Goal: Complete application form: Complete application form

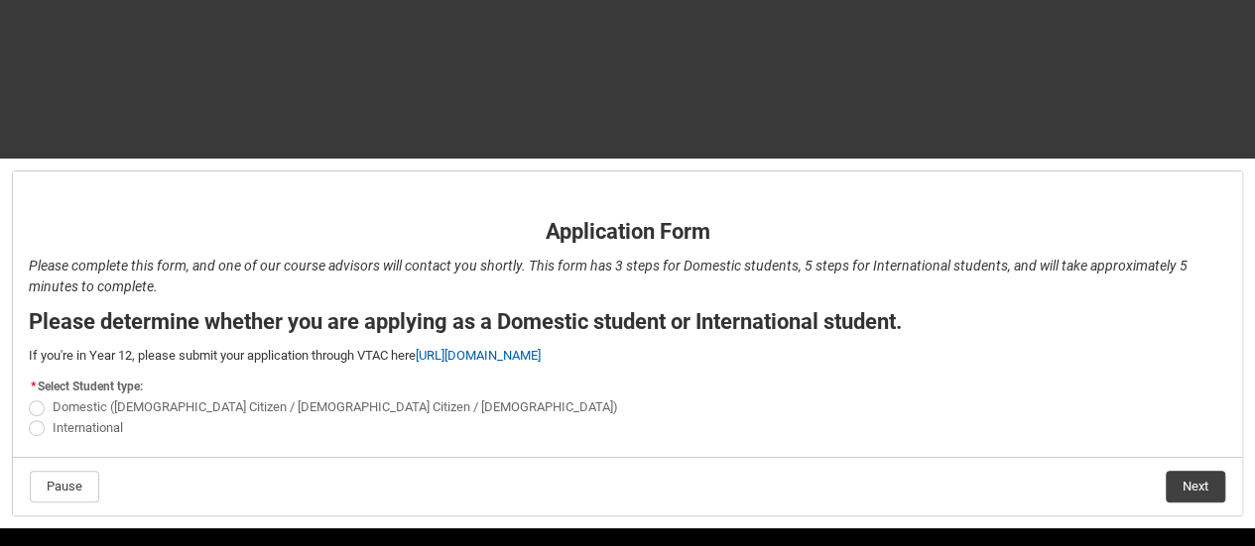
scroll to position [294, 0]
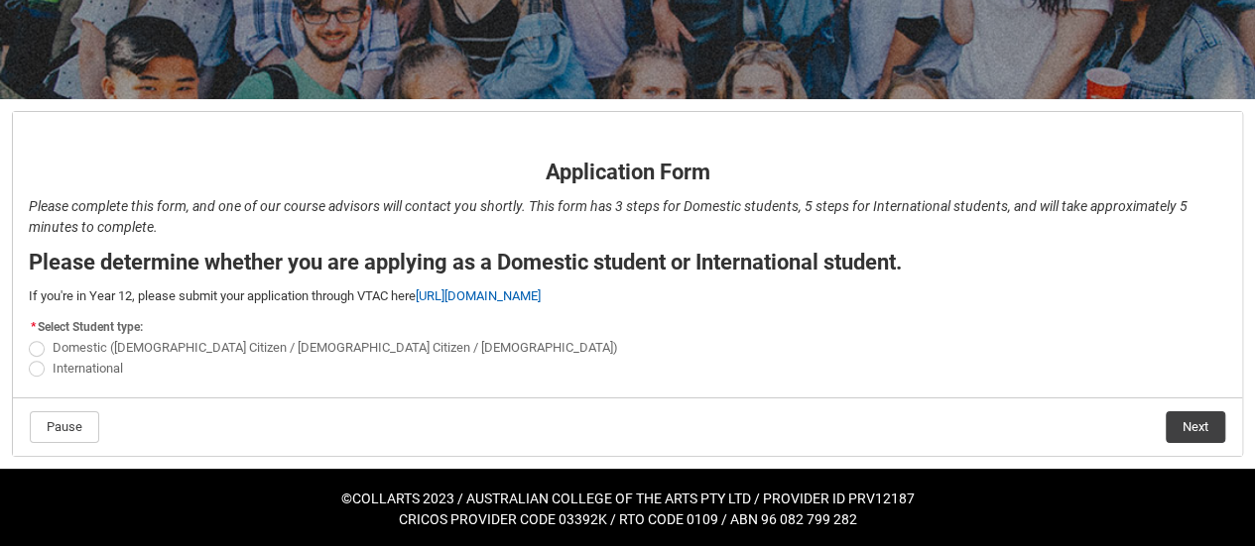
click at [87, 342] on span "Domestic ([DEMOGRAPHIC_DATA] Citizen / [DEMOGRAPHIC_DATA] Citizen / [DEMOGRAPHI…" at bounding box center [335, 347] width 565 height 15
click at [29, 338] on input "Domestic ([DEMOGRAPHIC_DATA] Citizen / [DEMOGRAPHIC_DATA] Citizen / [DEMOGRAPHI…" at bounding box center [28, 337] width 1 height 1
radio input "true"
click at [1199, 418] on button "Next" at bounding box center [1195, 428] width 60 height 32
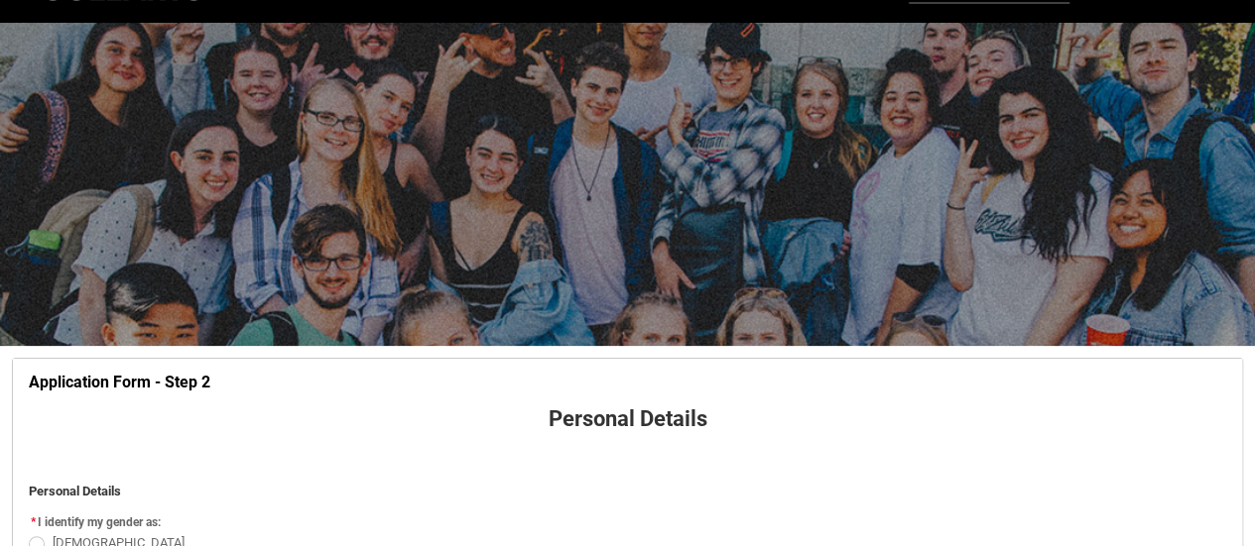
scroll to position [206, 0]
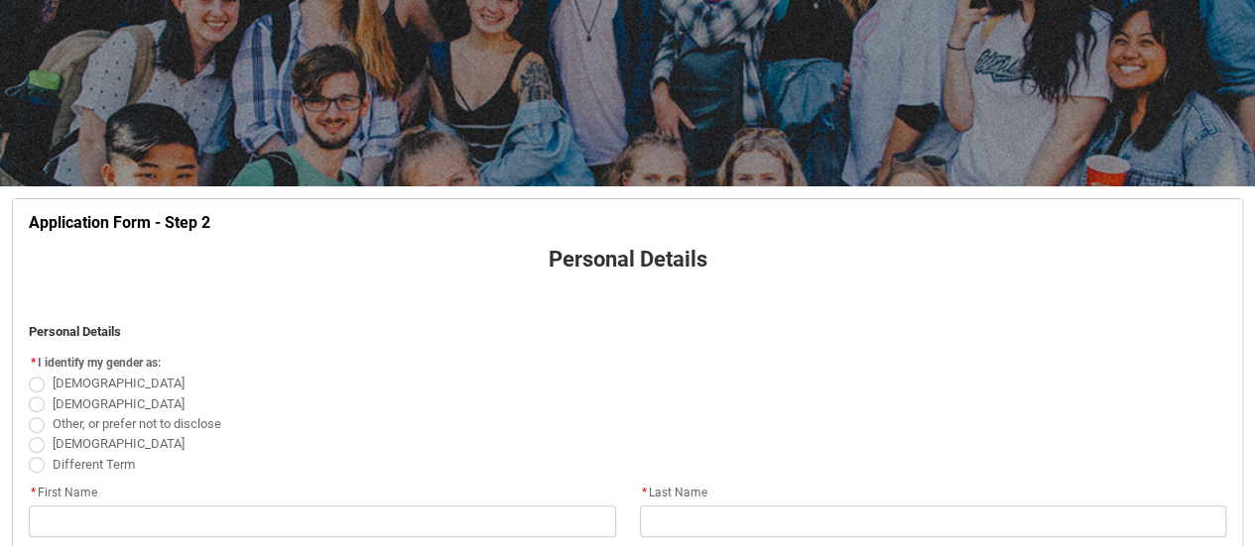
click at [37, 378] on span "REDU_Application_Form_for_Applicant flow" at bounding box center [37, 385] width 16 height 16
click at [29, 374] on input "[DEMOGRAPHIC_DATA]" at bounding box center [28, 373] width 1 height 1
radio input "true"
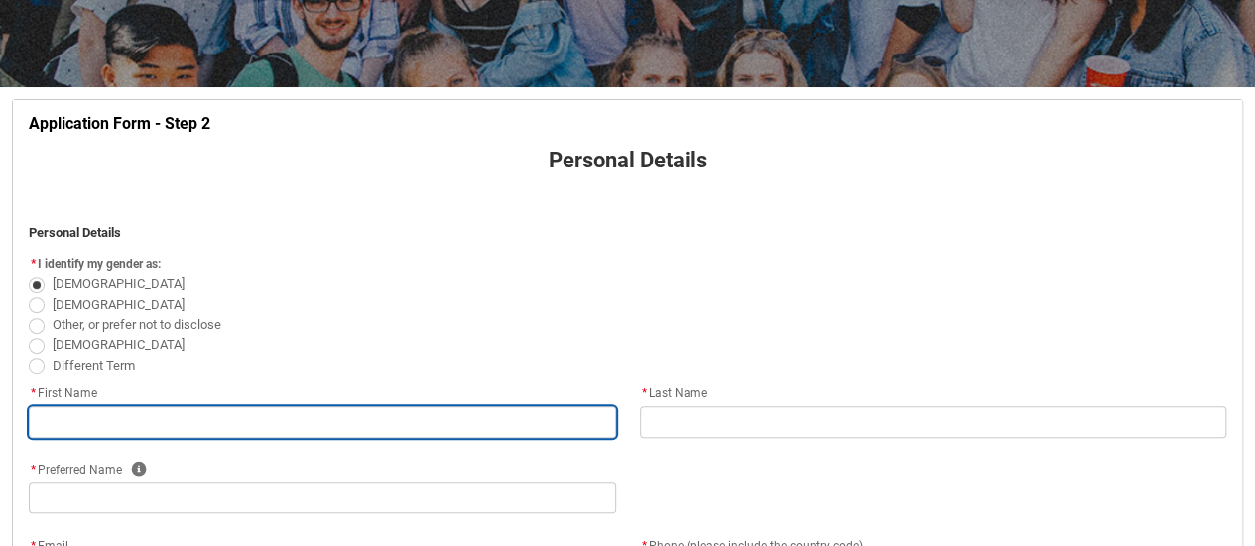
click at [202, 418] on input "REDU_Application_Form_for_Applicant flow" at bounding box center [322, 423] width 587 height 32
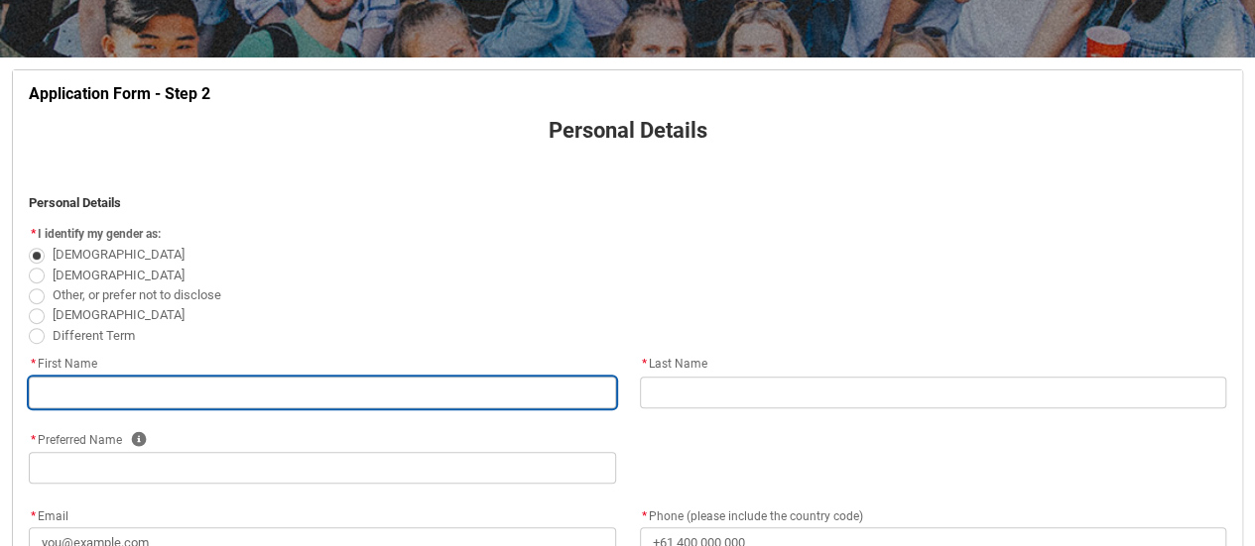
scroll to position [303, 0]
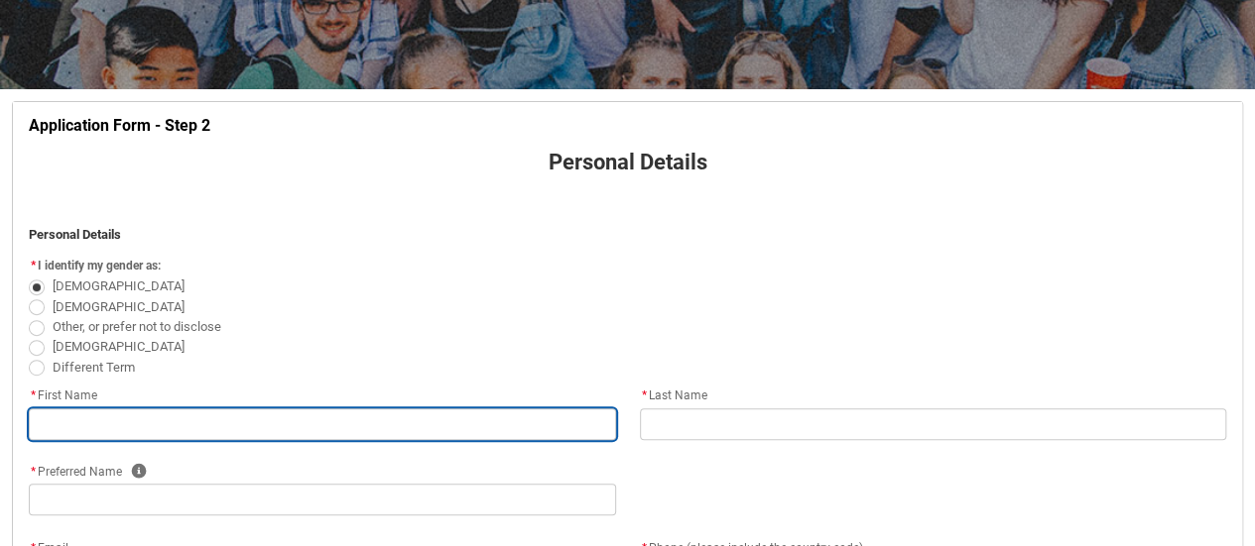
type lightning-primitive-input-simple "S"
type input "S"
type lightning-primitive-input-simple "Sa"
type input "Sa"
type lightning-primitive-input-simple "[PERSON_NAME]"
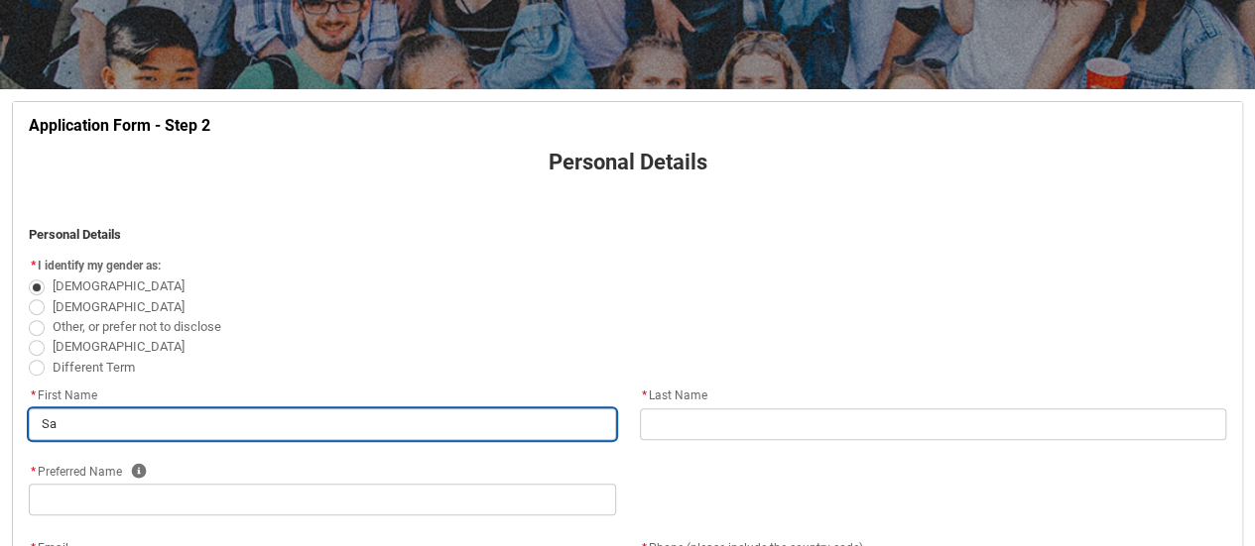
type input "[PERSON_NAME]"
type lightning-primitive-input-simple "Sama"
type input "Sama"
type lightning-primitive-input-simple "Saman"
type input "Saman"
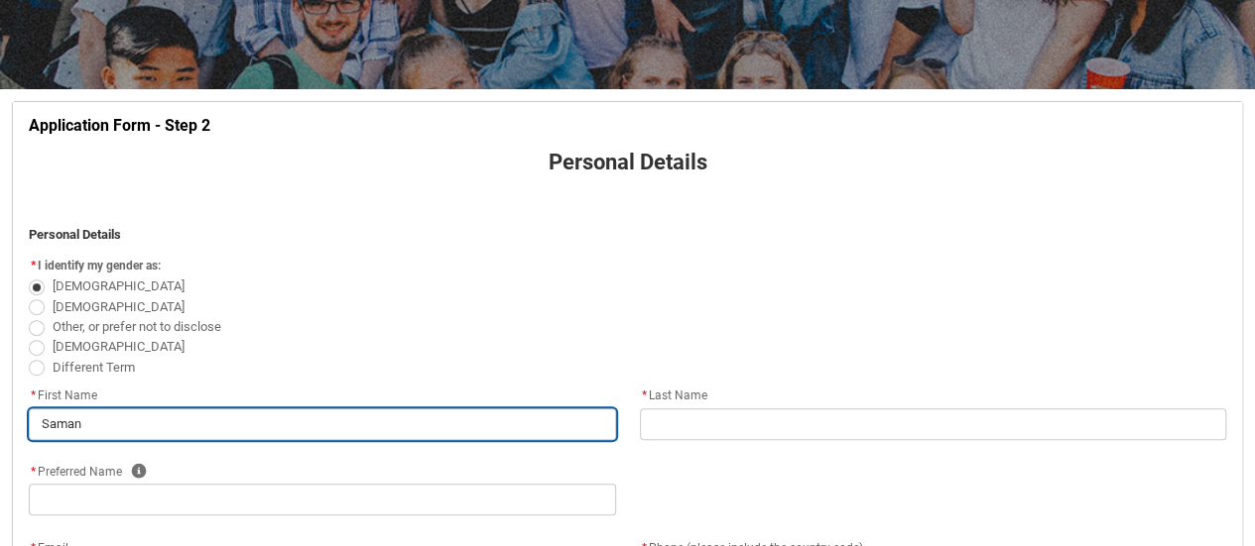
type lightning-primitive-input-simple "[PERSON_NAME]"
type input "[PERSON_NAME]"
type lightning-primitive-input-simple "[PERSON_NAME]"
type input "[PERSON_NAME]"
type lightning-primitive-input-simple "[PERSON_NAME]"
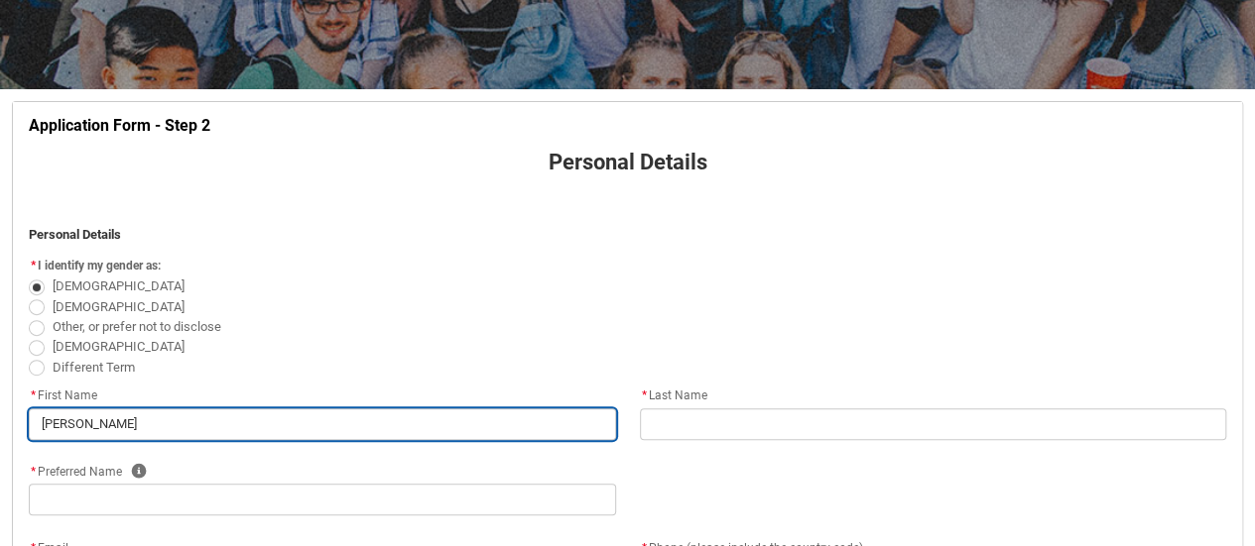
type input "[PERSON_NAME]"
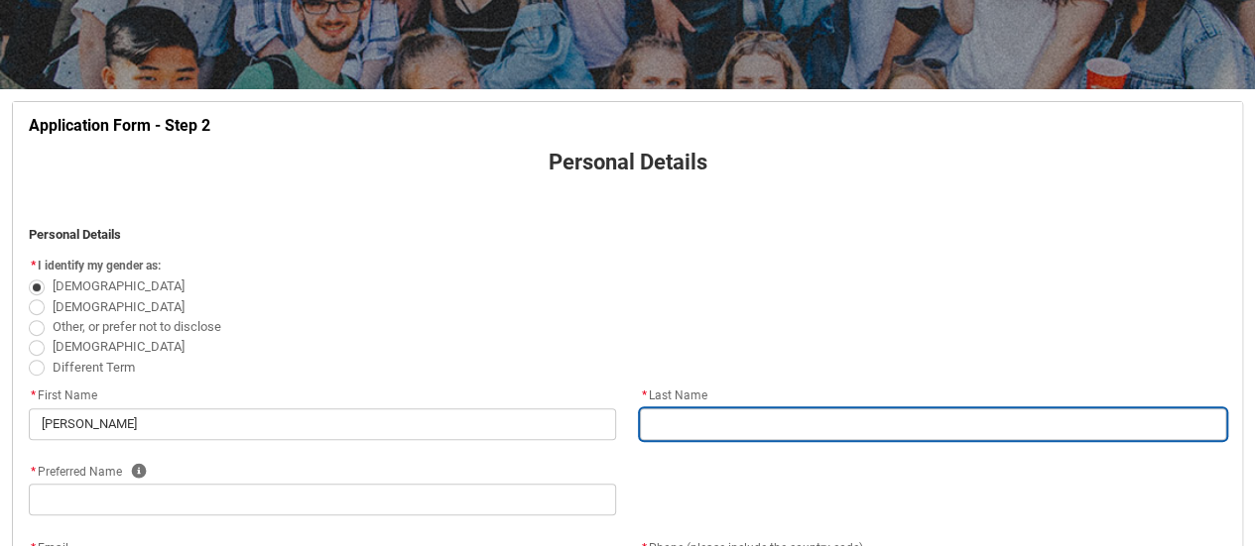
type lightning-primitive-input-simple "L"
type input "L"
type lightning-primitive-input-simple "La"
type input "La"
type lightning-primitive-input-simple "Lan"
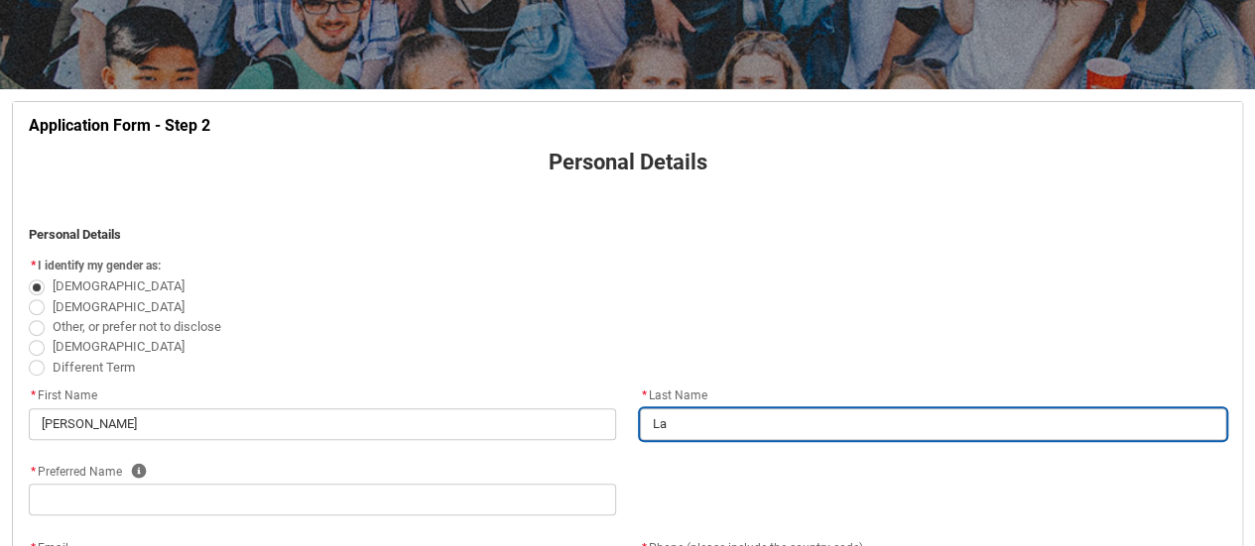
type input "Lan"
type lightning-primitive-input-simple "Lane"
type input "Lane"
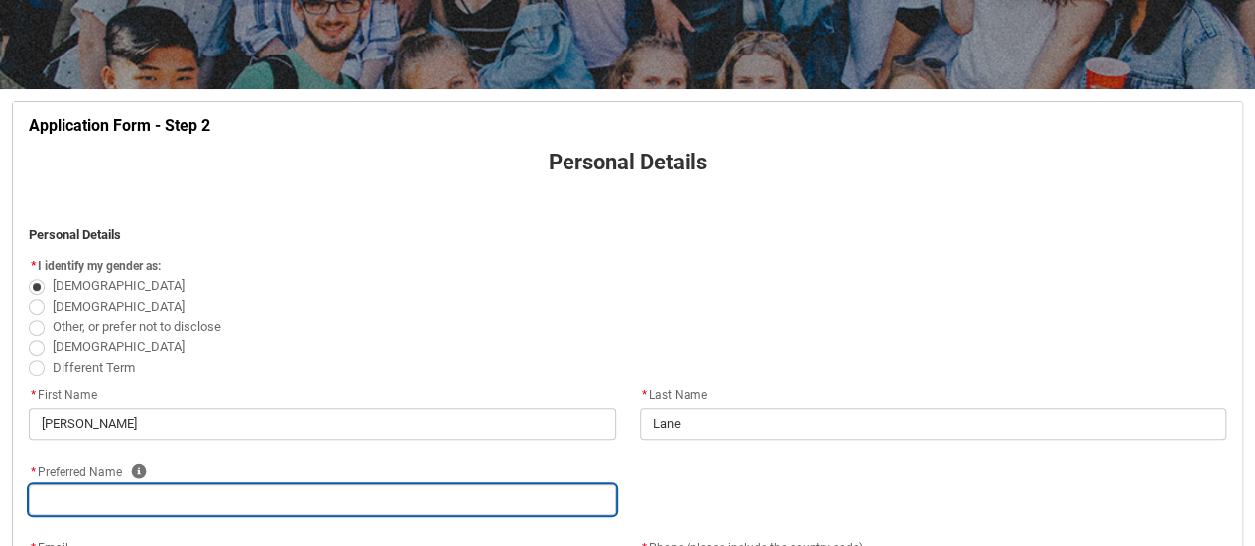
type lightning-primitive-input-simple "S"
type input "S"
type lightning-primitive-input-simple "Sa"
type input "Sa"
type lightning-primitive-input-simple "[PERSON_NAME]"
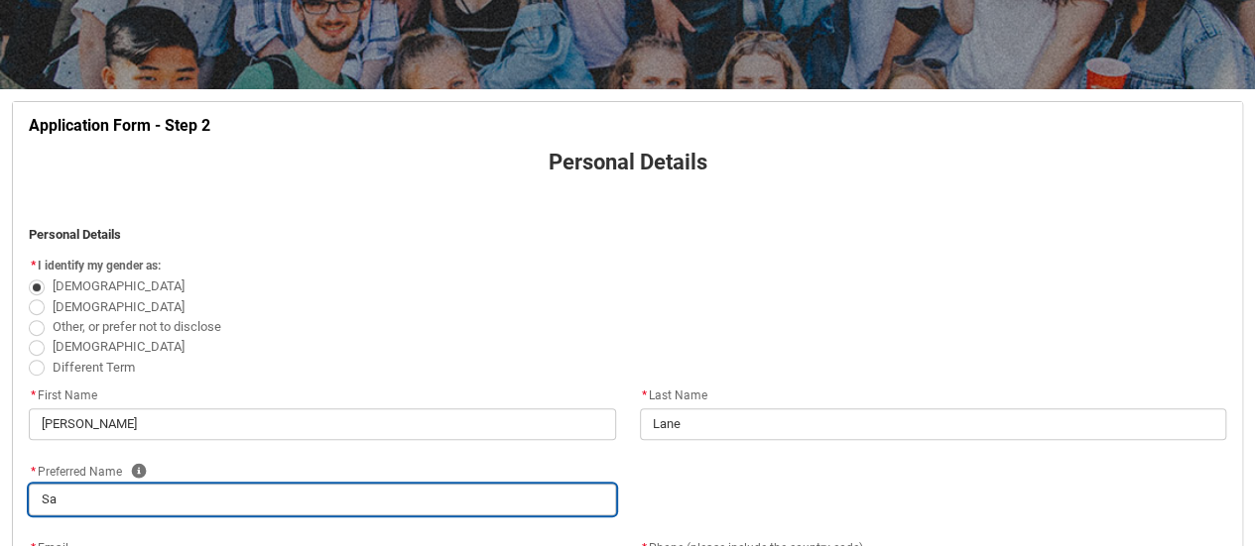
type input "[PERSON_NAME]"
type lightning-primitive-input-simple "[PERSON_NAME]"
type input "[PERSON_NAME]"
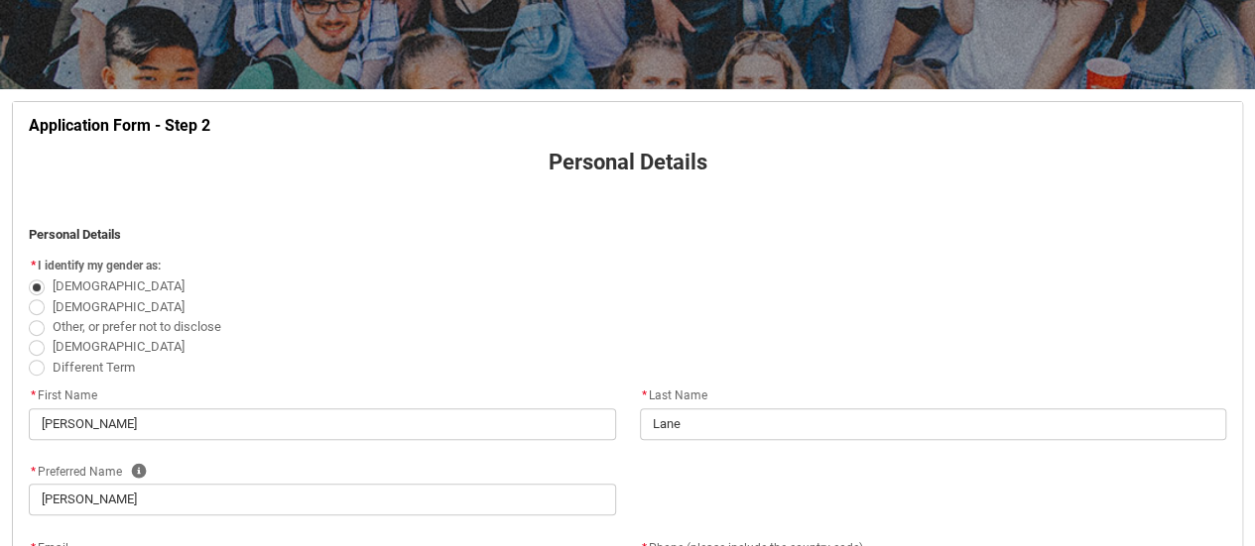
scroll to position [605, 0]
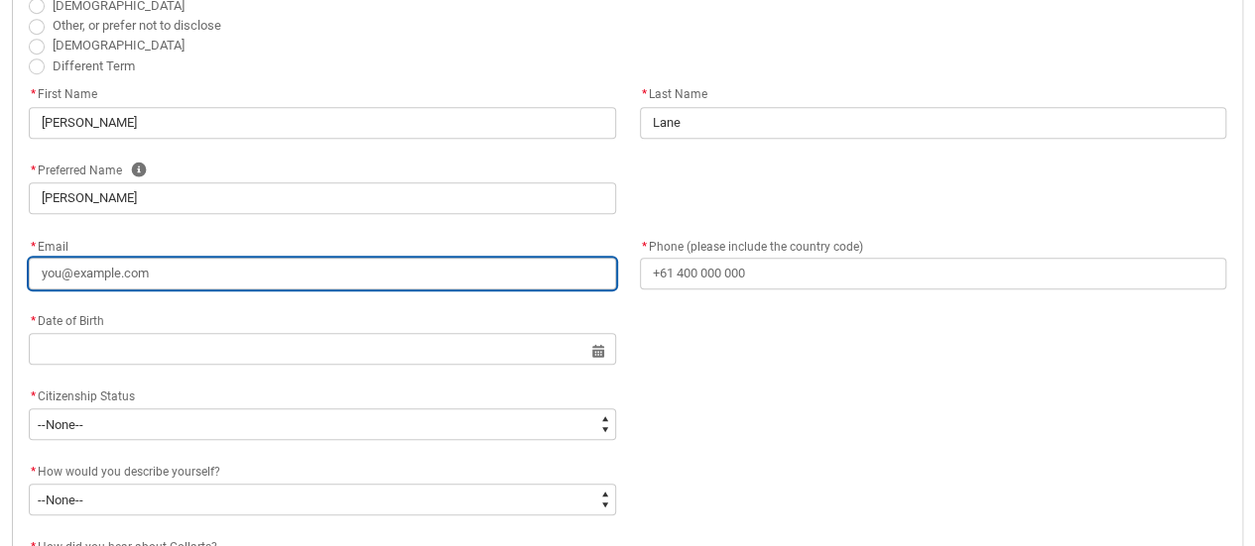
type lightning-primitive-input-simple "s"
type input "s"
type lightning-primitive-input-simple "sa"
type input "sa"
type lightning-primitive-input-simple "[PERSON_NAME]"
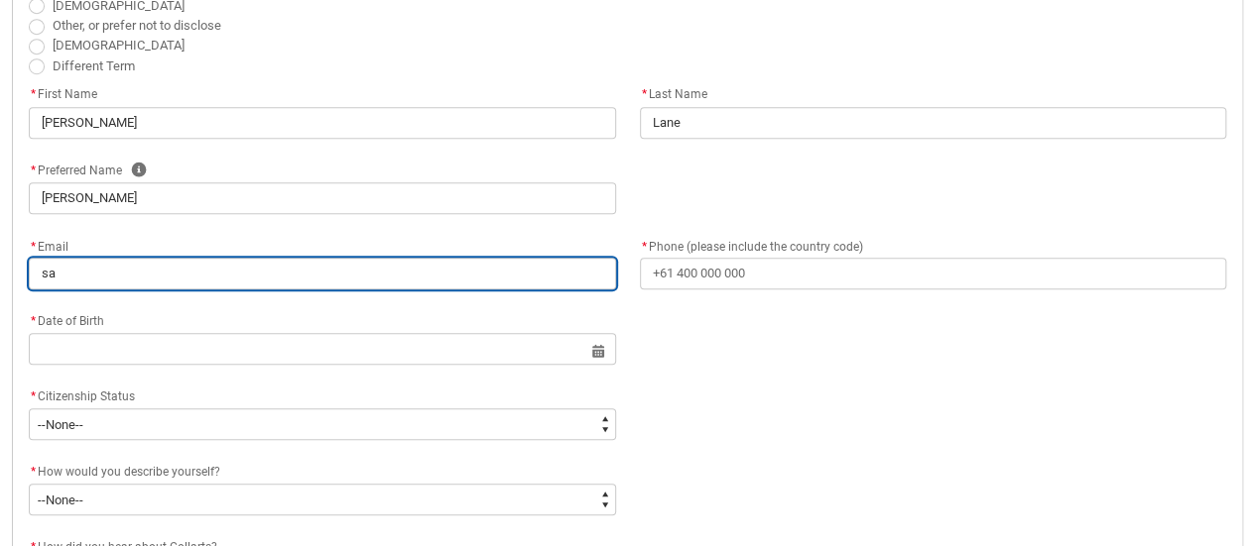
type input "[PERSON_NAME]"
type lightning-primitive-input-simple "sami"
type input "sami"
type lightning-primitive-input-simple "[PERSON_NAME]"
type input "[PERSON_NAME]"
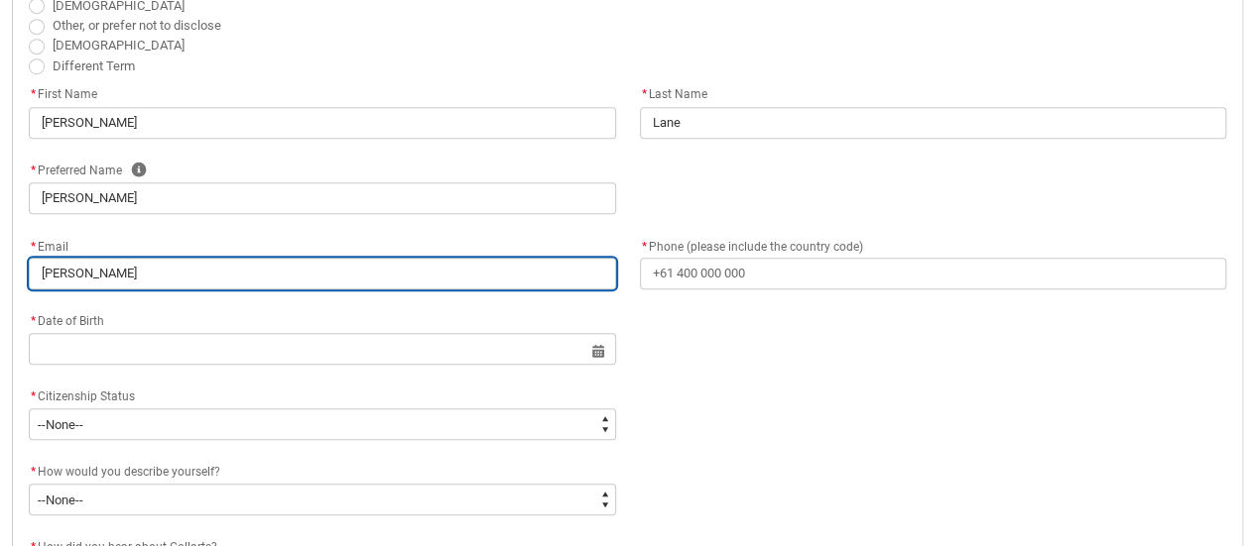
type lightning-primitive-input-simple "samikl"
type input "samikl"
type lightning-primitive-input-simple "samikla"
type input "samikla"
type lightning-primitive-input-simple "samiklan"
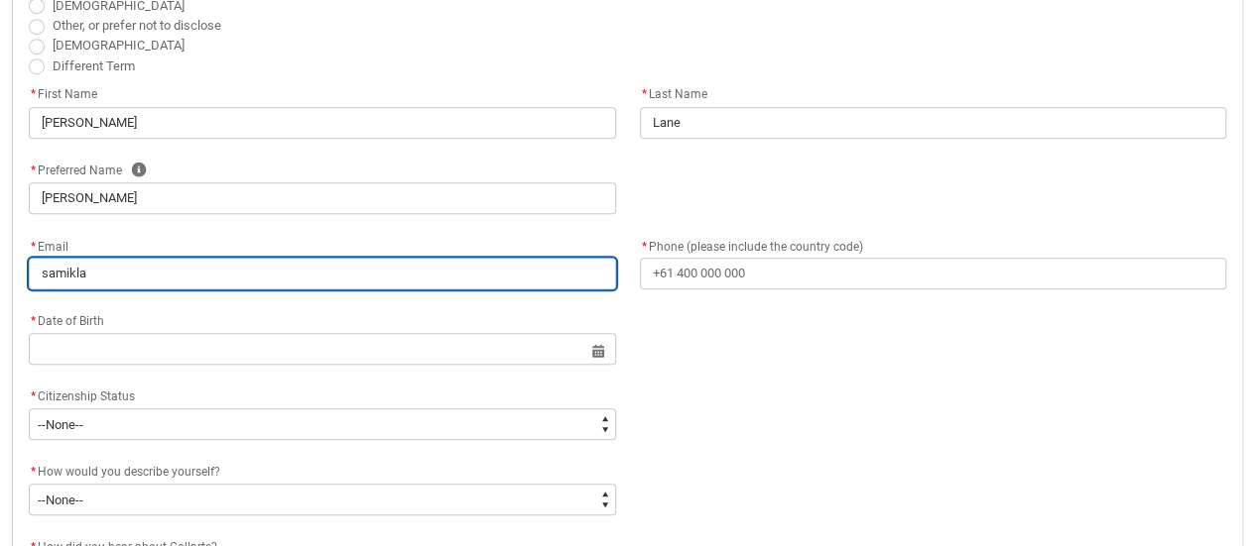
type input "samiklan"
type lightning-primitive-input-simple "samiklane"
type input "samiklane"
type lightning-primitive-input-simple "samiklane@"
type input "samiklane@"
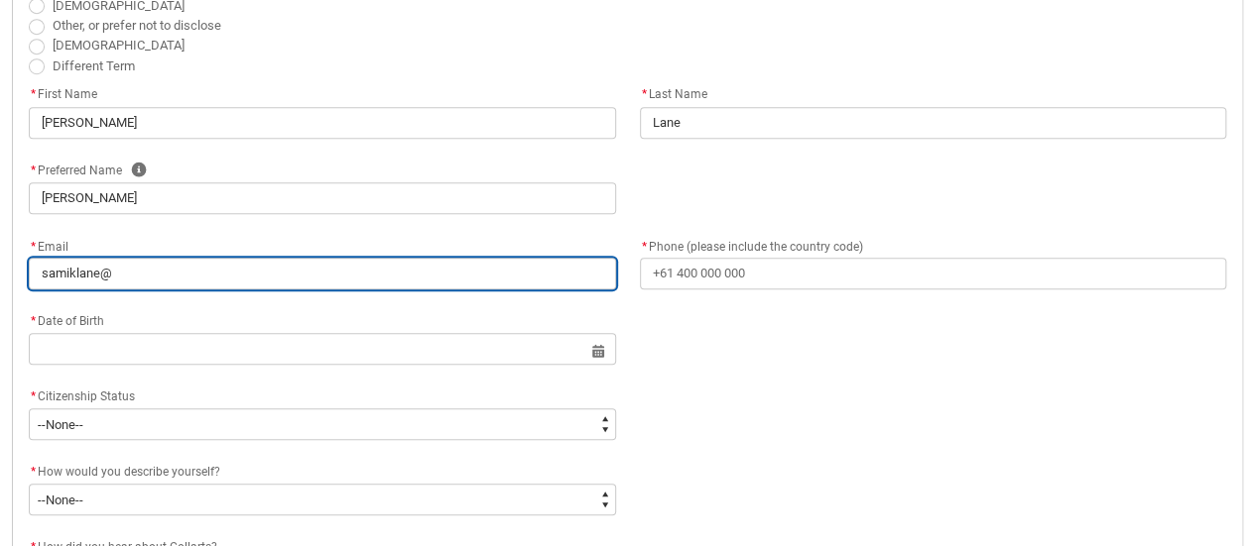
type lightning-primitive-input-simple "samiklane@y"
type input "samiklane@y"
type lightning-primitive-input-simple "samiklane@ya"
type input "samiklane@ya"
type lightning-primitive-input-simple "samiklane@yah"
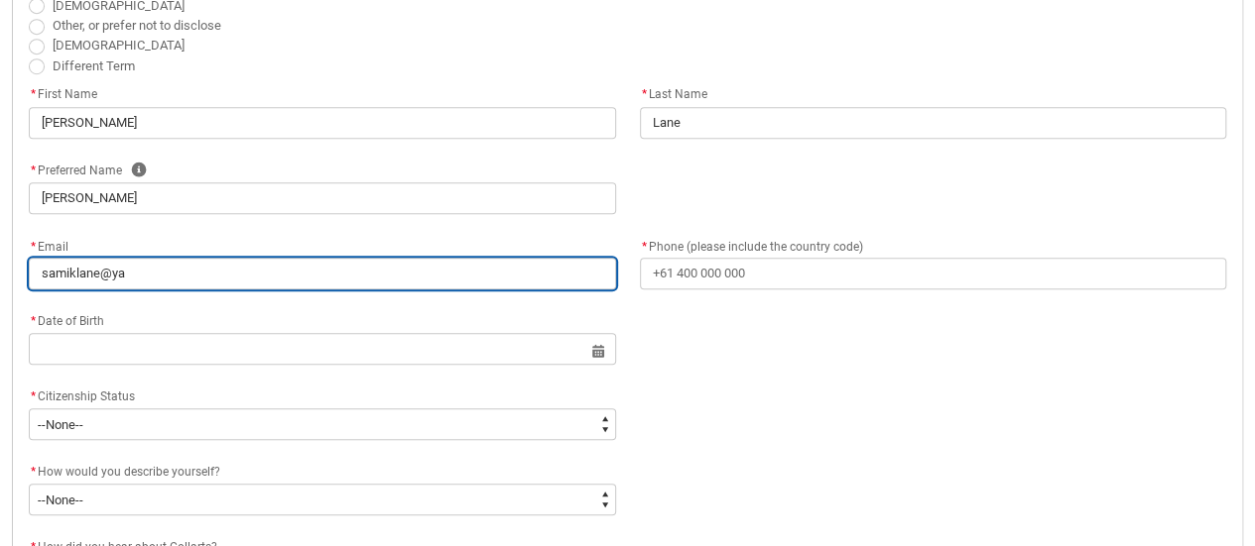
type input "samiklane@yah"
type lightning-primitive-input-simple "samiklane@yahp"
type input "samiklane@yahp"
type lightning-primitive-input-simple "samiklane@yah"
type input "samiklane@yah"
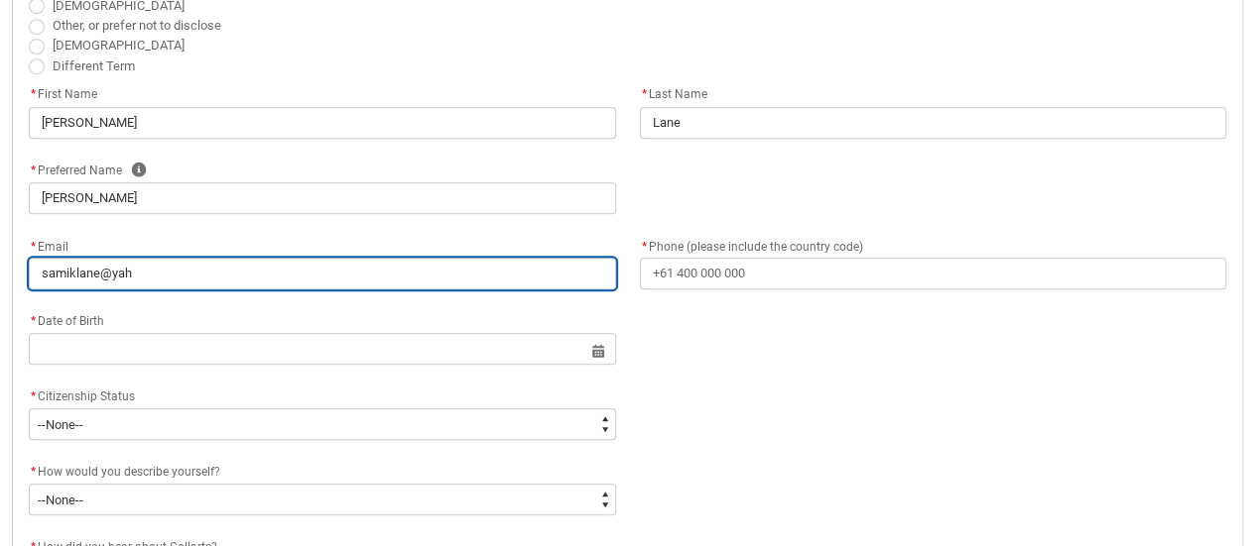
type lightning-primitive-input-simple "samiklane@yaho"
type input "samiklane@yaho"
type lightning-primitive-input-simple "[EMAIL_ADDRESS]"
type input "[EMAIL_ADDRESS]"
type lightning-primitive-input-simple "[EMAIL_ADDRESS]."
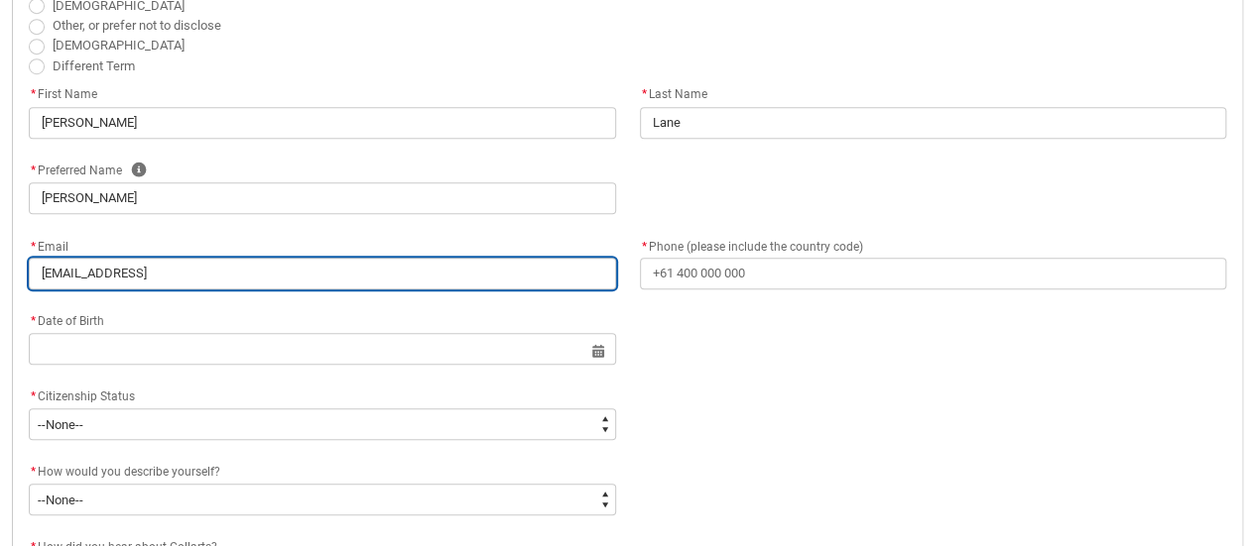
type input "[EMAIL_ADDRESS]."
type lightning-primitive-input-simple "samiklane@yahoo.c"
type input "samiklane@yahoo.c"
type lightning-primitive-input-simple "[EMAIL_ADDRESS][DOMAIN_NAME]"
type input "[EMAIL_ADDRESS][DOMAIN_NAME]"
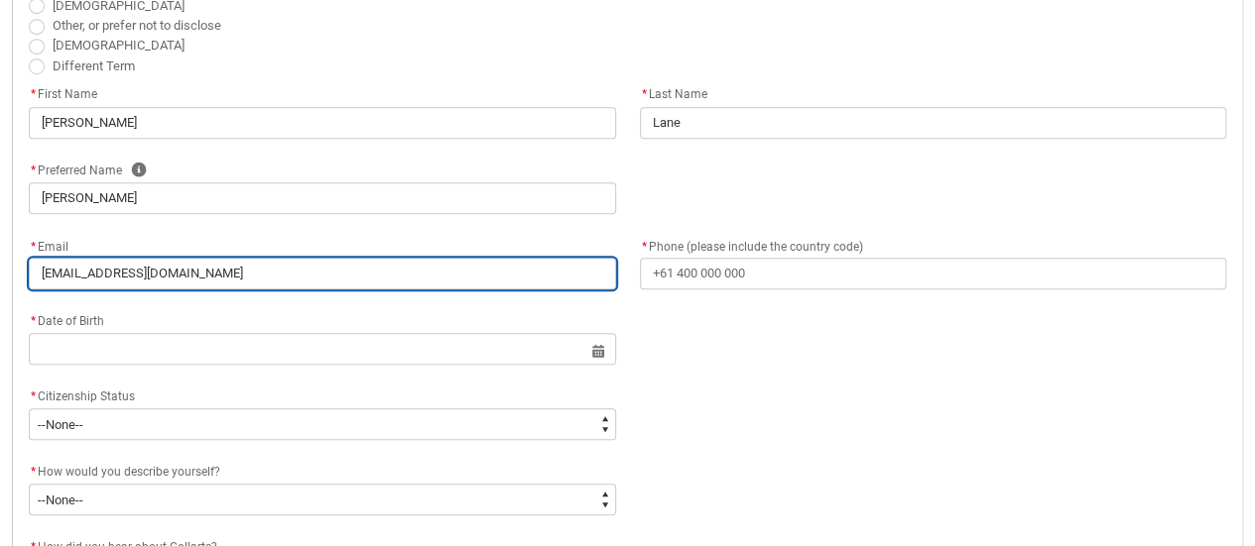
type lightning-primitive-input-simple "[EMAIL_ADDRESS][DOMAIN_NAME]"
type input "[EMAIL_ADDRESS][DOMAIN_NAME]"
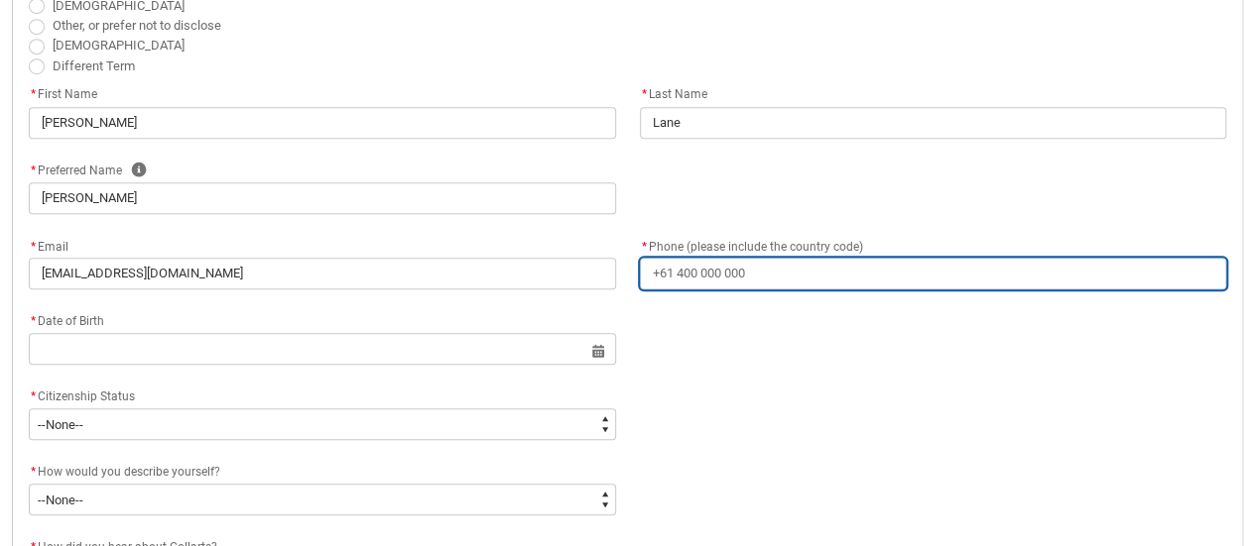
click at [889, 277] on input "* Phone (please include the country code)" at bounding box center [933, 274] width 587 height 32
type lightning-primitive-input-simple "^"
type input "^"
type lightning-primitive-input-simple "^6"
type input "^6"
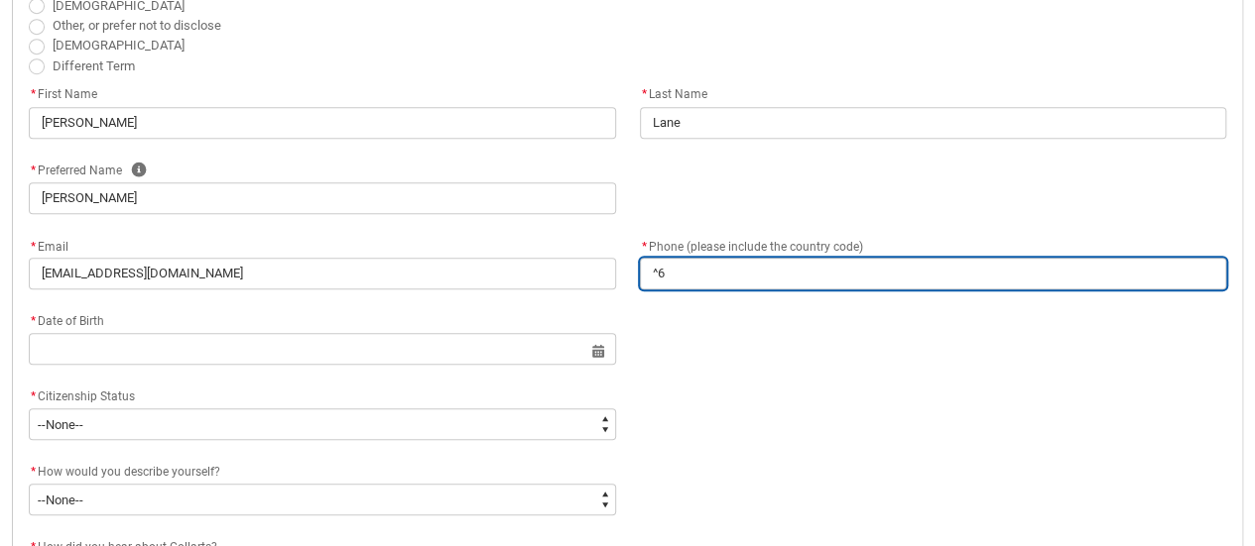
type lightning-primitive-input-simple "^61"
type input "^61"
type lightning-primitive-input-simple "^6"
type input "^6"
type lightning-primitive-input-simple "^"
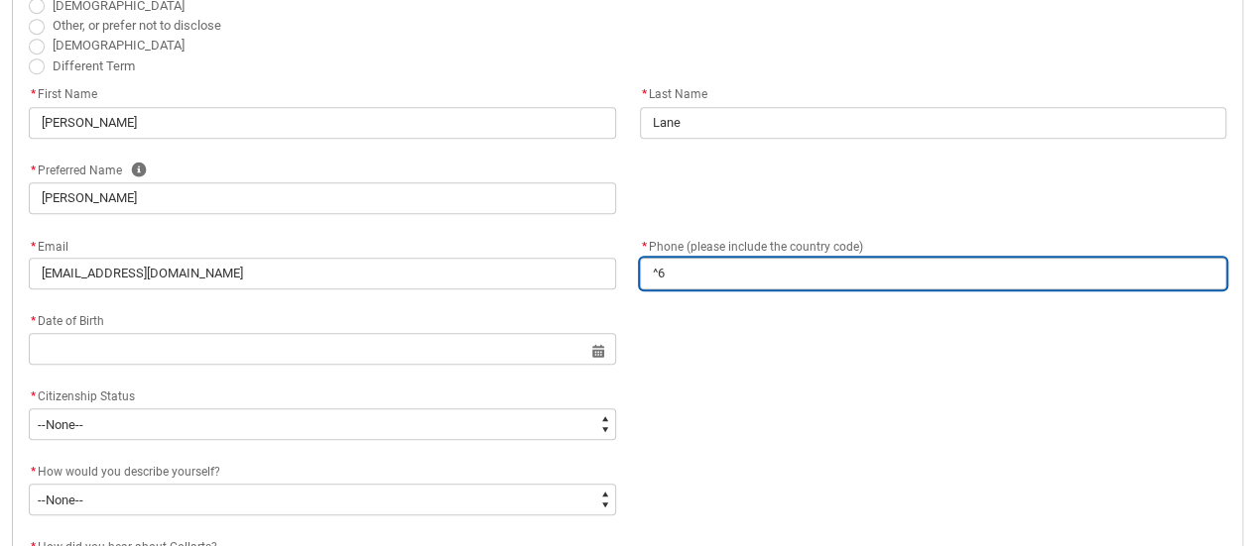
type input "^"
type lightning-primitive-input-simple "+"
type input "+"
type lightning-primitive-input-simple "+6"
type input "+6"
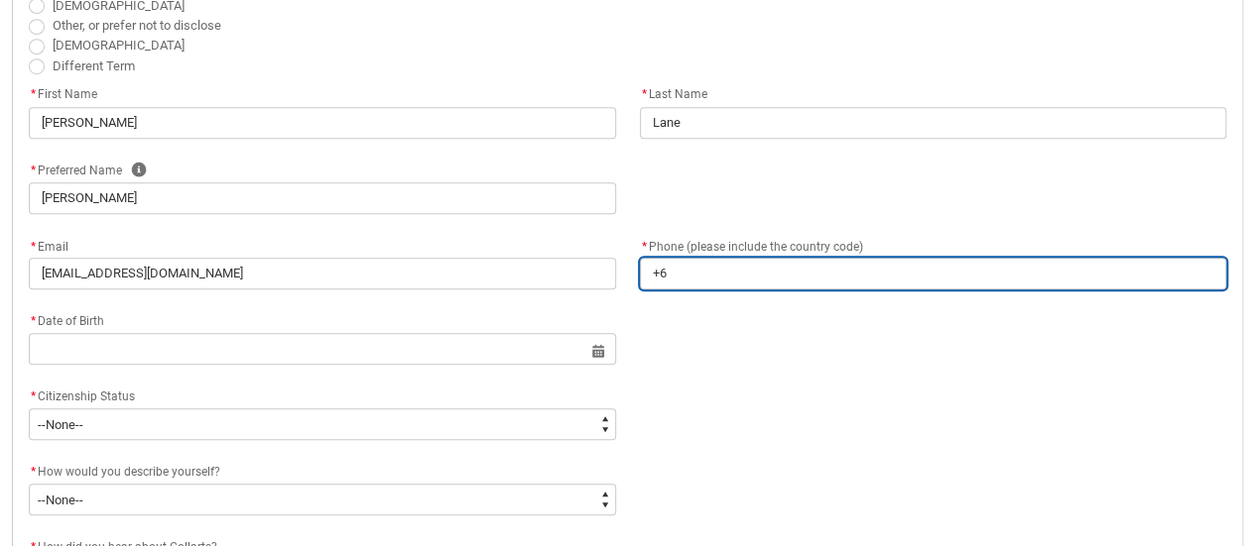
type lightning-primitive-input-simple "+61"
type input "+61"
type lightning-primitive-input-simple "+614"
type input "+614"
type lightning-primitive-input-simple "+6140"
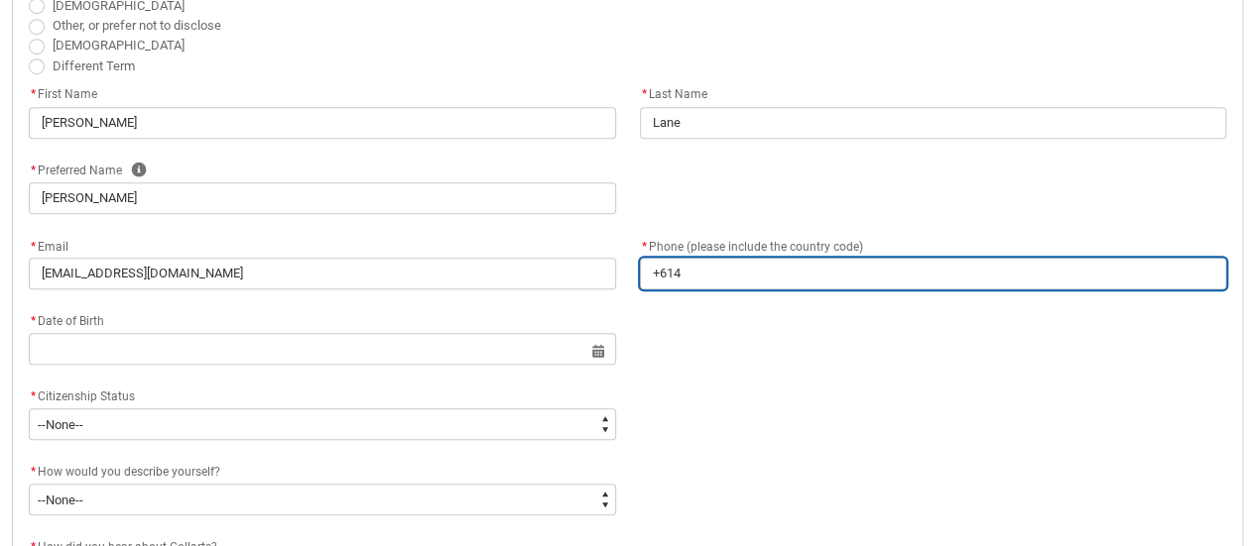
type input "+6140"
type lightning-primitive-input-simple "+61402"
type input "+61402"
type lightning-primitive-input-simple "+614020"
type input "+614020"
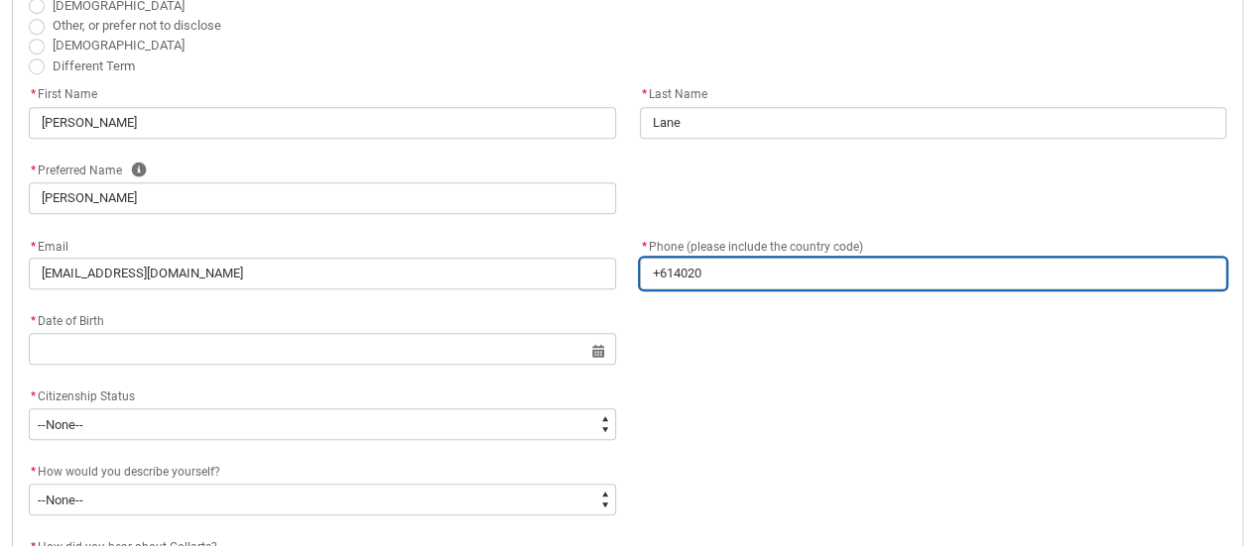
type lightning-primitive-input-simple "+6140204"
type input "+6140204"
type lightning-primitive-input-simple "+61402044"
type input "+61402044"
type lightning-primitive-input-simple "[PHONE_NUMBER]"
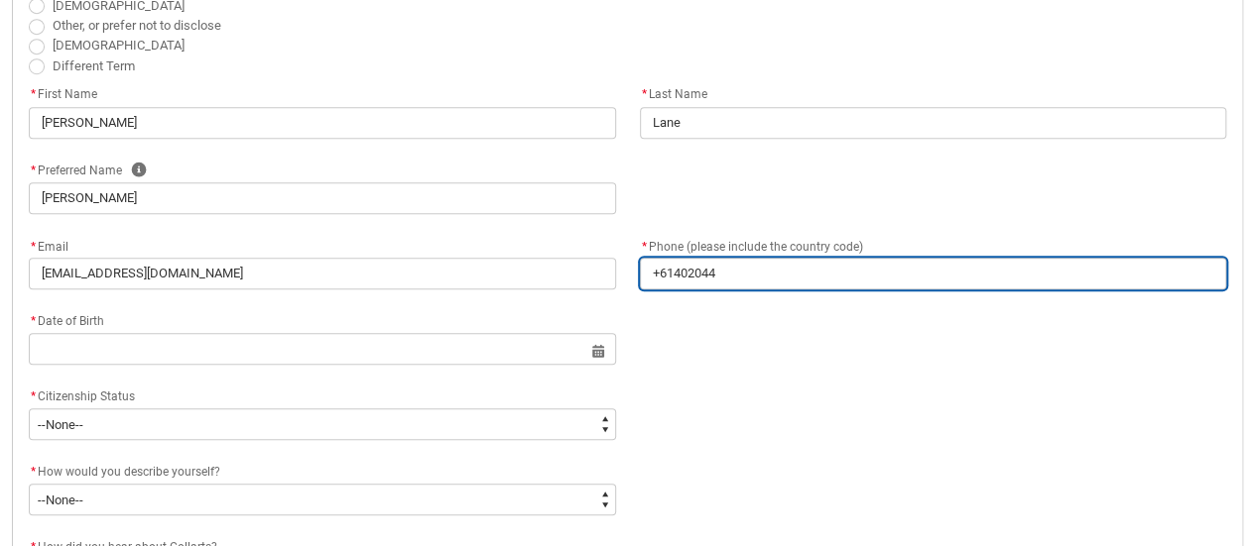
type input "[PHONE_NUMBER]"
type lightning-primitive-input-simple "[PHONE_NUMBER]"
type input "[PHONE_NUMBER]"
type lightning-primitive-input-simple "[PHONE_NUMBER]"
type input "[PHONE_NUMBER]"
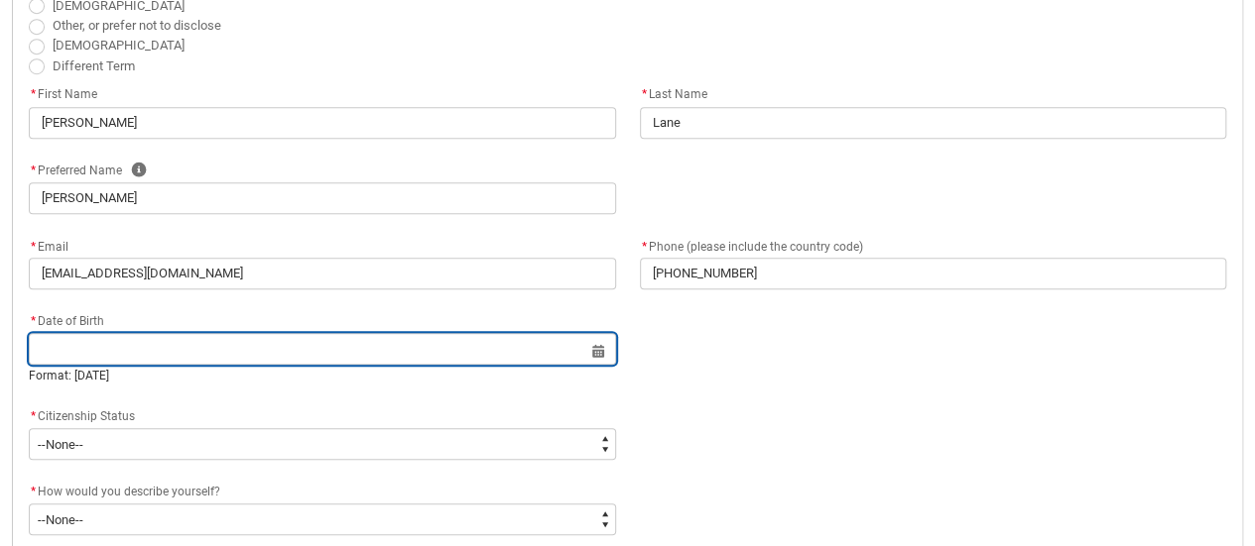
click at [271, 352] on input "REDU_Application_Form_for_Applicant flow" at bounding box center [322, 349] width 587 height 32
select select "2025"
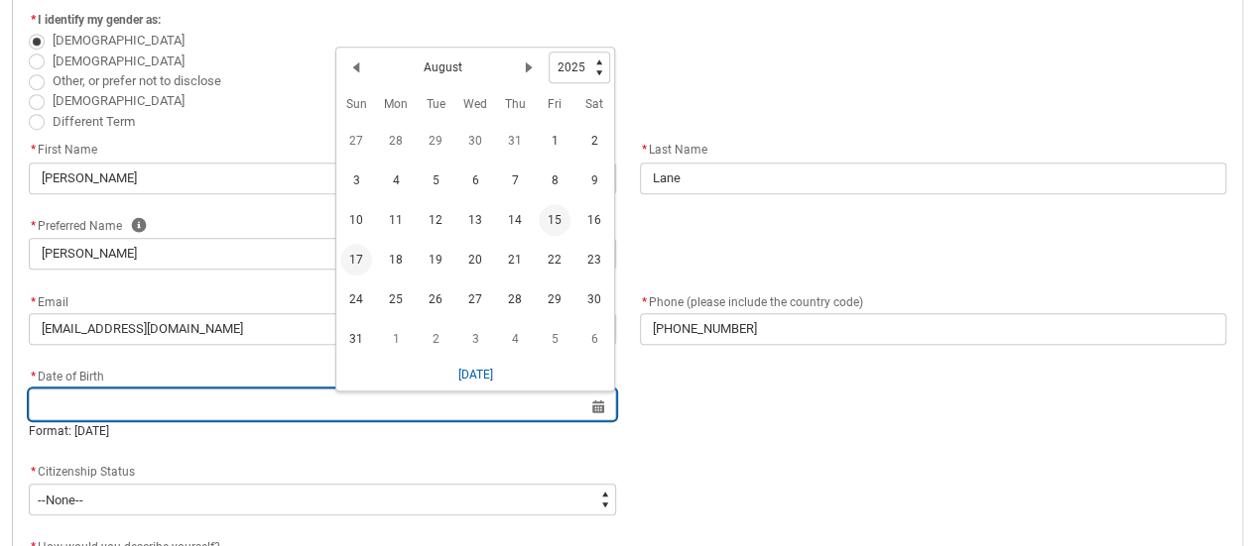
scroll to position [506, 0]
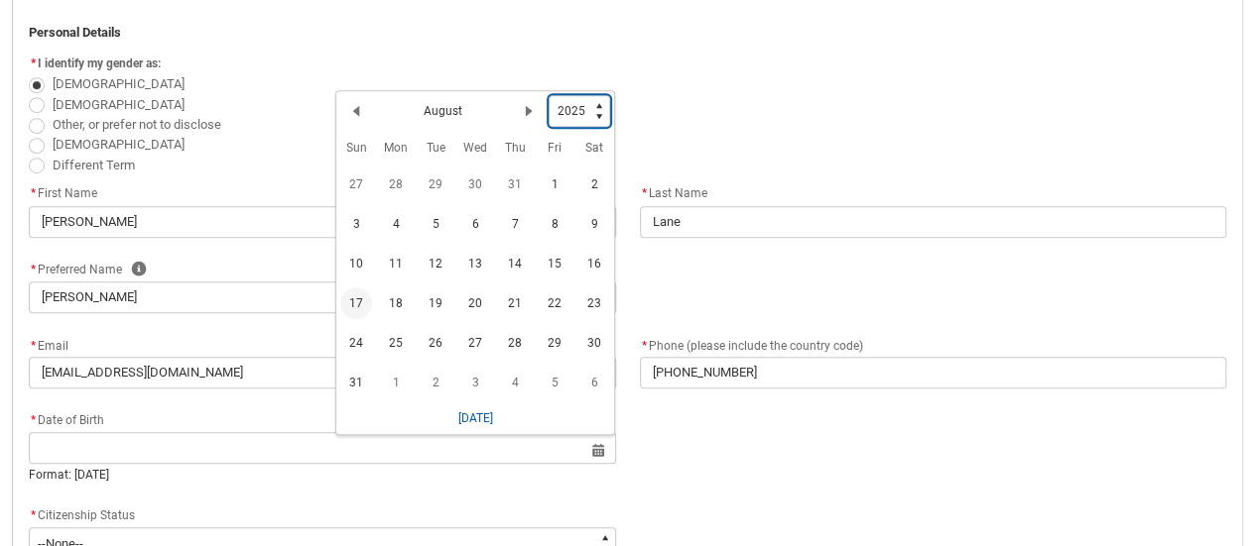
click at [599, 112] on select "1925 1926 1927 1928 1929 1930 1931 1932 1933 1934 1935 1936 1937 1938 1939 1940…" at bounding box center [578, 111] width 61 height 32
type lightning-select "1995"
click at [548, 95] on select "1925 1926 1927 1928 1929 1930 1931 1932 1933 1934 1935 1936 1937 1938 1939 1940…" at bounding box center [578, 111] width 61 height 32
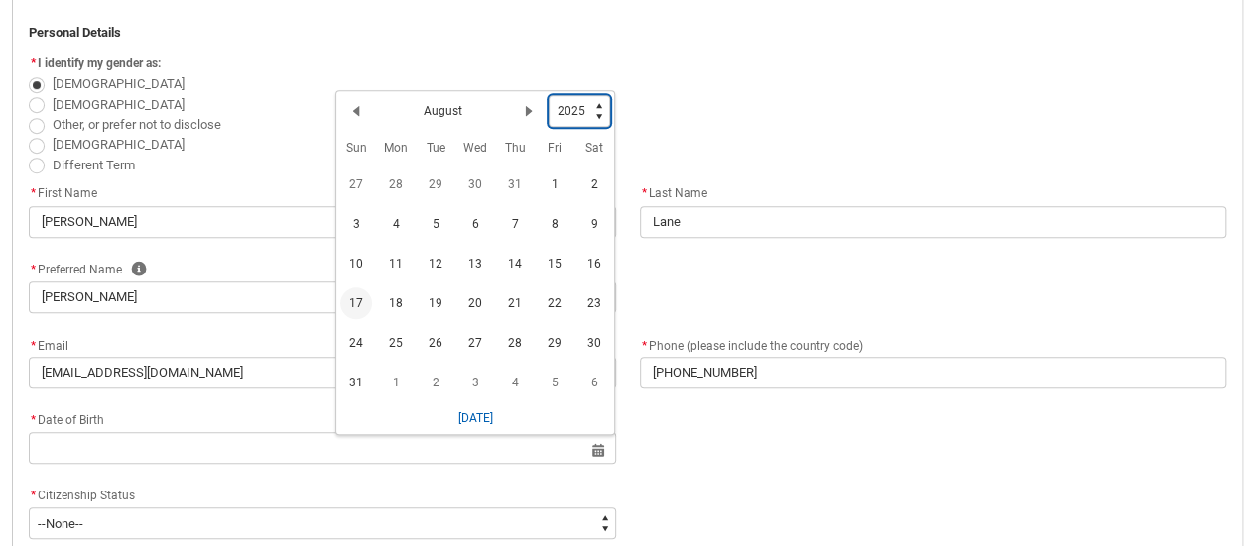
select select "1995"
click at [528, 115] on lightning-primitive-icon "Date picker: August" at bounding box center [529, 111] width 14 height 14
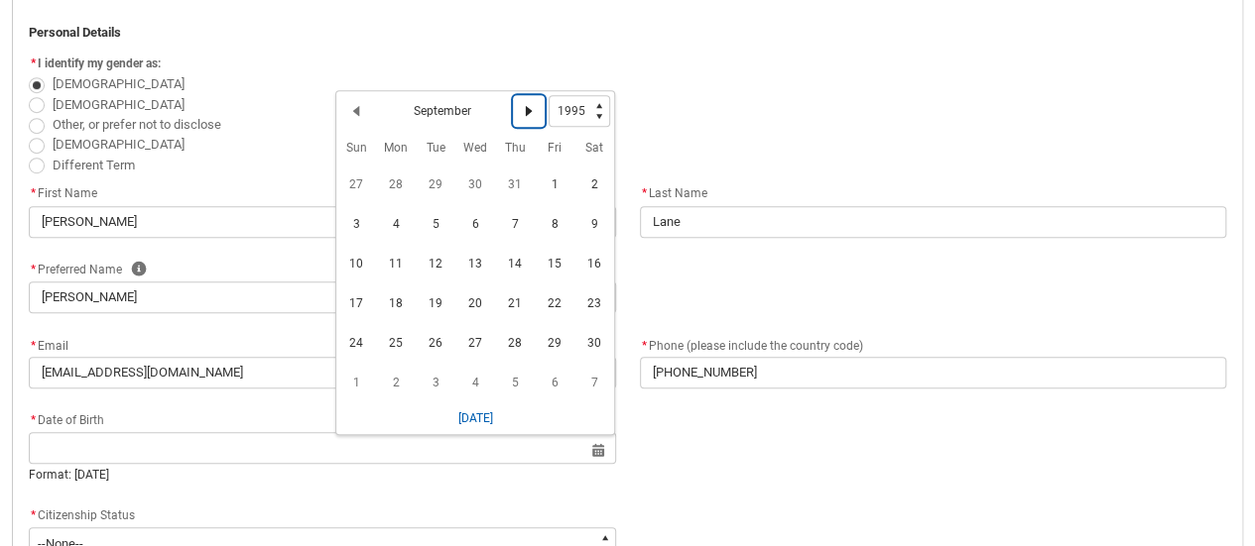
click at [528, 115] on lightning-primitive-icon "Date picker: September" at bounding box center [529, 111] width 14 height 14
click at [528, 115] on lightning-primitive-icon "Date picker: October" at bounding box center [529, 111] width 14 height 14
click at [473, 184] on span "1" at bounding box center [475, 185] width 32 height 32
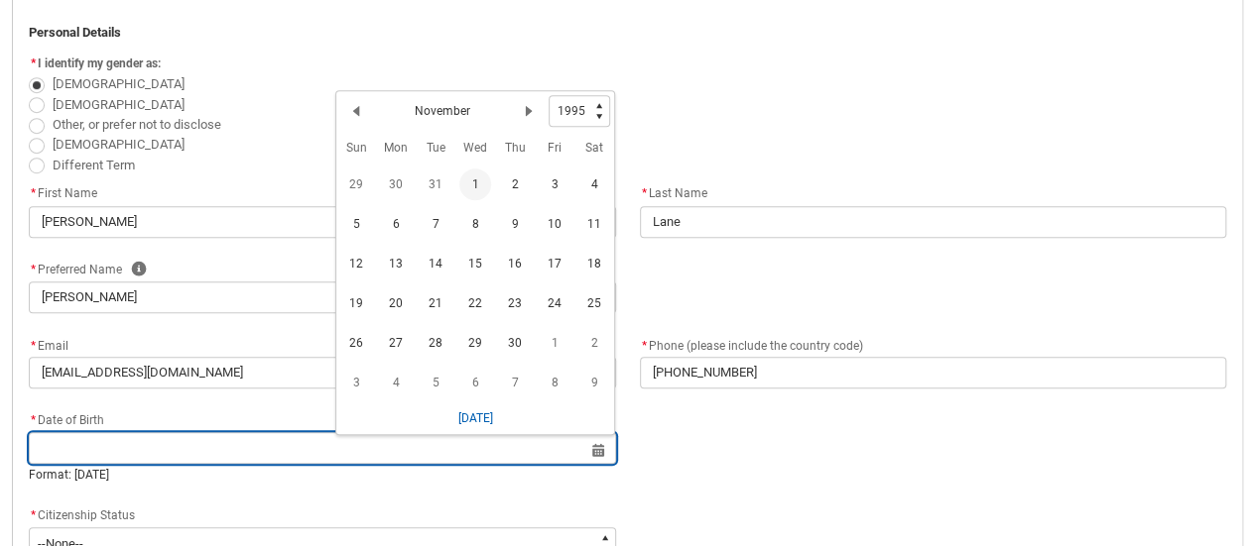
type lightning-datepicker "[DATE]"
type lightning-input "[DATE]"
type input "[DATE]"
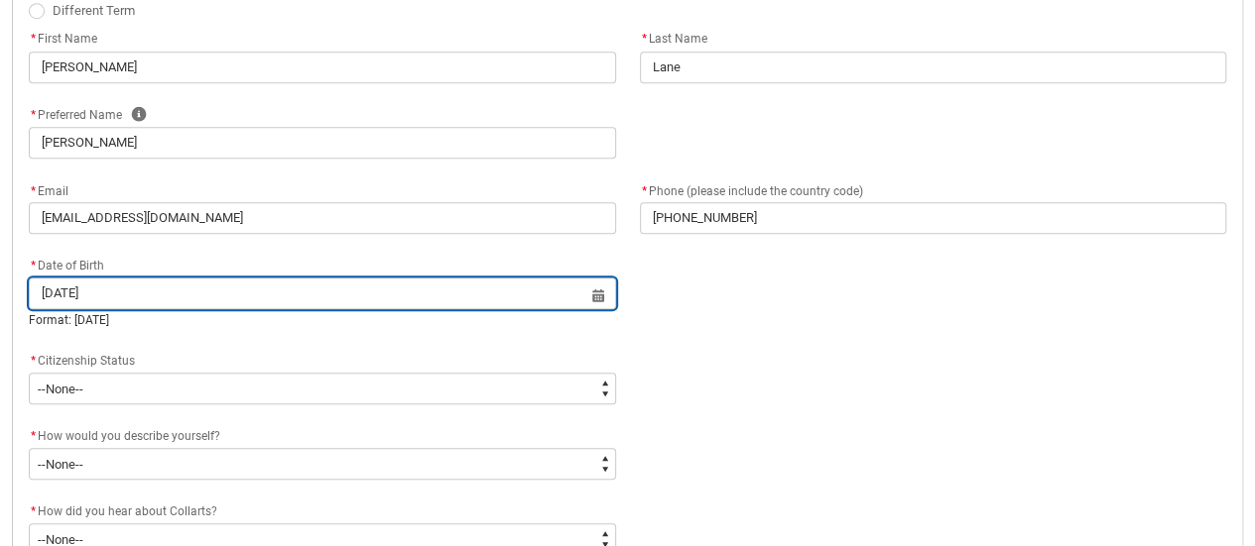
scroll to position [704, 0]
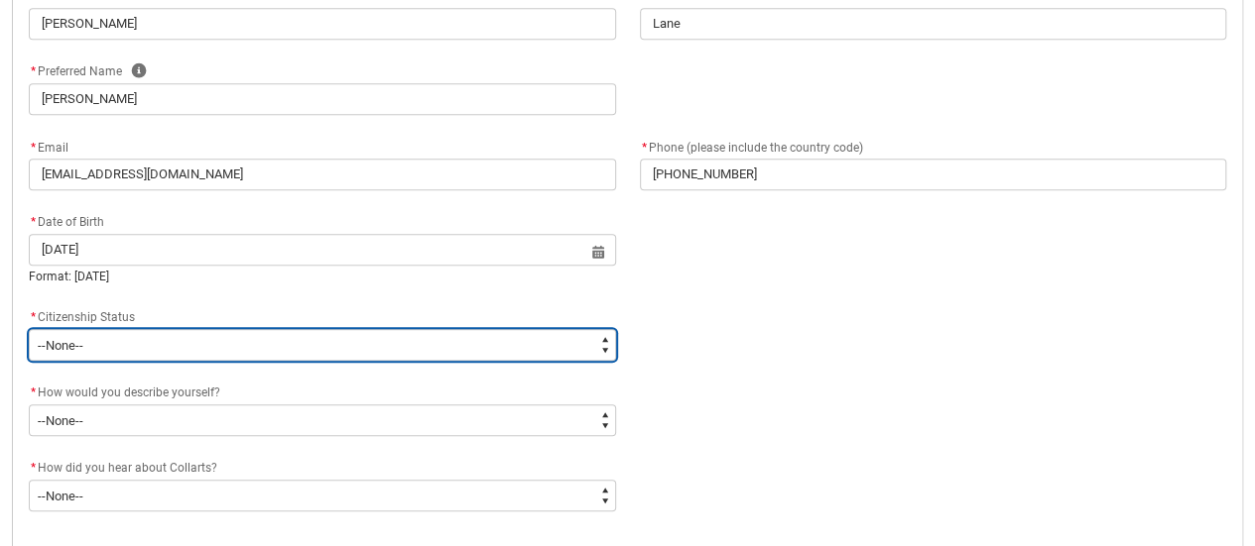
click at [119, 342] on select "--None-- [DEMOGRAPHIC_DATA] Humanitarian Visa [DEMOGRAPHIC_DATA] citizen Other …" at bounding box center [322, 345] width 587 height 32
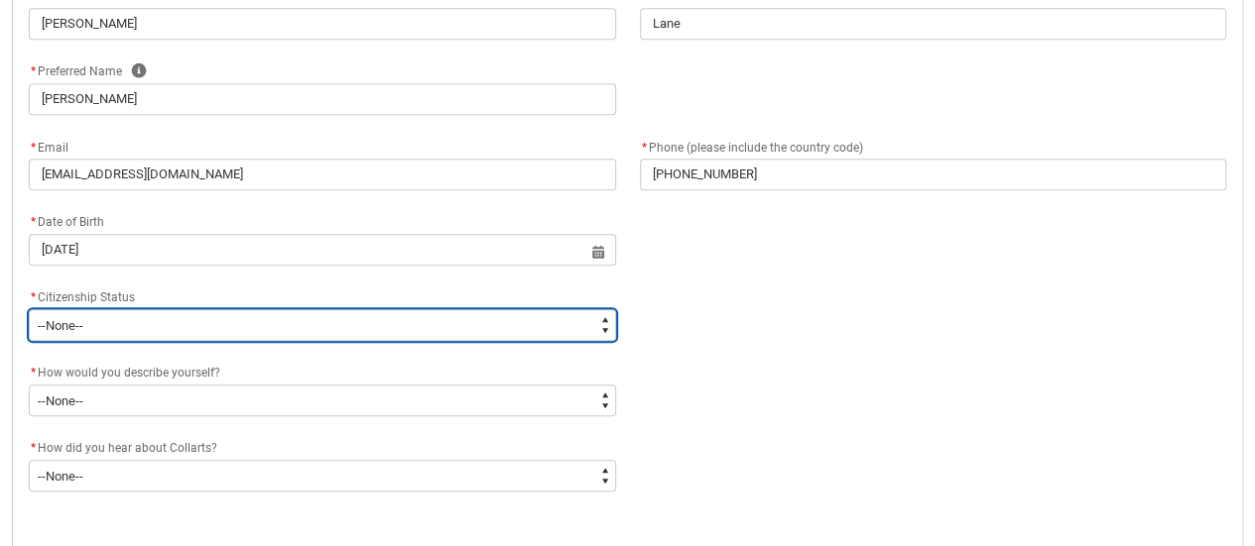
type lightning-select "Citizenship.1"
click at [29, 309] on select "--None-- [DEMOGRAPHIC_DATA] Humanitarian Visa [DEMOGRAPHIC_DATA] citizen Other …" at bounding box center [322, 325] width 587 height 32
select select "Citizenship.1"
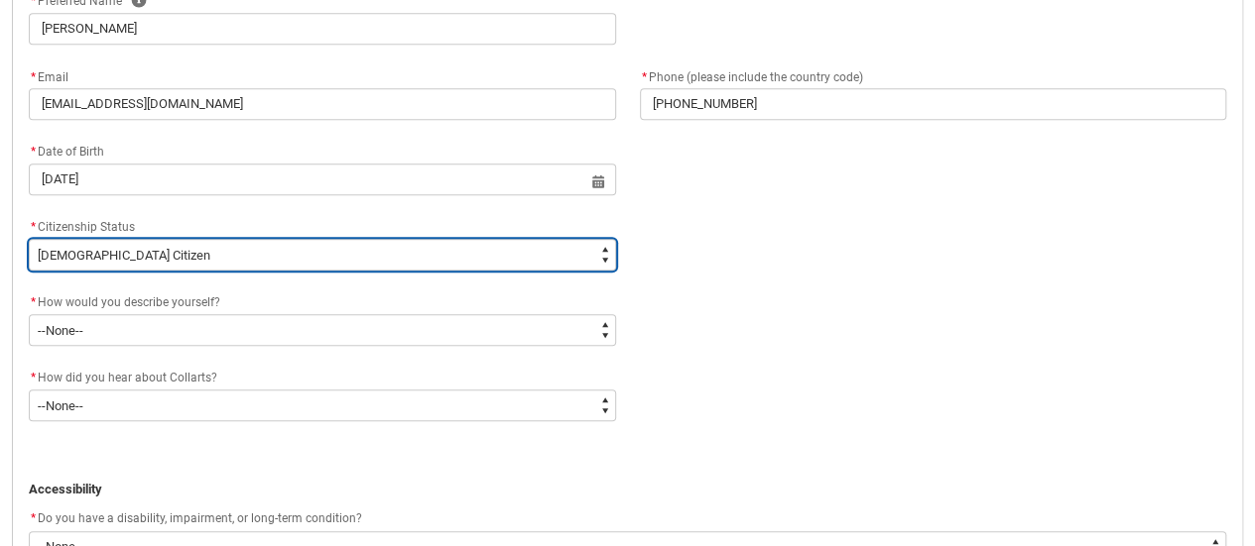
scroll to position [803, 0]
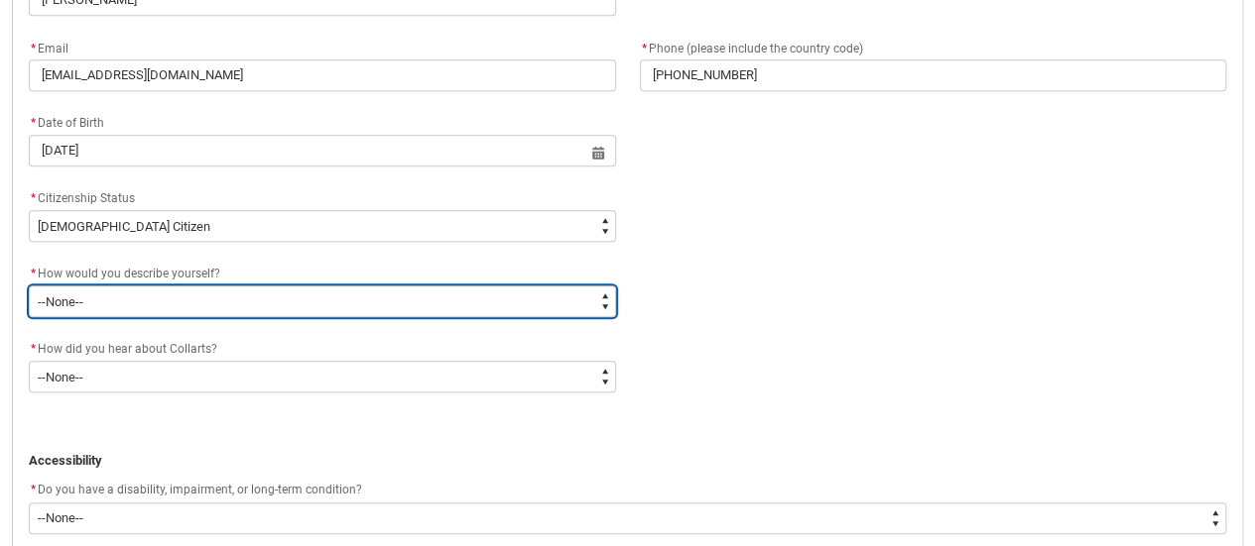
click at [428, 301] on select "--None-- I'm currently in Year 12 and planning what I'll do after school I've c…" at bounding box center [322, 302] width 587 height 32
type lightning-select "HSLC_Domestic_b"
click at [29, 286] on select "--None-- I'm currently in Year 12 and planning what I'll do after school I've c…" at bounding box center [322, 302] width 587 height 32
select select "HSLC_Domestic_b"
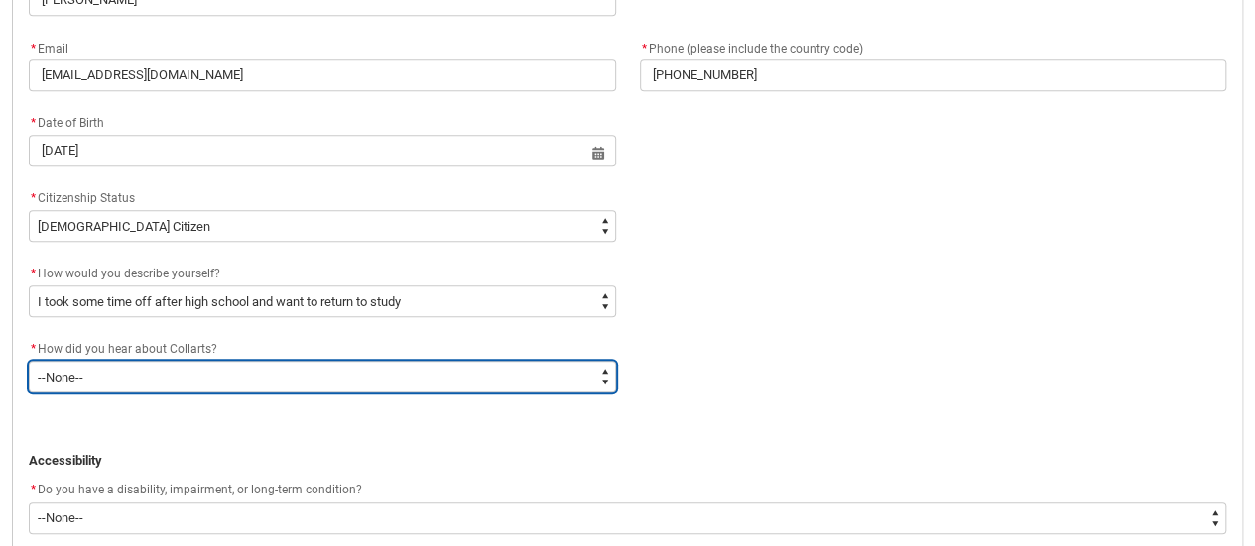
click at [254, 374] on select "--None-- Advertising - Facebook Advertising - Google Advertising - Instagram Ad…" at bounding box center [322, 377] width 587 height 32
type lightning-select "Heard_About_Collarts_Picklist.Advertising - Google"
click at [29, 361] on select "--None-- Advertising - Facebook Advertising - Google Advertising - Instagram Ad…" at bounding box center [322, 377] width 587 height 32
select select "Heard_About_Collarts_Picklist.Advertising - Google"
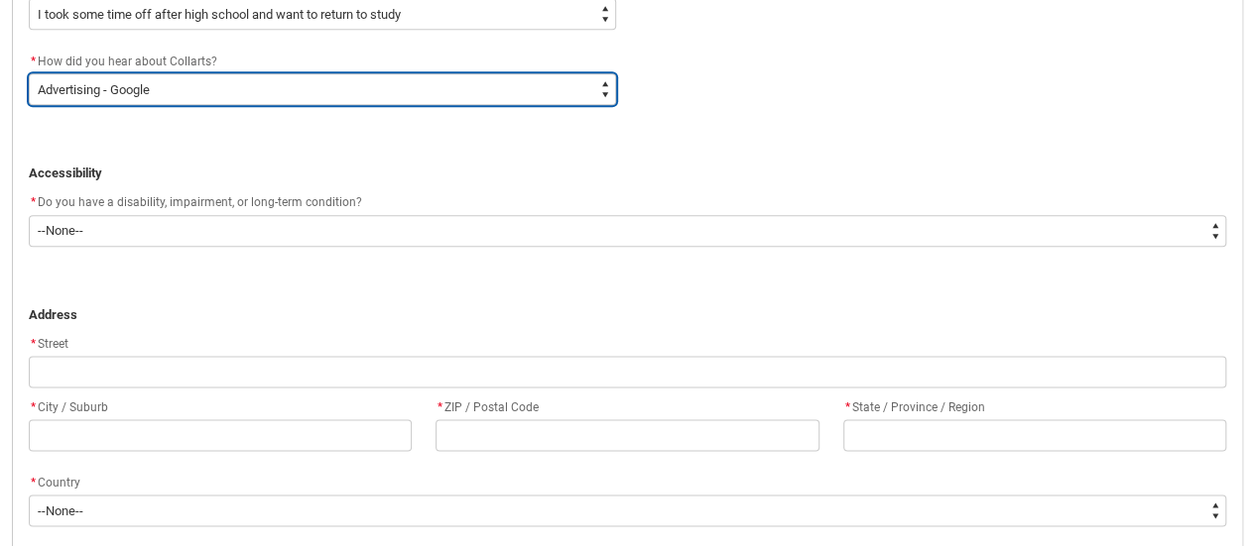
scroll to position [1101, 0]
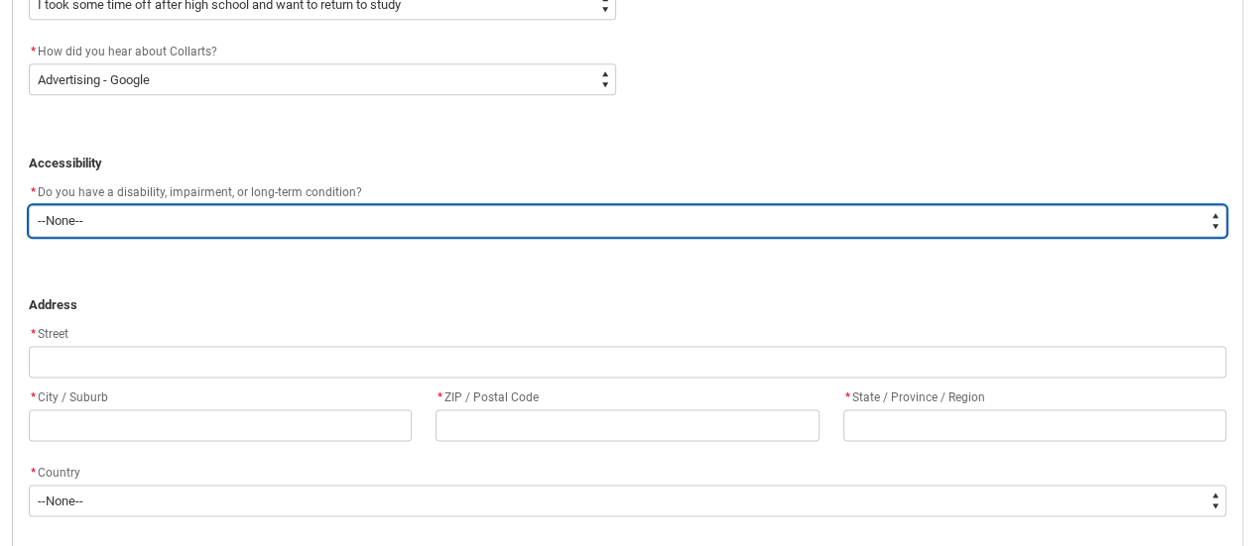
click at [242, 219] on select "--None-- Yes No" at bounding box center [627, 221] width 1197 height 32
type lightning-select "No_TextChoice"
click at [29, 205] on select "--None-- Yes No" at bounding box center [627, 221] width 1197 height 32
select select "No_TextChoice"
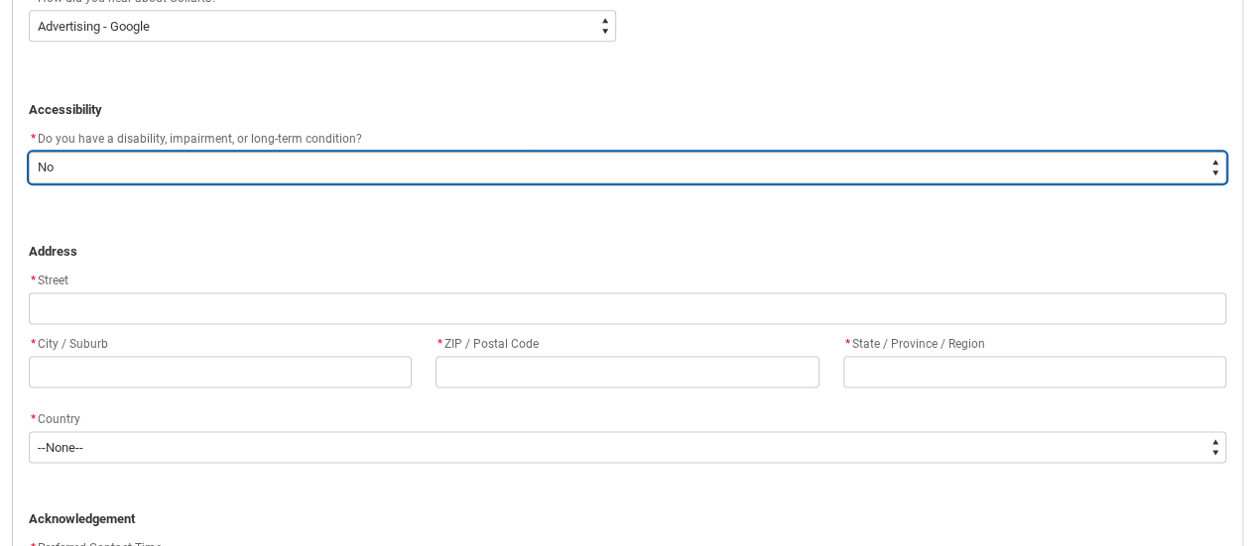
scroll to position [1200, 0]
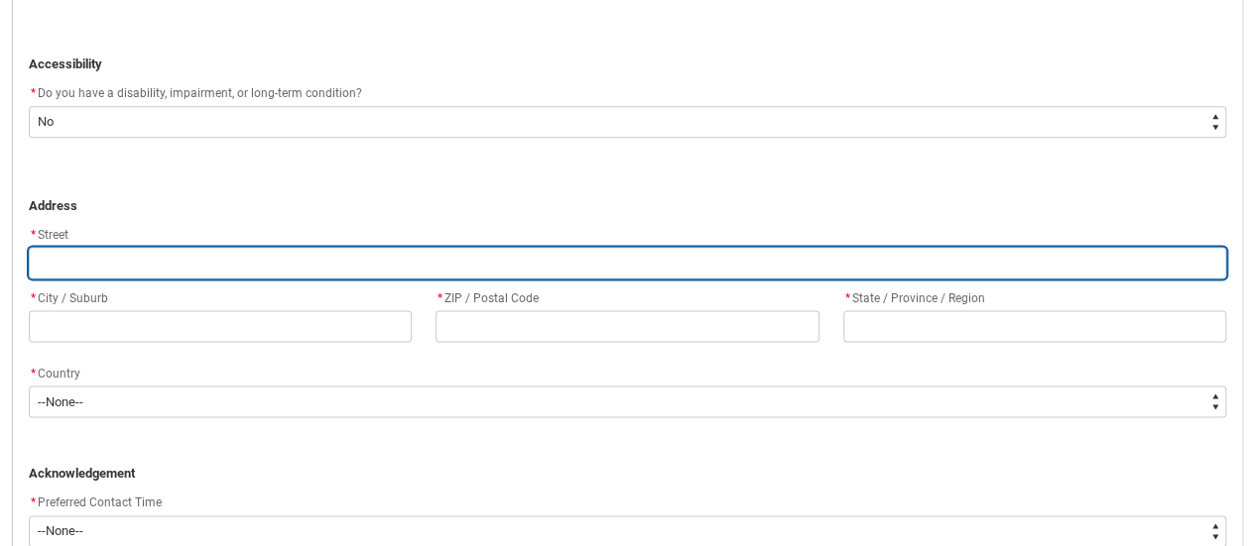
click at [119, 250] on input "REDU_Application_Form_for_Applicant flow" at bounding box center [627, 263] width 1197 height 32
type lightning-primitive-input-simple "9"
type input "9"
type lightning-primitive-input-simple "9"
type input "9"
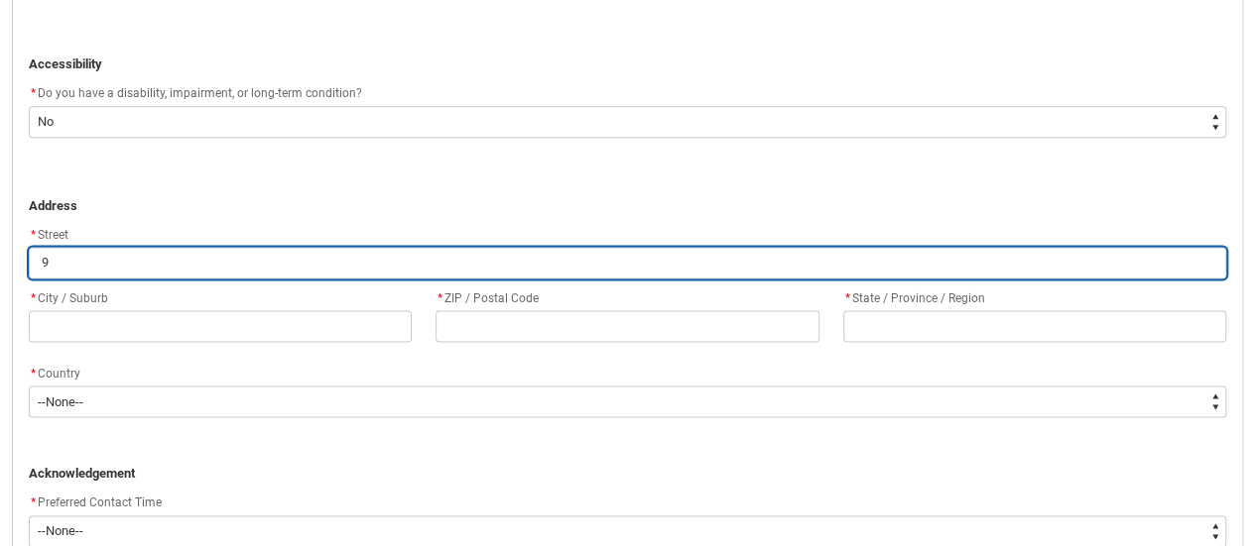
type lightning-primitive-input-simple "9 M"
type input "9 M"
type lightning-primitive-input-simple "9 Ma"
type input "9 Ma"
type lightning-primitive-input-simple "9 Man"
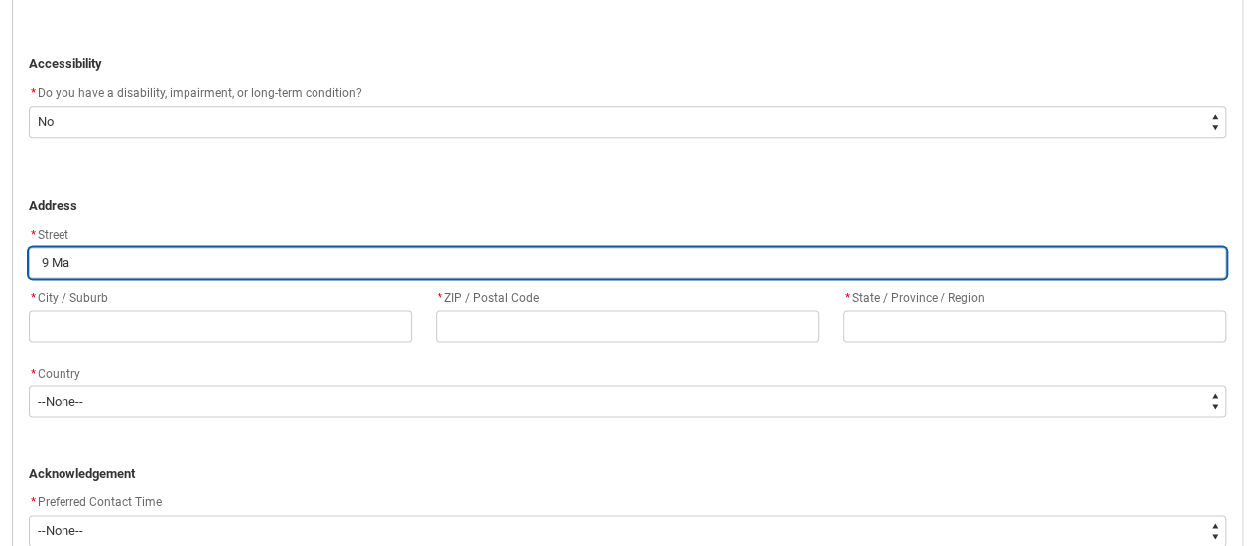
type input "9 Man"
type lightning-primitive-input-simple "9 Mani"
type input "9 Mani"
type lightning-primitive-input-simple "9 Manic"
type input "9 Manic"
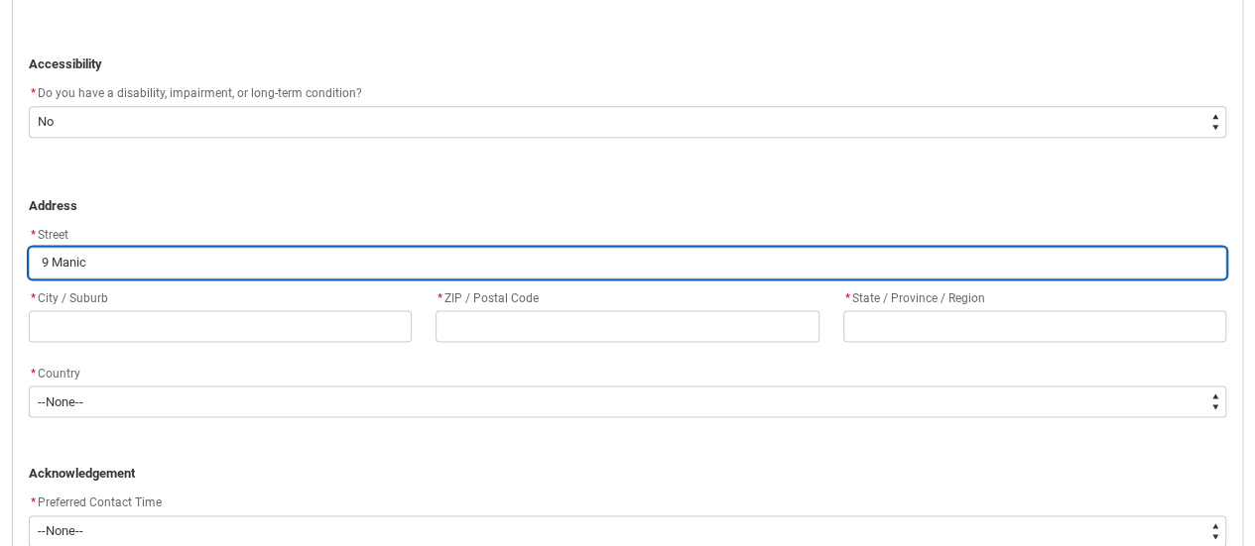
type lightning-primitive-input-simple "9 Manica"
type input "9 Manica"
type lightning-primitive-input-simple "9 Manica"
type input "9 Manica"
type lightning-primitive-input-simple "9 Manica S"
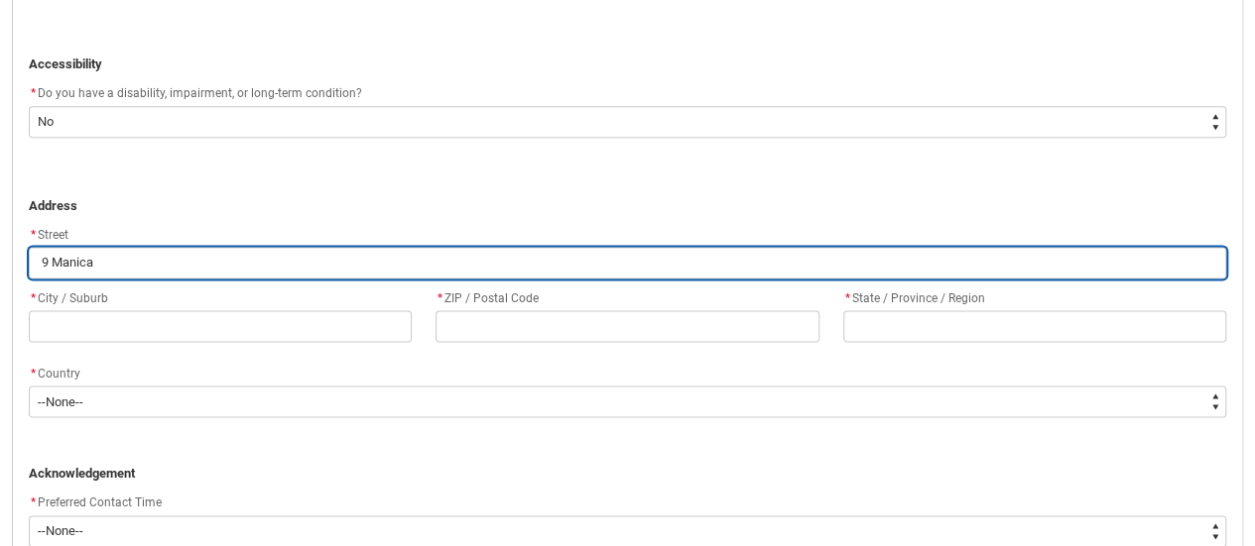
type input "9 Manica S"
type lightning-primitive-input-simple "9 Manica Sr"
type input "9 Manica Sr"
type lightning-primitive-input-simple "9 Manica S"
type input "9 Manica S"
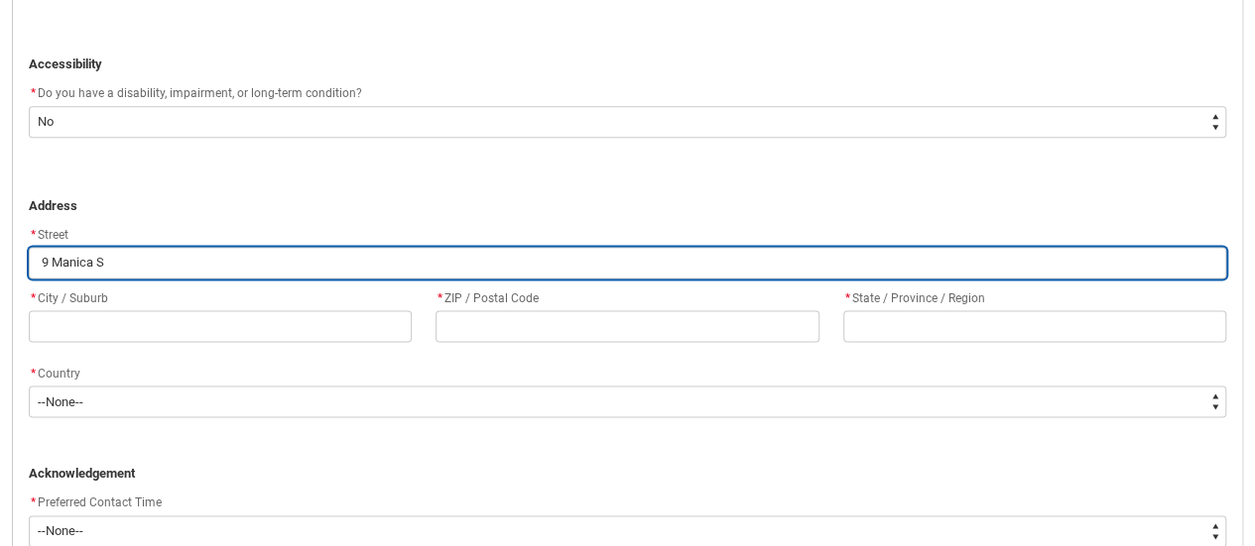
type lightning-primitive-input-simple "[STREET_ADDRESS]"
type input "[STREET_ADDRESS]"
type lightning-primitive-input-simple "9 Manica Str"
type input "9 Manica Str"
type lightning-primitive-input-simple "9 Manica Stre"
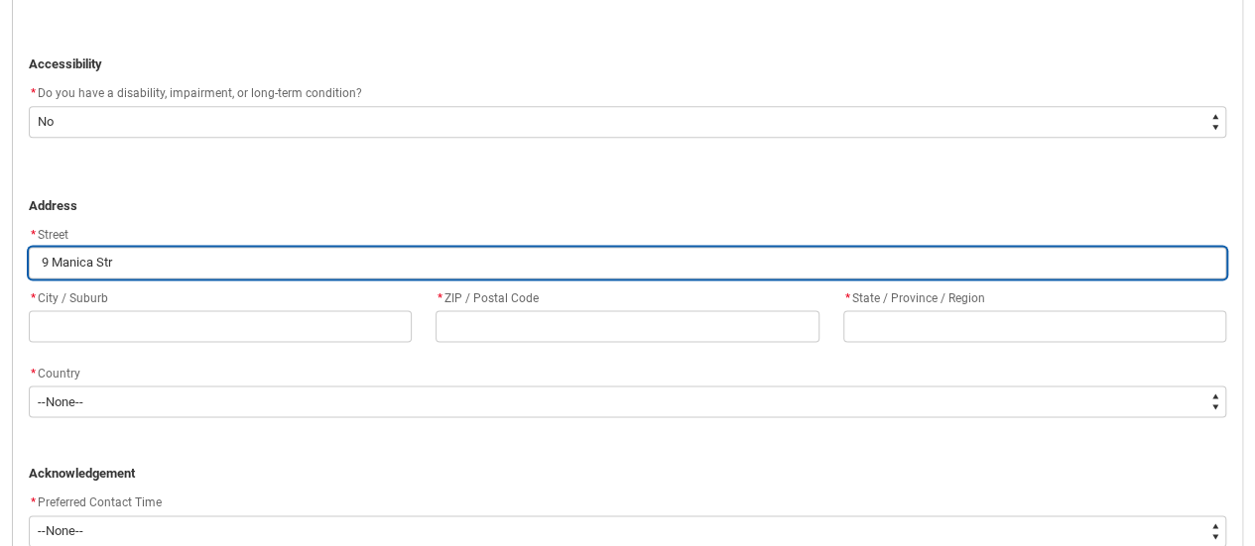
type input "9 Manica Stre"
type lightning-primitive-input-simple "[STREET_ADDRESS]"
type input "[STREET_ADDRESS]"
type lightning-primitive-input-simple "[STREET_ADDRESS]"
type input "[STREET_ADDRESS]"
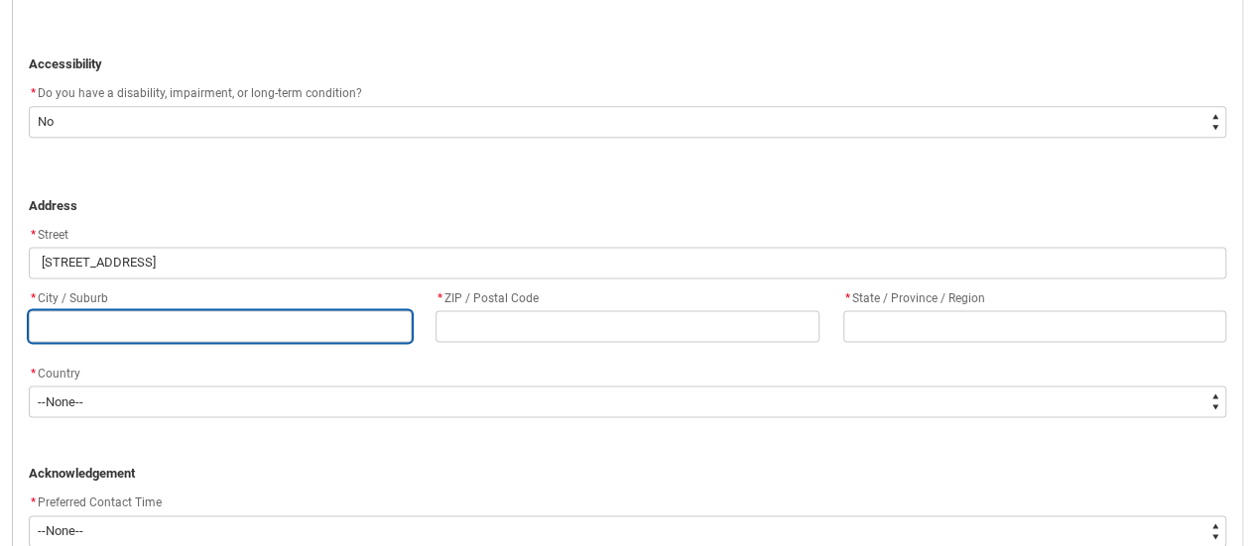
type lightning-primitive-input-simple "B"
type input "B"
type lightning-primitive-input-simple "Br"
type input "Br"
type lightning-primitive-input-simple "Bru"
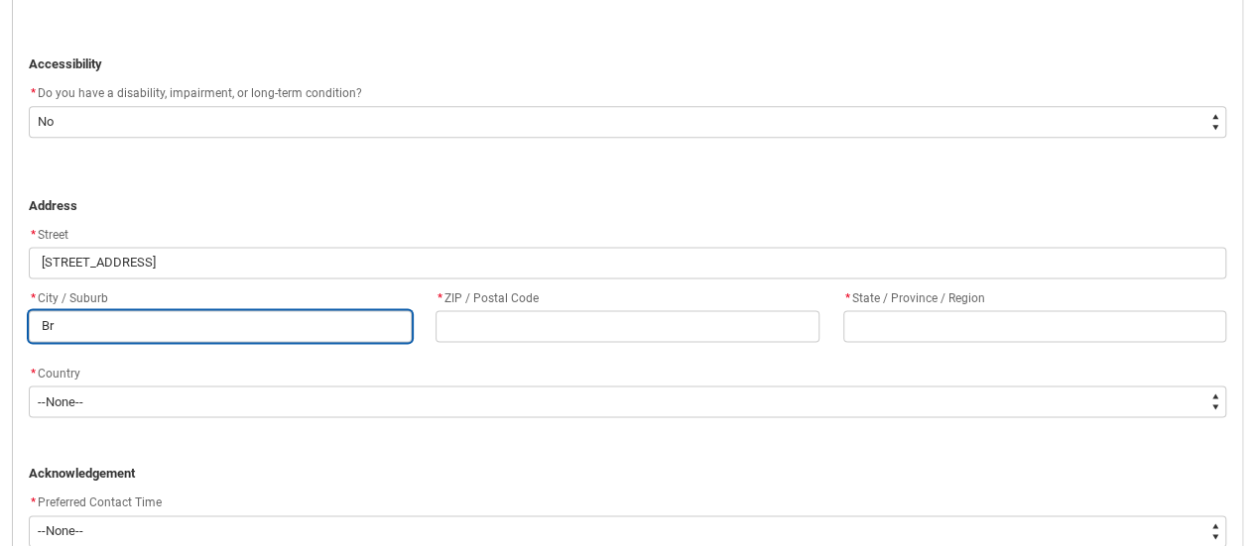
type input "Bru"
type lightning-primitive-input-simple "Brun"
type input "Brun"
type lightning-primitive-input-simple "[PERSON_NAME]"
type input "[PERSON_NAME]"
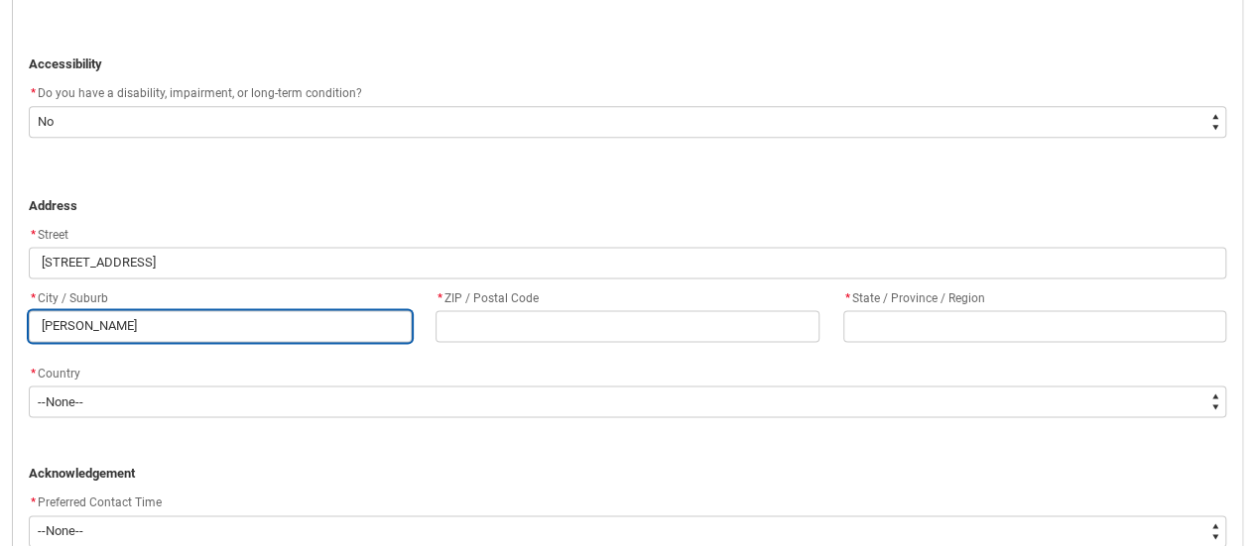
type lightning-primitive-input-simple "Brunns"
type input "Brunns"
type lightning-primitive-input-simple "Brunnsw"
type input "Brunnsw"
type lightning-primitive-input-simple "Brunnswi"
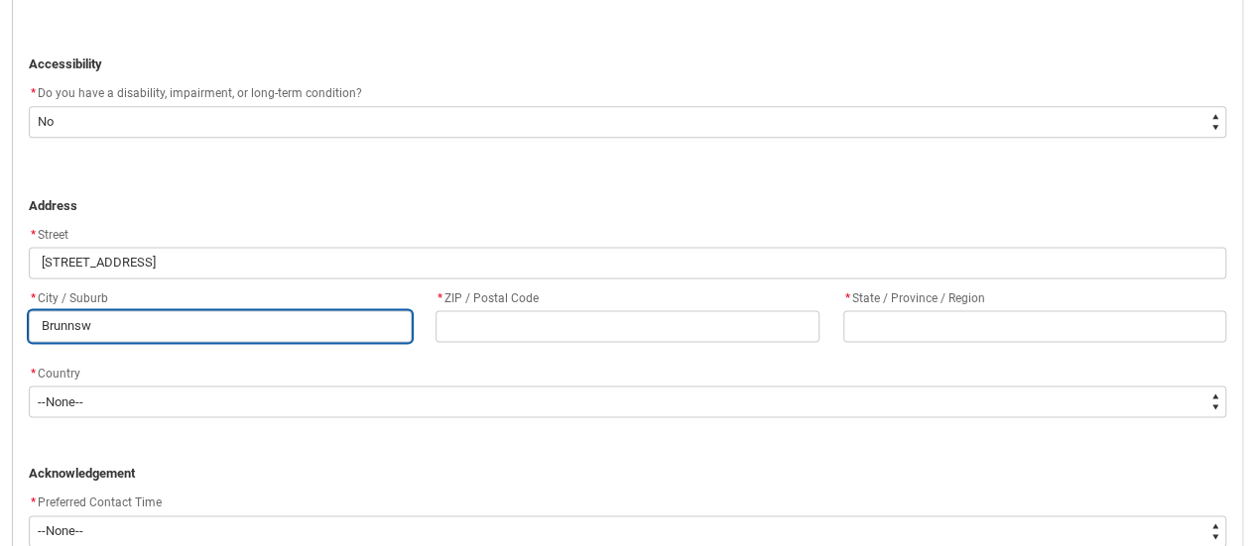
type input "Brunnswi"
type lightning-primitive-input-simple "Brunnswic"
type input "Brunnswic"
type lightning-primitive-input-simple "Brunnswick"
type input "Brunnswick"
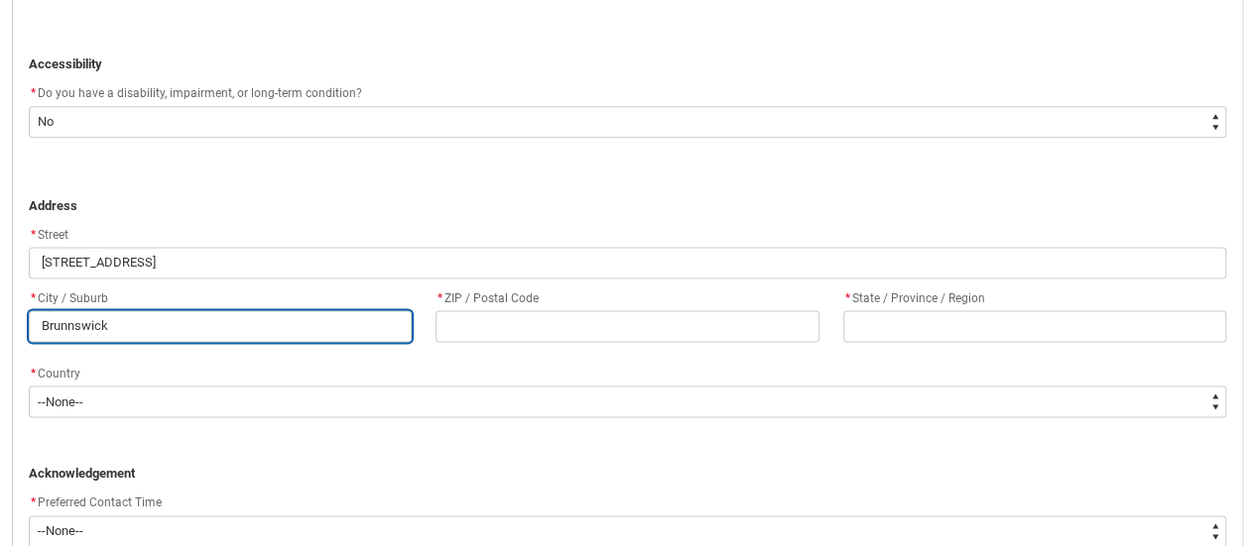
type lightning-primitive-input-simple "Brunnswick"
type input "Brunnswick"
type lightning-primitive-input-simple "Brunnswick W"
type input "Brunnswick W"
type lightning-primitive-input-simple "Brunnswick We"
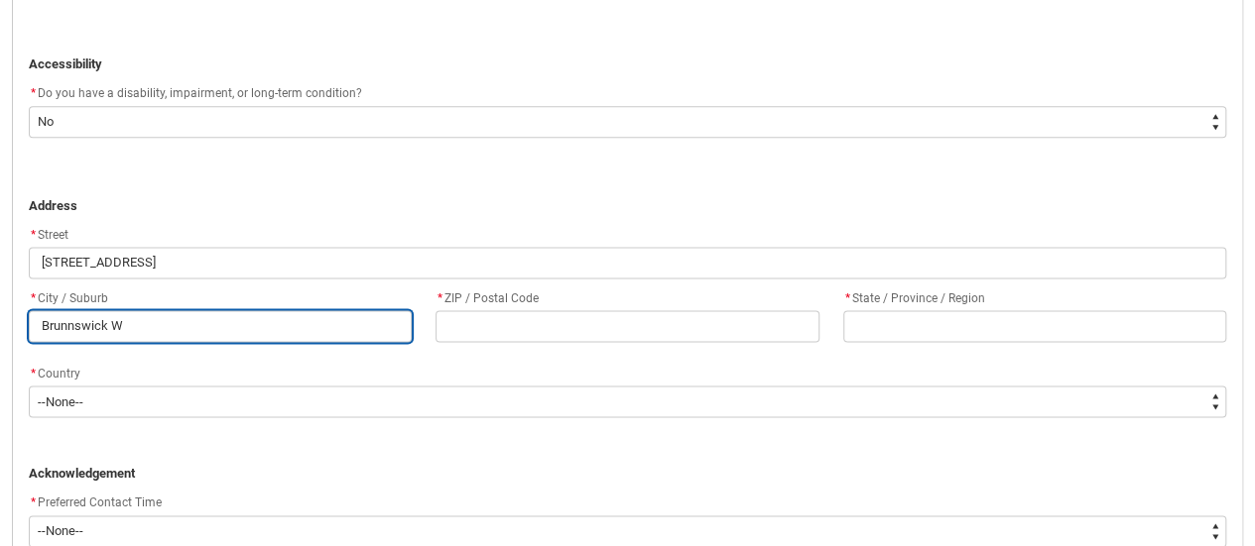
type input "Brunnswick We"
type lightning-primitive-input-simple "Brunnswick [PERSON_NAME]"
type input "Brunnswick [PERSON_NAME]"
type lightning-primitive-input-simple "Brunnswick West"
type input "Brunnswick West"
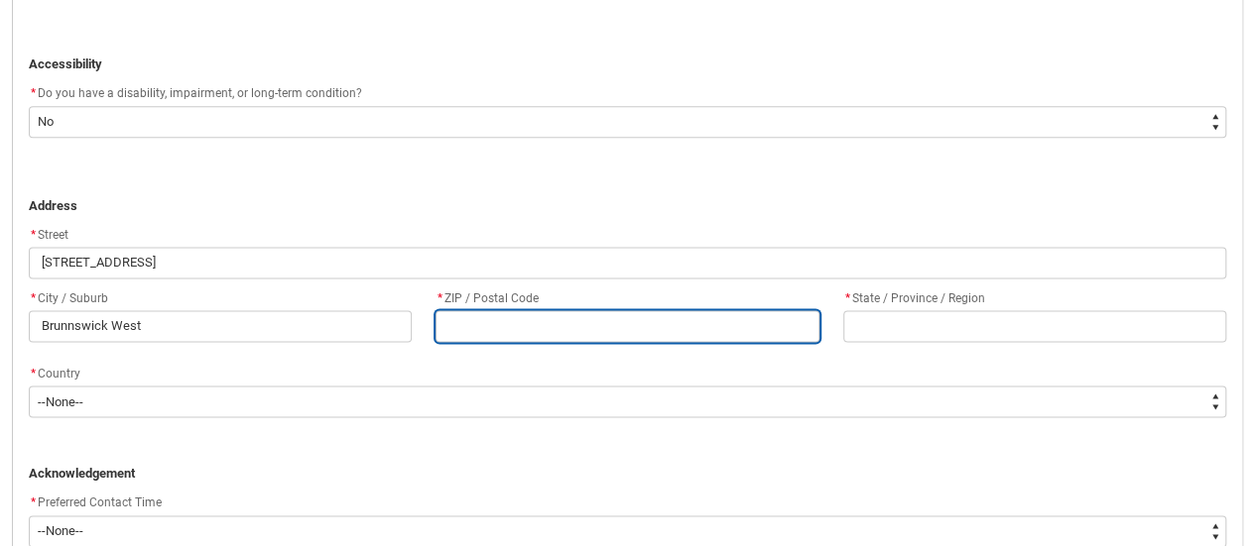
type lightning-primitive-input-simple "3"
type input "3"
type lightning-primitive-input-simple "30"
type input "30"
type lightning-primitive-input-simple "305"
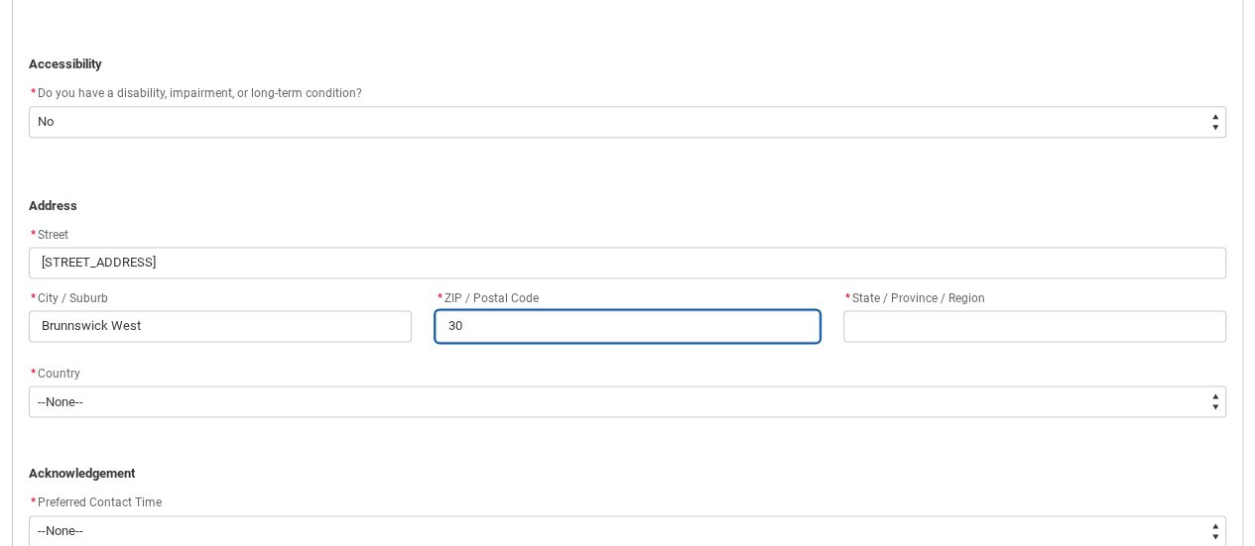
type input "305"
type lightning-primitive-input-simple "3055"
type input "3055"
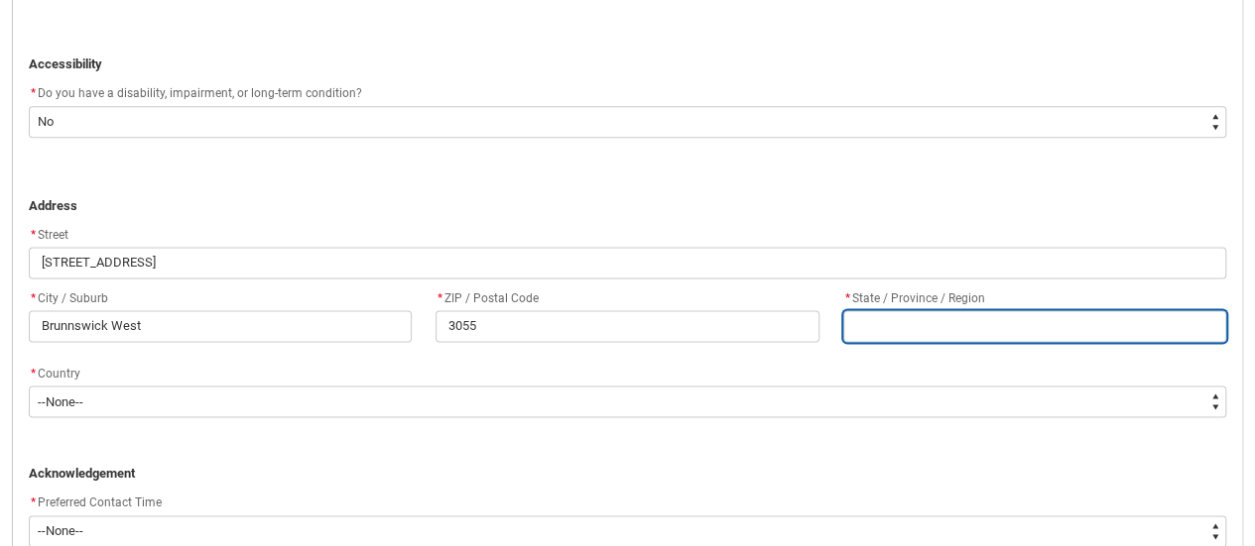
type lightning-primitive-input-simple "V"
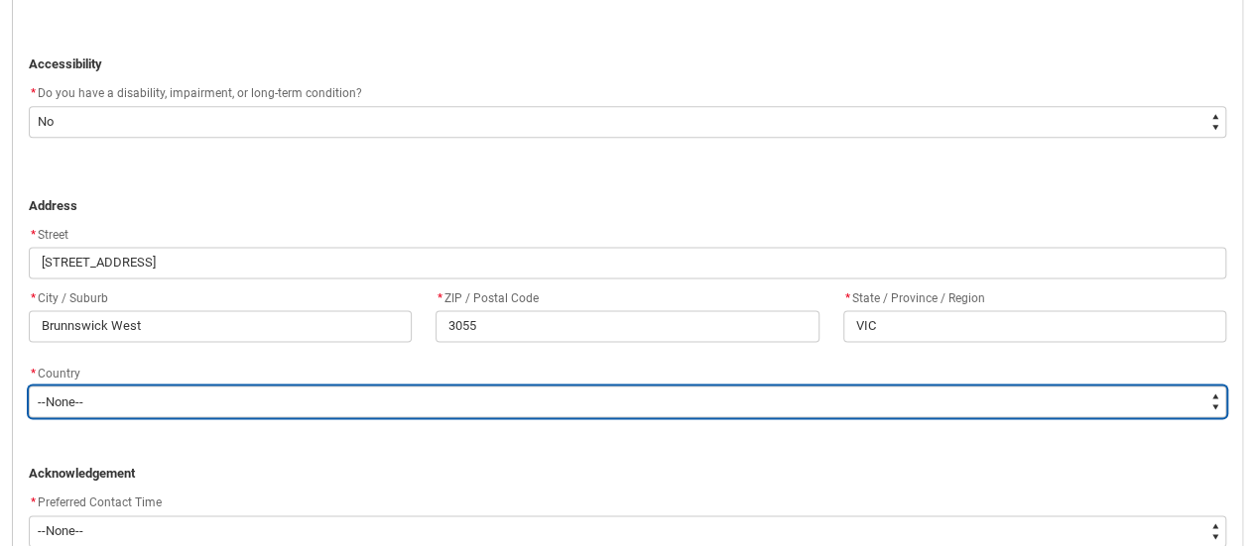
click at [97, 390] on select "--None-- [GEOGRAPHIC_DATA] ([GEOGRAPHIC_DATA]) [GEOGRAPHIC_DATA] [GEOGRAPHIC_DA…" at bounding box center [627, 402] width 1197 height 32
click at [29, 386] on select "--None-- [GEOGRAPHIC_DATA] ([GEOGRAPHIC_DATA]) [GEOGRAPHIC_DATA] [GEOGRAPHIC_DA…" at bounding box center [627, 402] width 1197 height 32
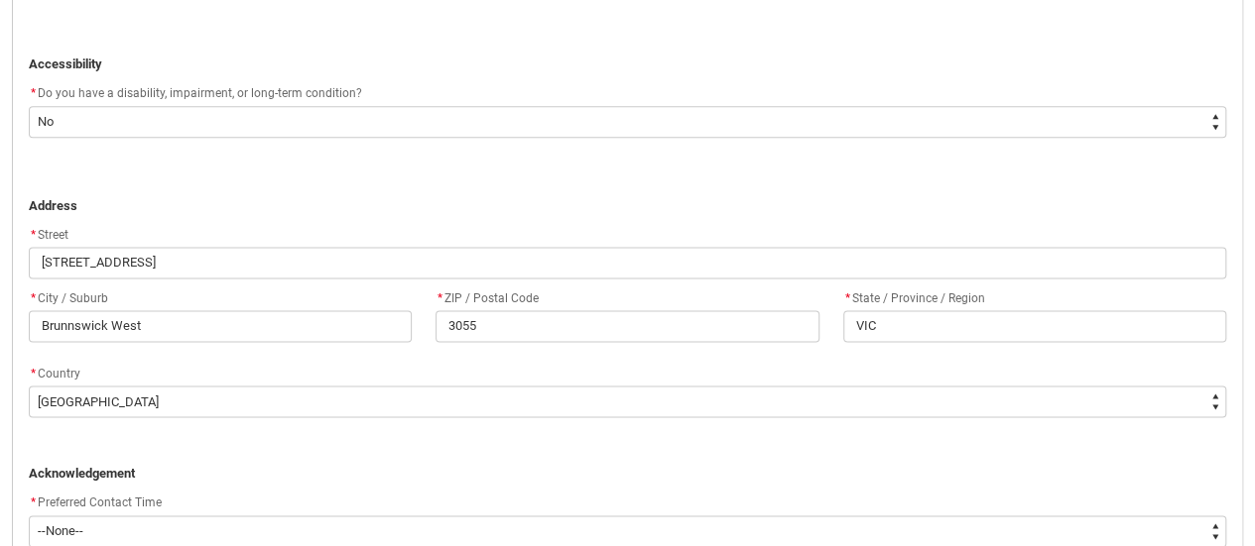
click at [125, 461] on p "REDU_Application_Form_for_Applicant flow" at bounding box center [627, 455] width 1197 height 20
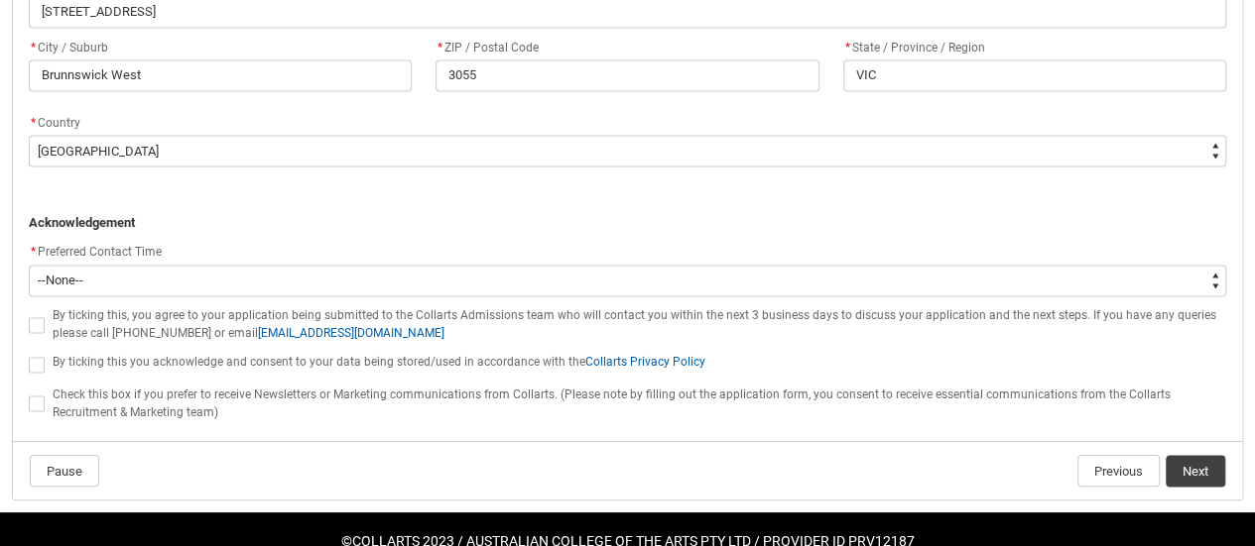
scroll to position [1494, 0]
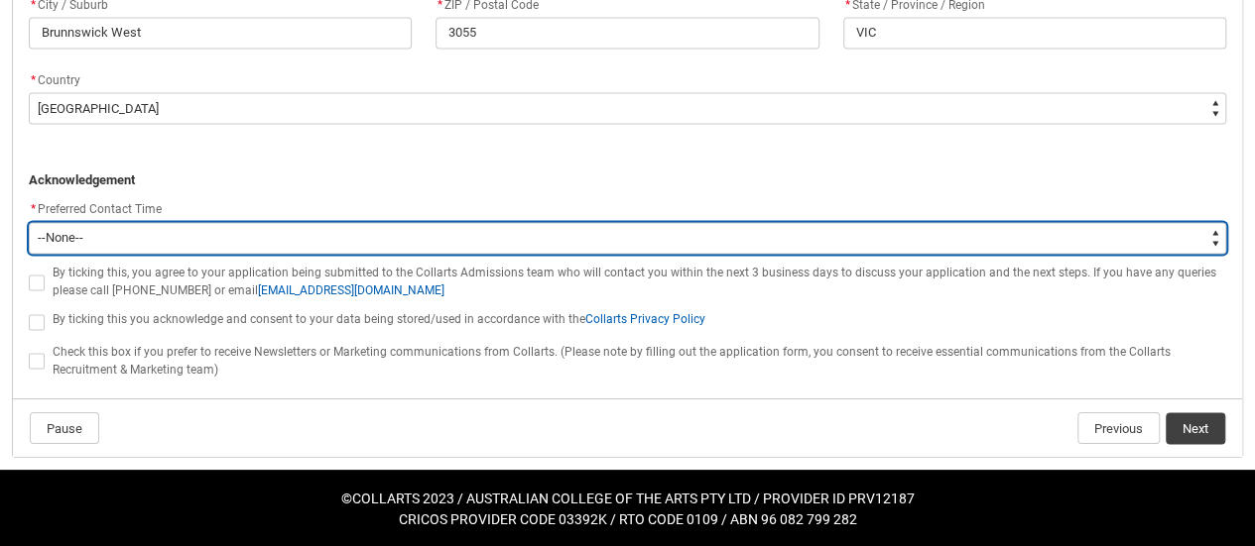
click at [181, 233] on select "--None-- Morning (9:00AM-12:00PM) Afternoon (12:00PM-5:00PM)" at bounding box center [627, 238] width 1197 height 32
click at [29, 222] on select "--None-- Morning (9:00AM-12:00PM) Afternoon (12:00PM-5:00PM)" at bounding box center [627, 238] width 1197 height 32
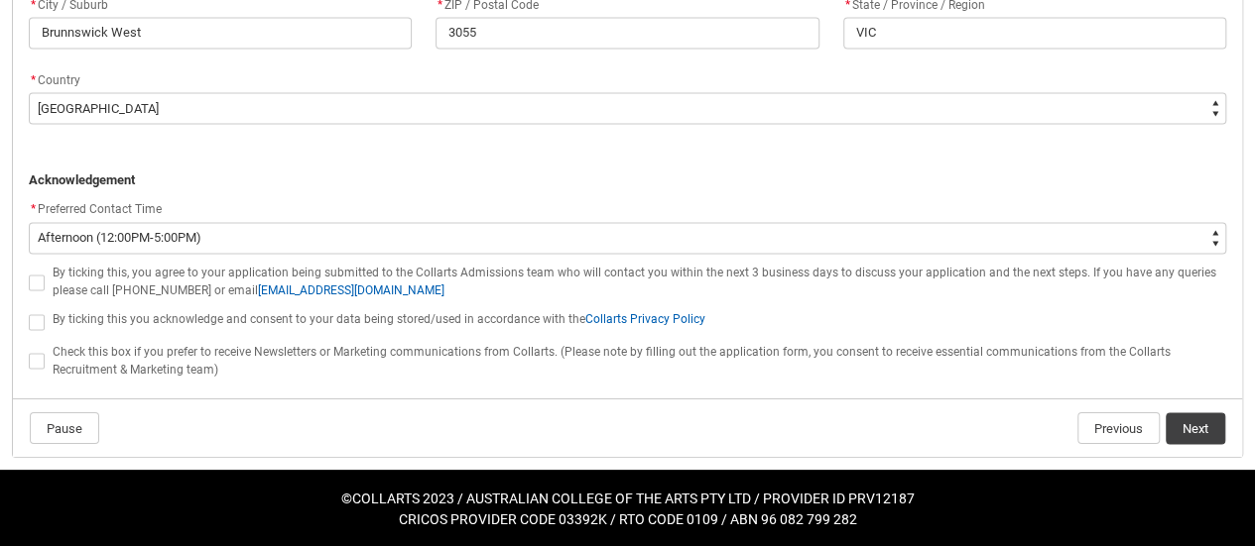
click at [34, 279] on span "REDU_Application_Form_for_Applicant flow" at bounding box center [37, 283] width 16 height 16
click at [29, 272] on input "REDU_Application_Form_for_Applicant flow" at bounding box center [28, 271] width 1 height 1
click at [40, 314] on span "REDU_Application_Form_for_Applicant flow" at bounding box center [37, 322] width 16 height 16
click at [29, 311] on input "REDU_Application_Form_for_Applicant flow" at bounding box center [28, 310] width 1 height 1
click at [27, 358] on flowruntime-screen-field "Check this box if you prefer to receive Newsletters or Marketing communications…" at bounding box center [627, 364] width 1221 height 46
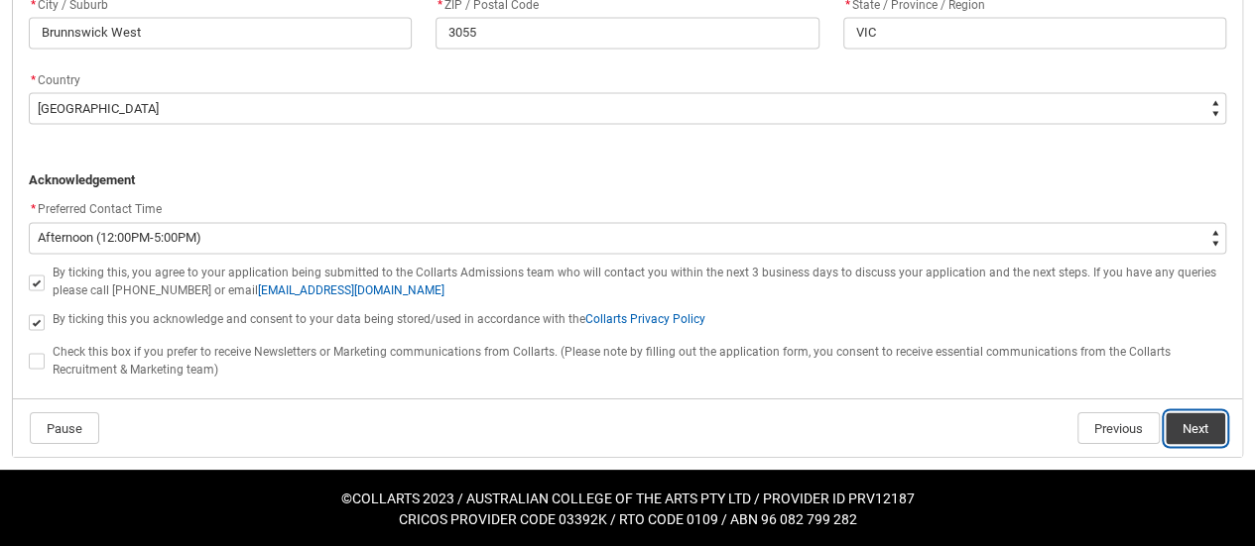
click at [1198, 437] on button "Next" at bounding box center [1195, 429] width 60 height 32
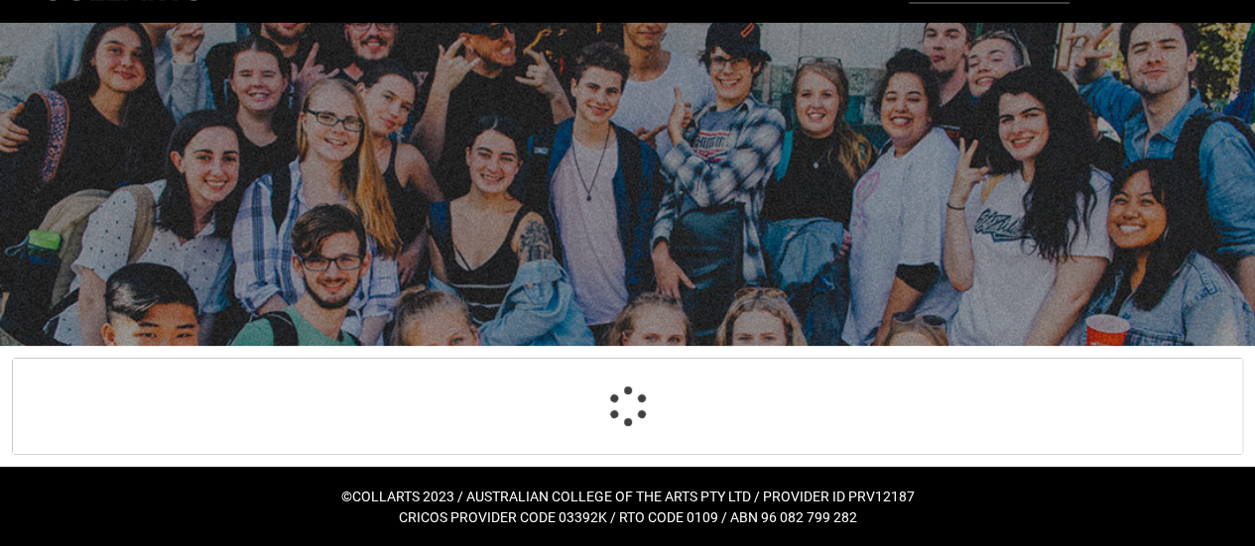
scroll to position [206, 0]
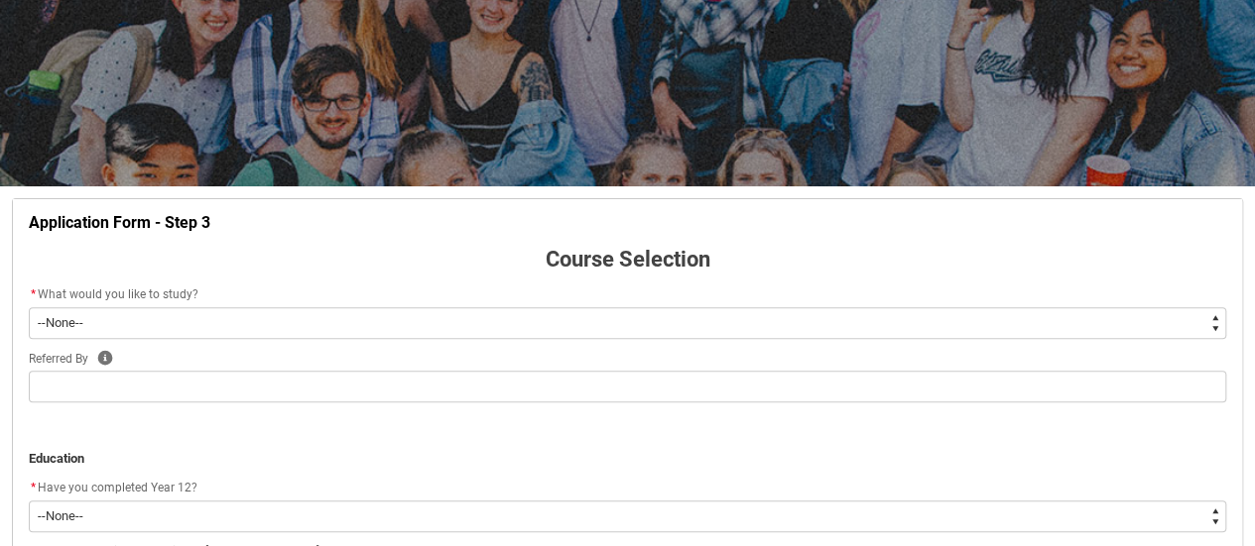
click at [314, 318] on select "--None-- Diploma Bachelor Post Graduate" at bounding box center [627, 323] width 1197 height 32
click at [29, 307] on select "--None-- Diploma Bachelor Post Graduate" at bounding box center [627, 323] width 1197 height 32
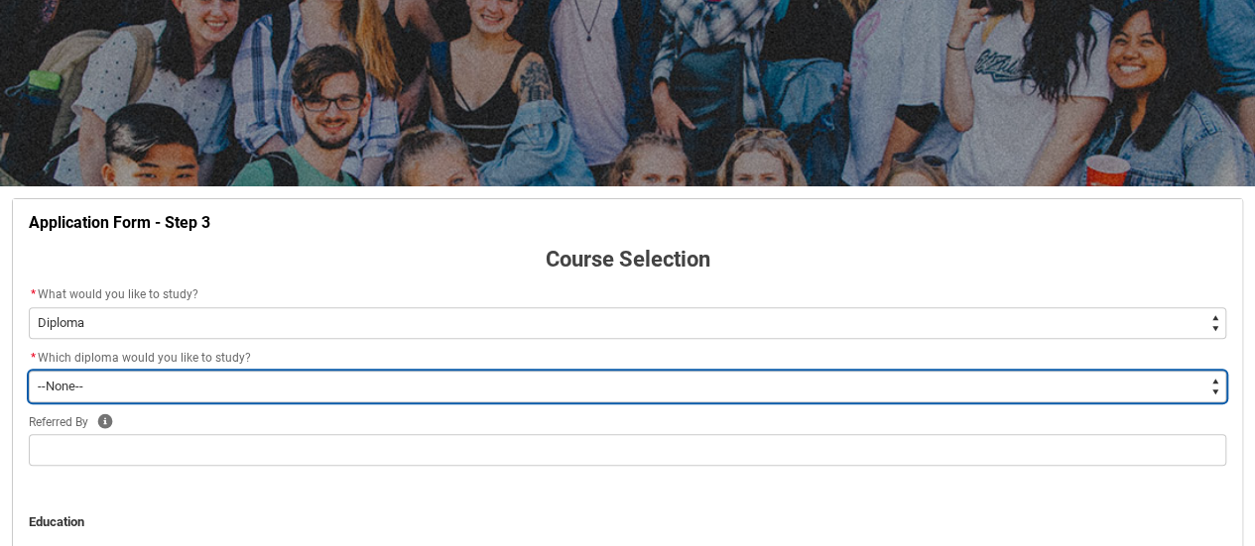
click at [197, 389] on select "--None-- Diploma of 2D Animation Diploma of Applied Business (Entertainment Man…" at bounding box center [627, 387] width 1197 height 32
click at [29, 371] on select "--None-- Diploma of 2D Animation Diploma of Applied Business (Entertainment Man…" at bounding box center [627, 387] width 1197 height 32
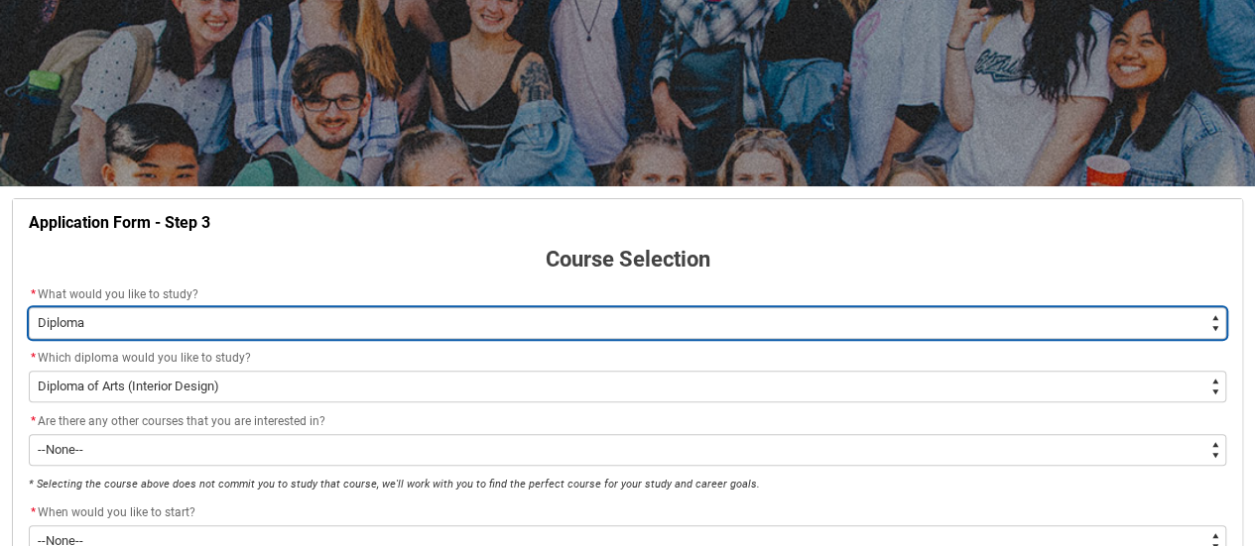
click at [240, 332] on select "--None-- Diploma Bachelor Post Graduate" at bounding box center [627, 323] width 1197 height 32
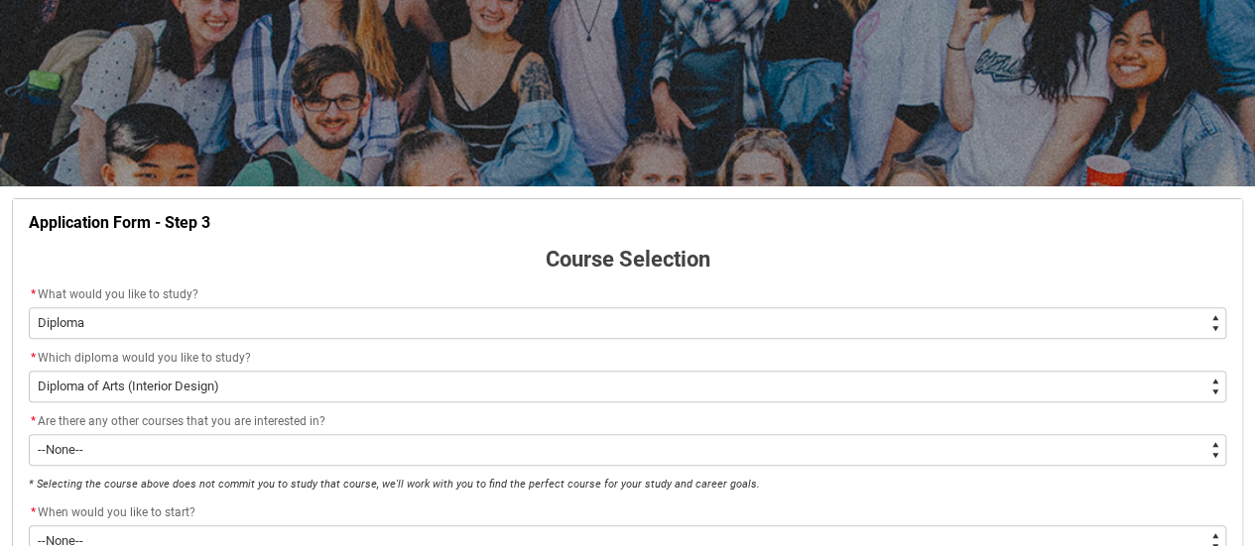
click at [262, 248] on p "Course Selection" at bounding box center [627, 259] width 1197 height 33
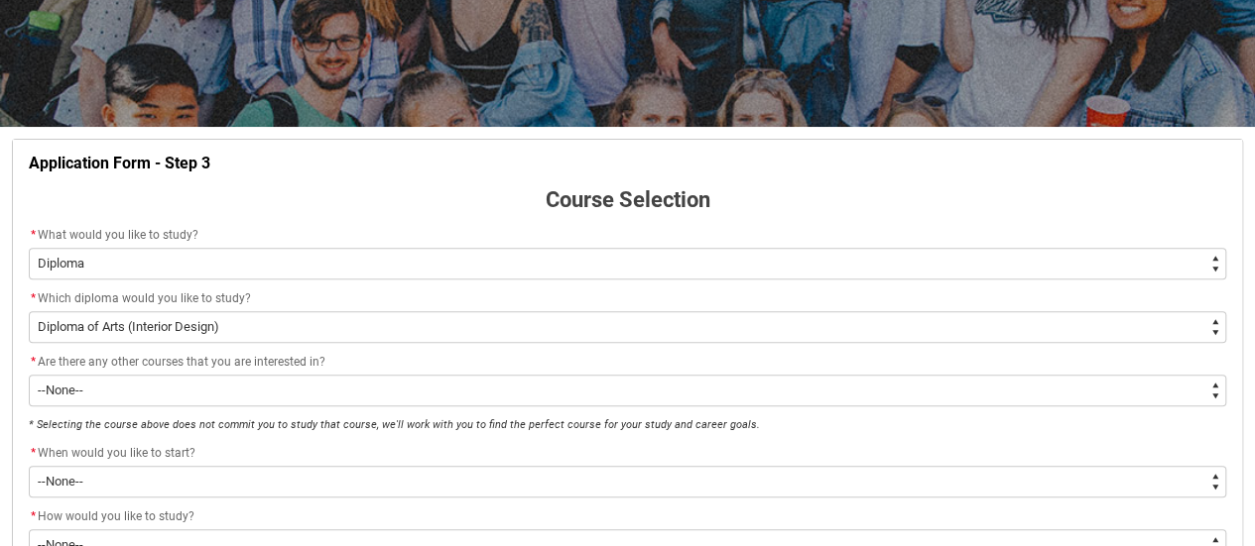
scroll to position [305, 0]
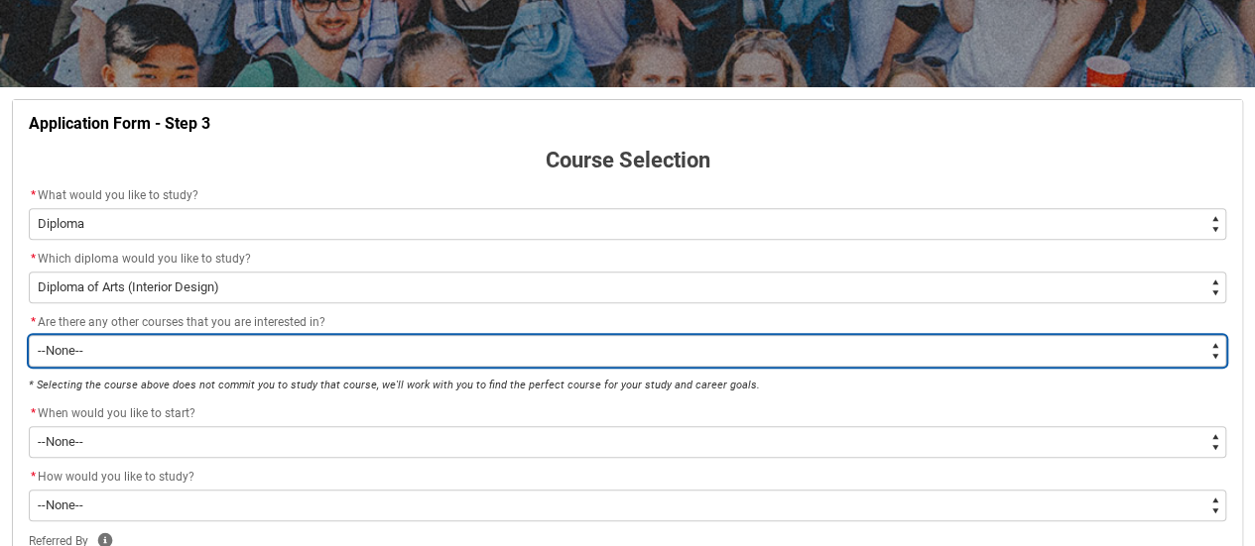
click at [206, 348] on select "--None-- Yes No" at bounding box center [627, 351] width 1197 height 32
click at [29, 335] on select "--None-- Yes No" at bounding box center [627, 351] width 1197 height 32
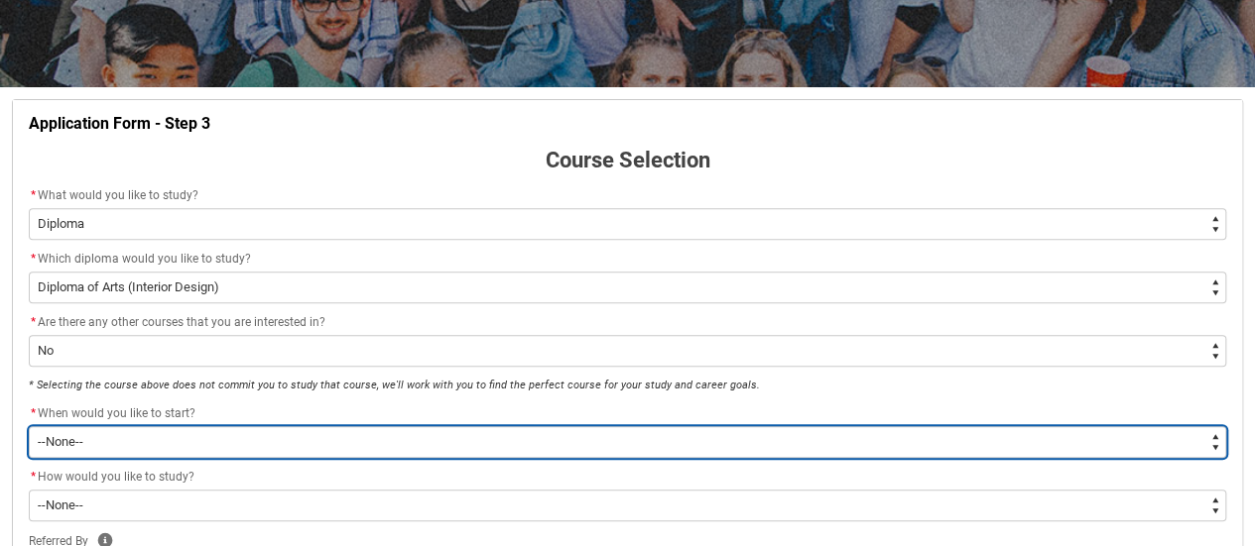
click at [193, 440] on select "--None-- Trimester 1 2026, starting [DATE] Trimester 3 2025, starting [DATE]" at bounding box center [627, 442] width 1197 height 32
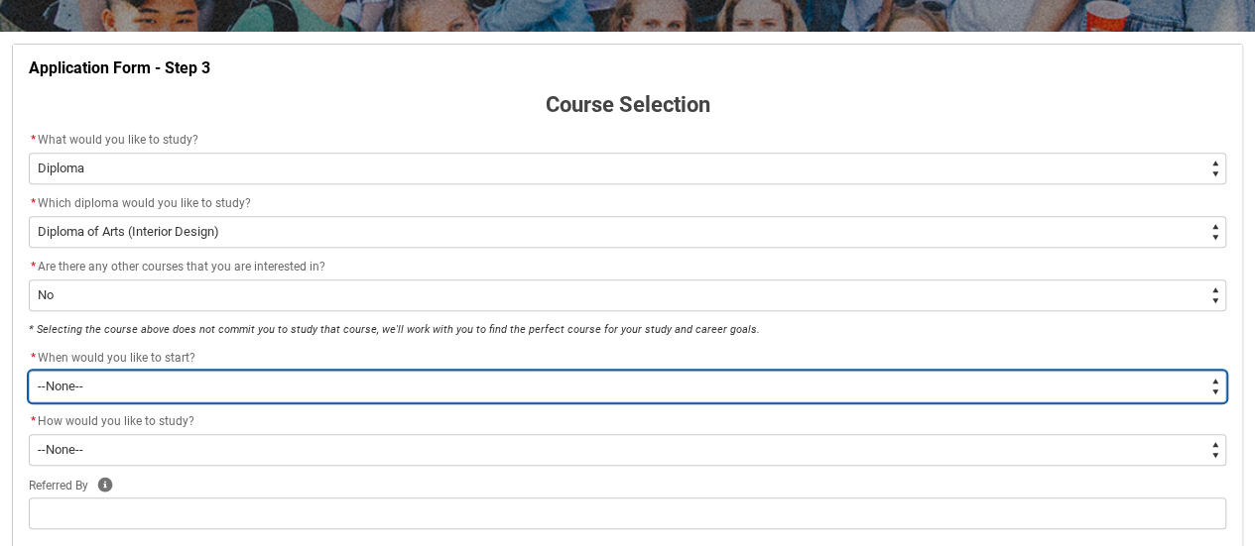
scroll to position [405, 0]
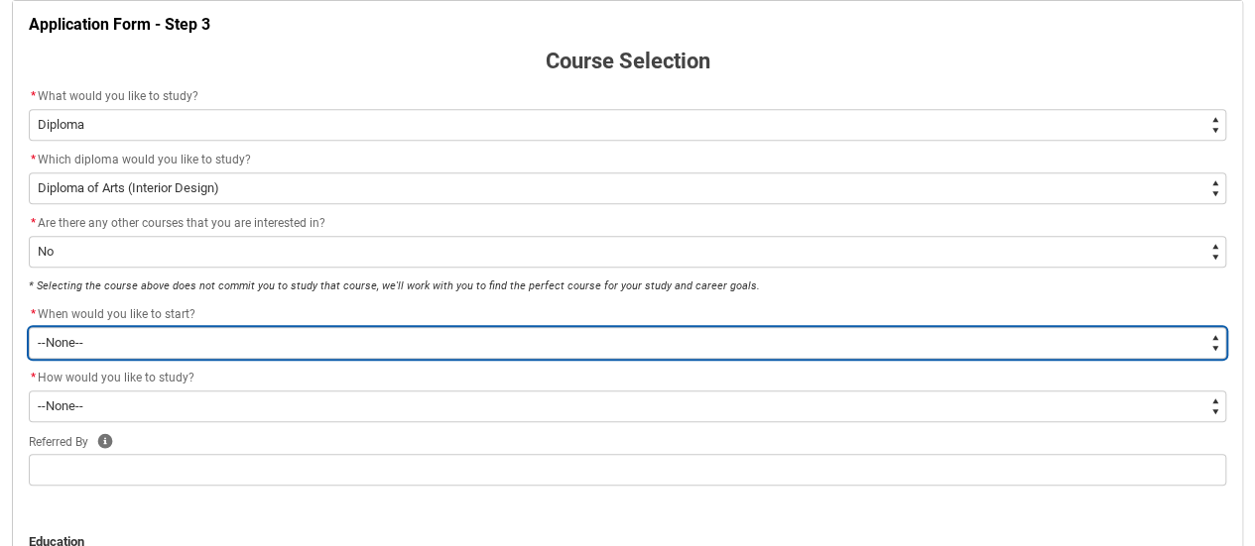
click at [258, 339] on select "--None-- Trimester 1 2026, starting [DATE] Trimester 3 2025, starting [DATE]" at bounding box center [627, 343] width 1197 height 32
click at [29, 327] on select "--None-- Trimester 1 2026, starting [DATE] Trimester 3 2025, starting [DATE]" at bounding box center [627, 343] width 1197 height 32
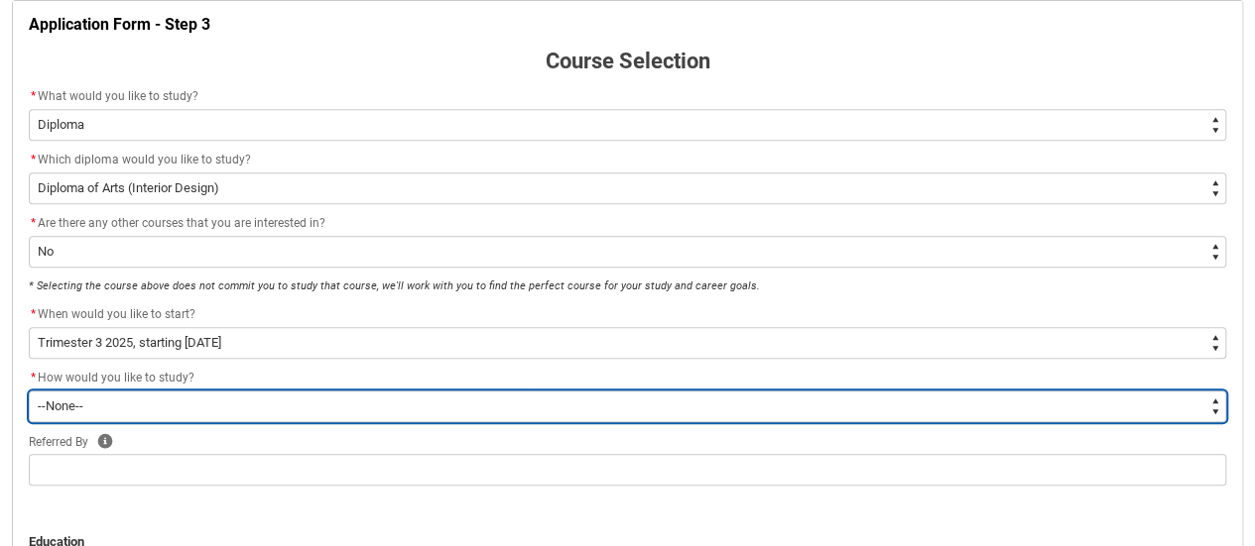
click at [162, 410] on select "--None-- On-campus Online" at bounding box center [627, 407] width 1197 height 32
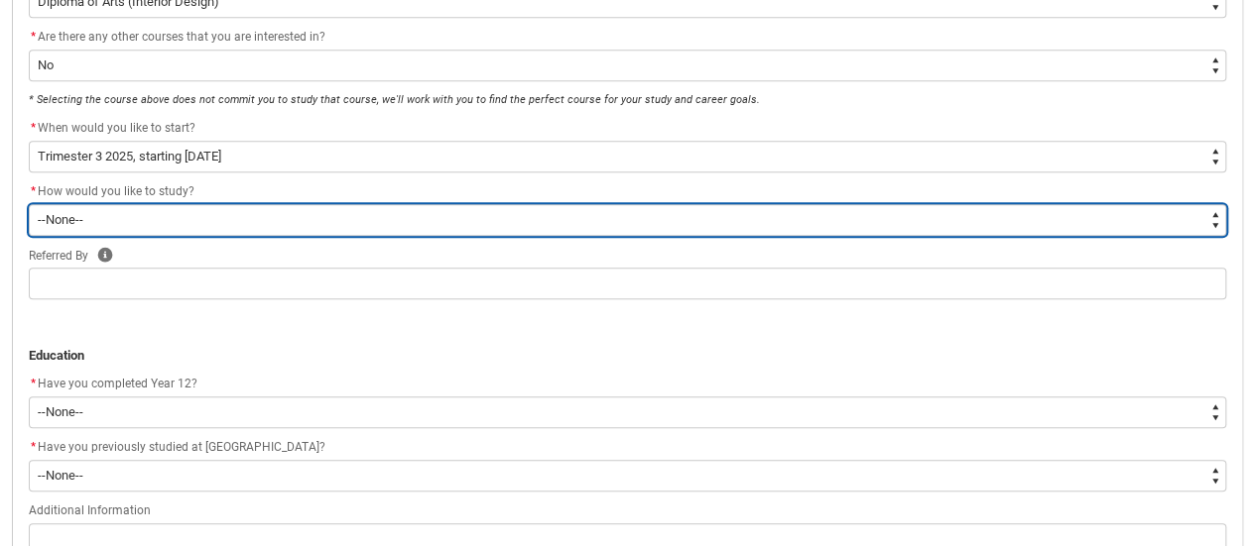
scroll to position [603, 0]
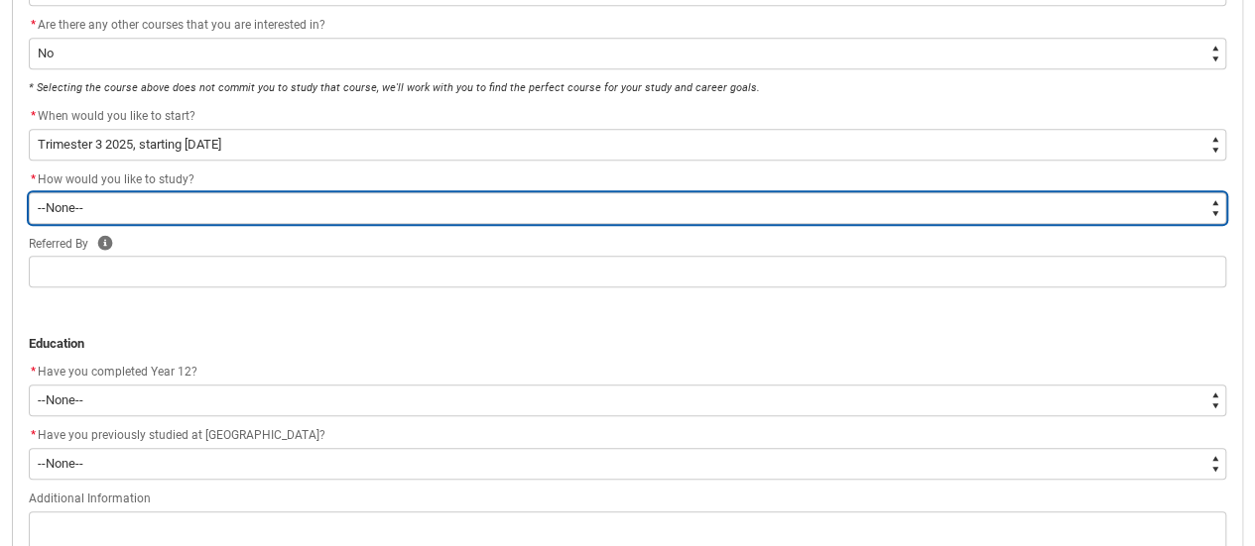
click at [197, 215] on select "--None-- On-campus Online" at bounding box center [627, 208] width 1197 height 32
click at [29, 192] on select "--None-- On-campus Online" at bounding box center [627, 208] width 1197 height 32
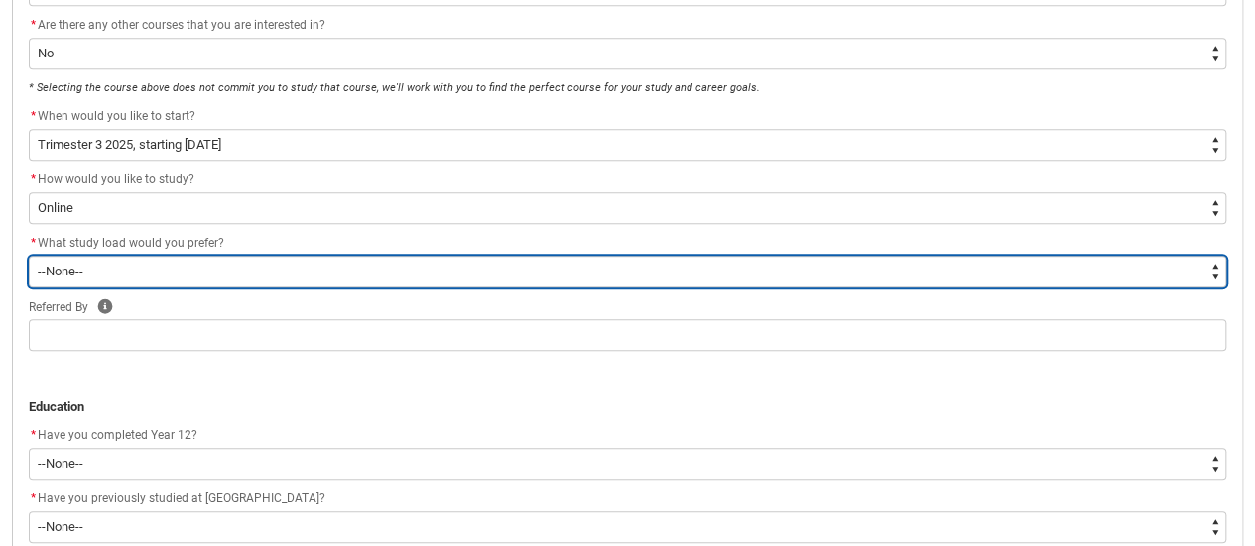
click at [141, 256] on select "--None-- Full-time Part-time" at bounding box center [627, 272] width 1197 height 32
click at [29, 256] on select "--None-- Full-time Part-time" at bounding box center [627, 272] width 1197 height 32
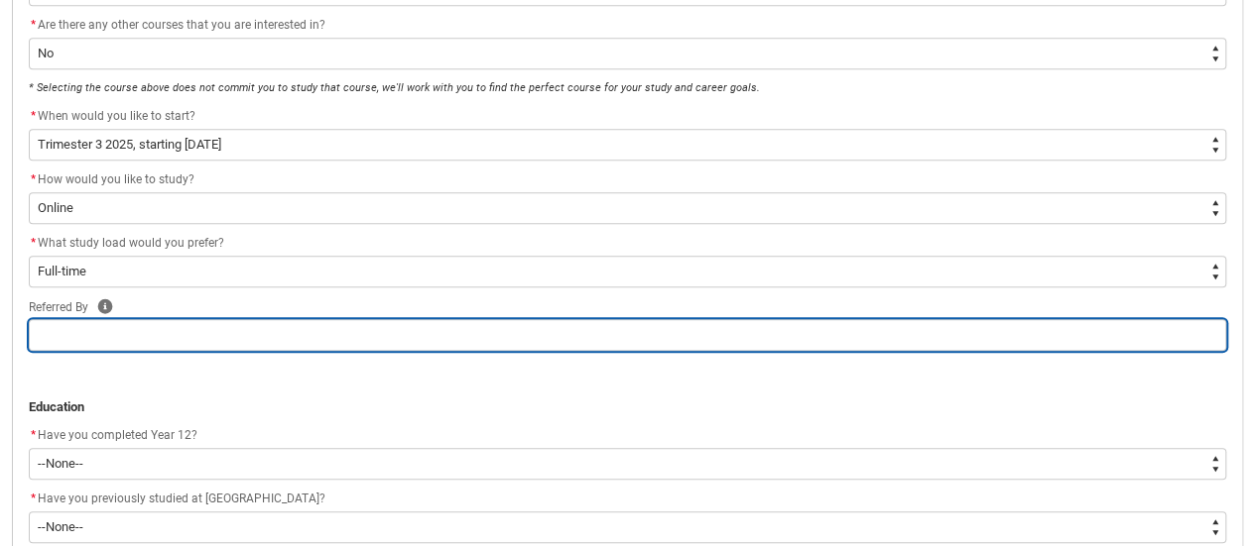
click at [109, 331] on input "REDU_Application_Form_for_Applicant flow" at bounding box center [627, 335] width 1197 height 32
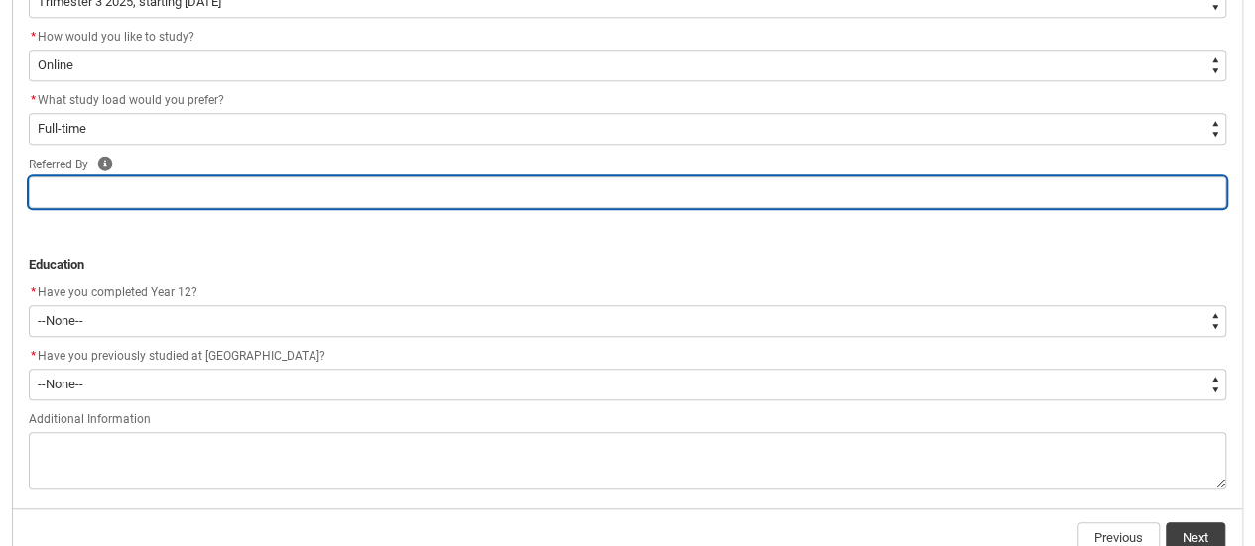
scroll to position [801, 0]
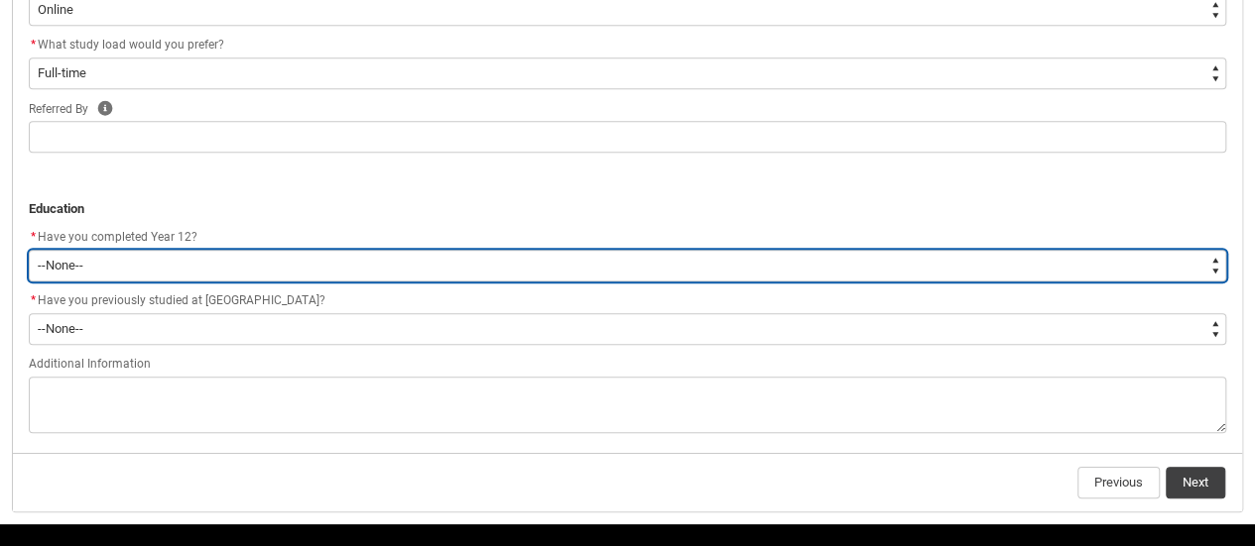
click at [178, 273] on select "--None-- Yes No Other" at bounding box center [627, 266] width 1197 height 32
click at [29, 250] on select "--None-- Yes No Other" at bounding box center [627, 266] width 1197 height 32
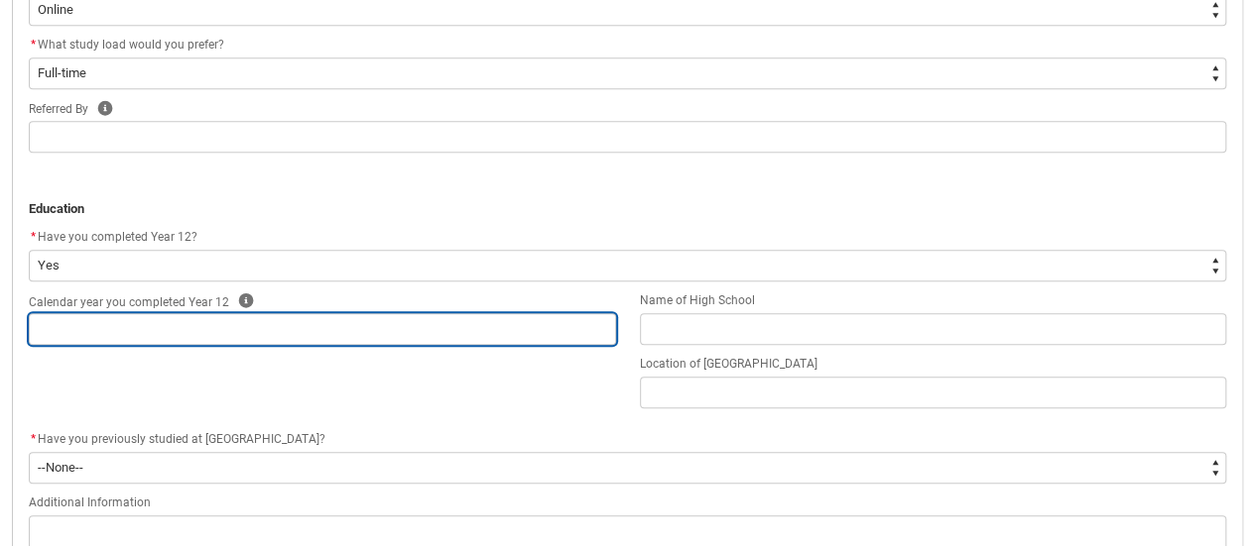
click at [157, 330] on input "REDU_Application_Form_for_Applicant flow" at bounding box center [322, 329] width 587 height 32
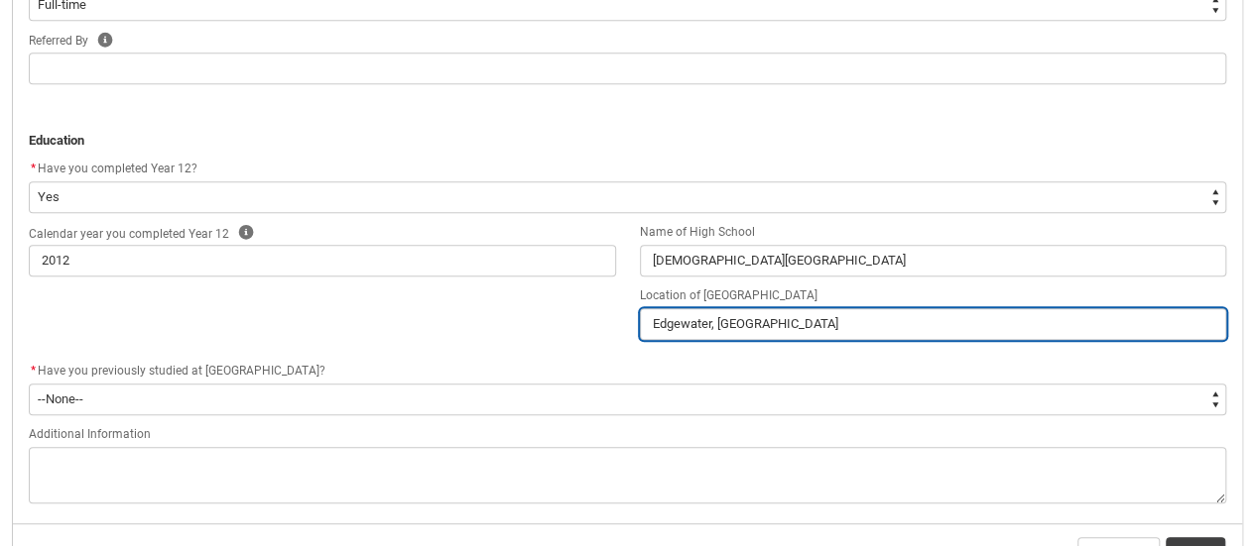
scroll to position [901, 0]
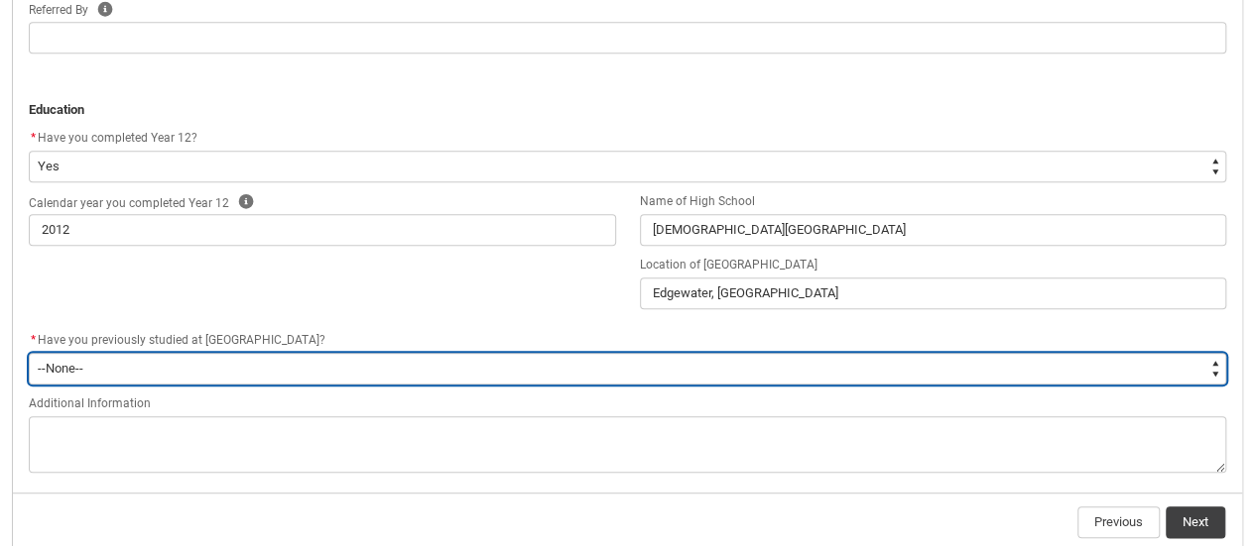
click at [196, 380] on select "--None-- Yes No" at bounding box center [627, 369] width 1197 height 32
click at [29, 353] on select "--None-- Yes No" at bounding box center [627, 369] width 1197 height 32
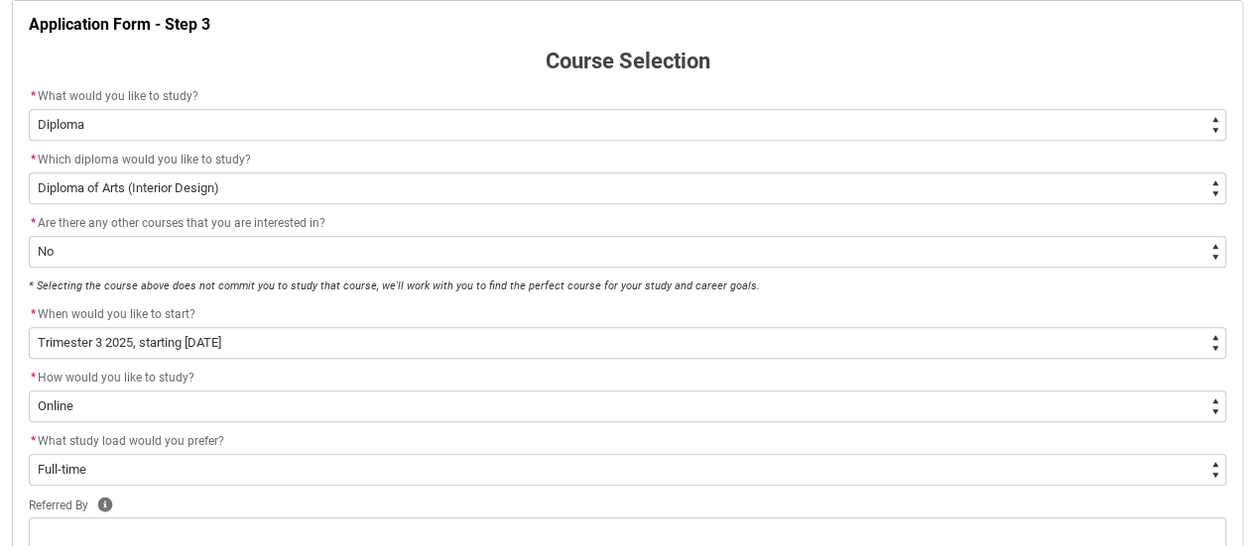
scroll to position [305, 0]
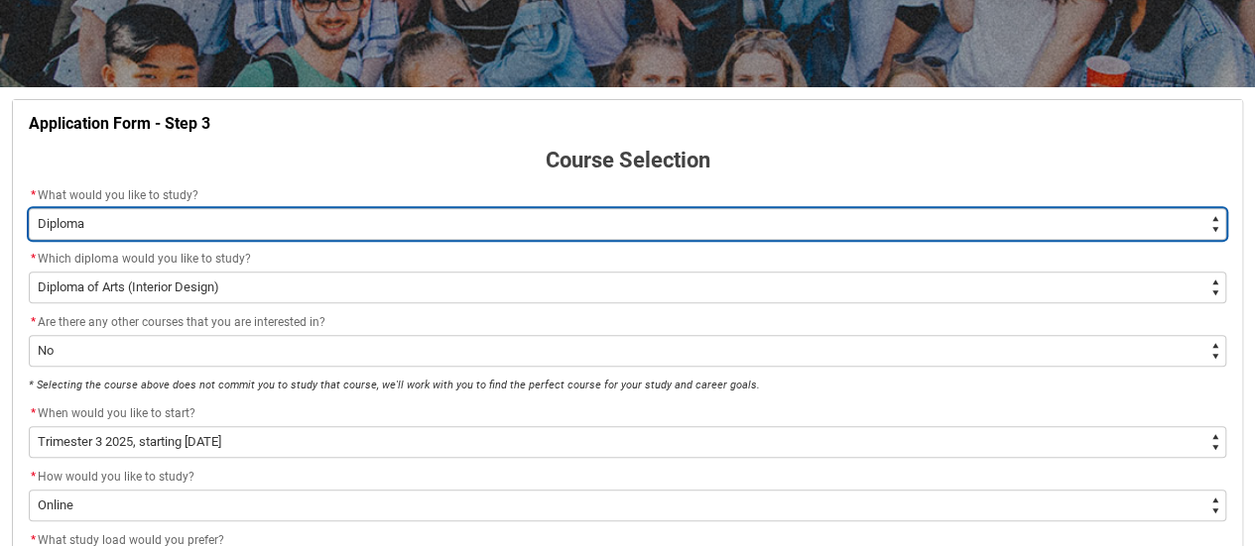
click at [270, 209] on select "--None-- Diploma Bachelor Post Graduate" at bounding box center [627, 224] width 1197 height 32
click at [29, 208] on select "--None-- Diploma Bachelor Post Graduate" at bounding box center [627, 224] width 1197 height 32
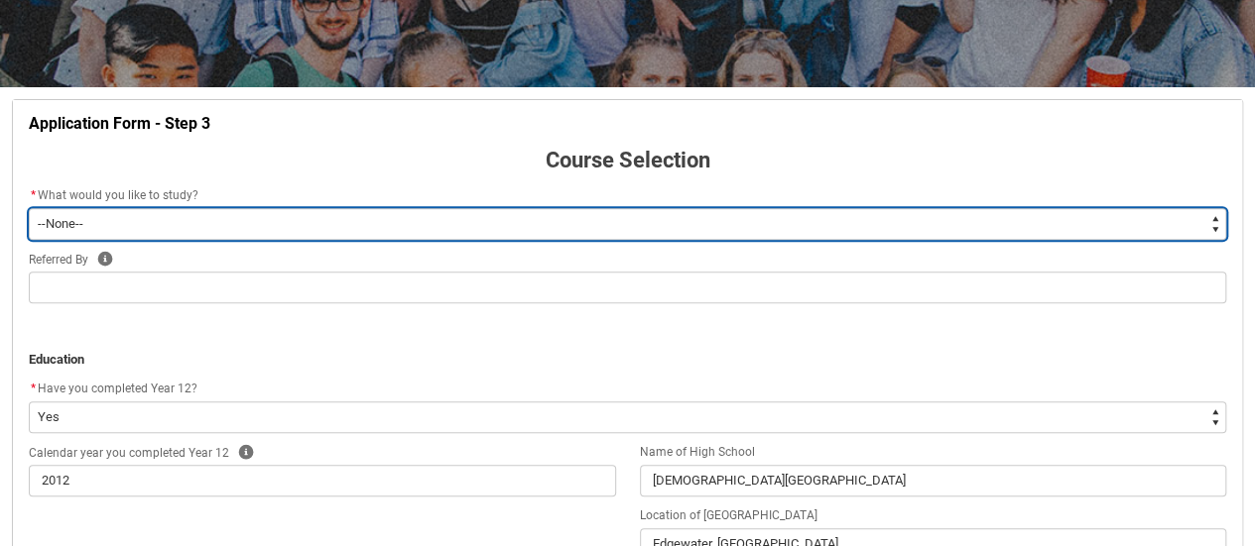
click at [150, 218] on select "--None-- Diploma Bachelor Post Graduate" at bounding box center [627, 224] width 1197 height 32
click at [29, 208] on select "--None-- Diploma Bachelor Post Graduate" at bounding box center [627, 224] width 1197 height 32
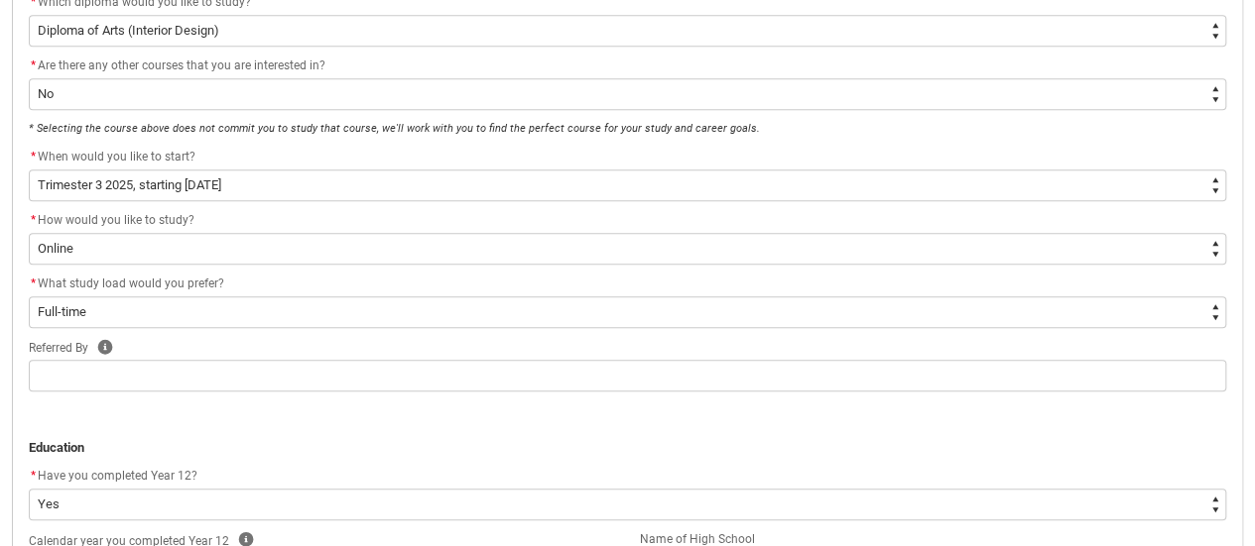
scroll to position [603, 0]
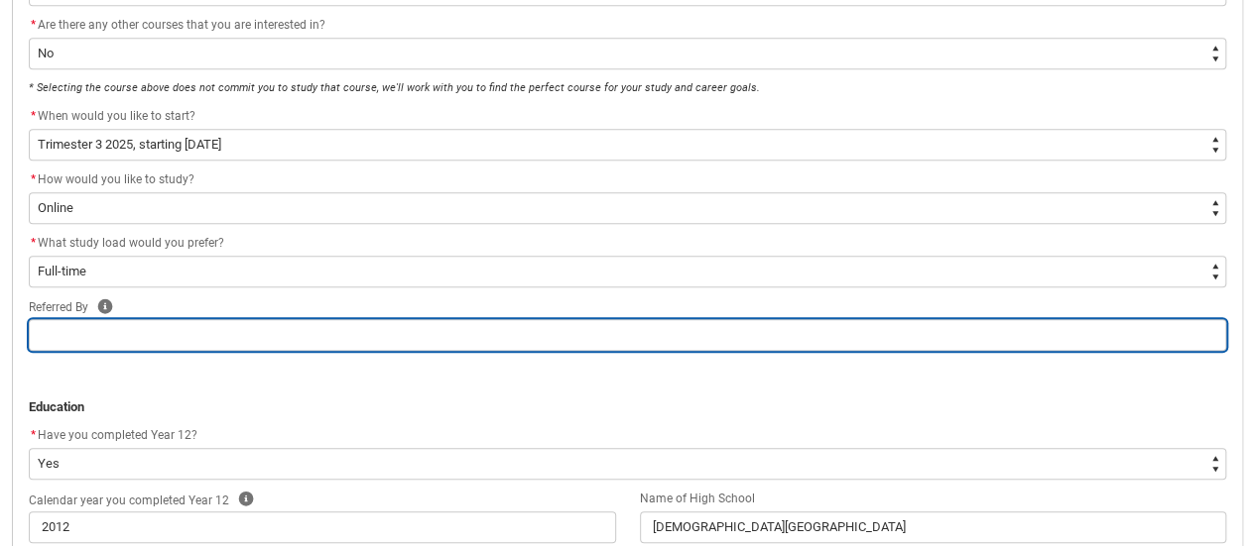
click at [157, 321] on input "REDU_Application_Form_for_Applicant flow" at bounding box center [627, 335] width 1197 height 32
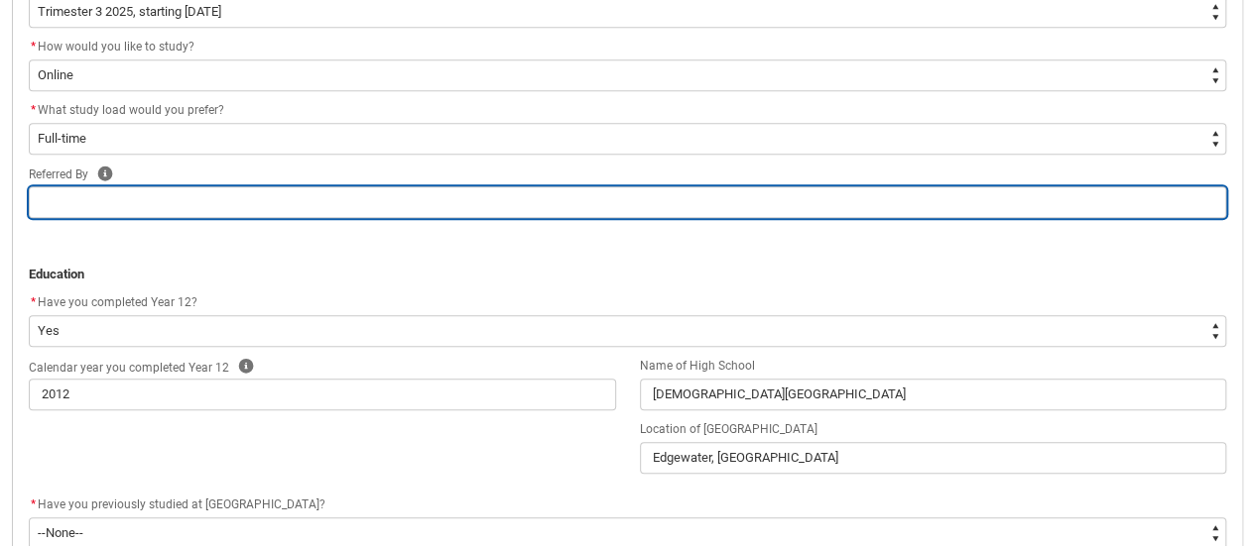
scroll to position [698, 0]
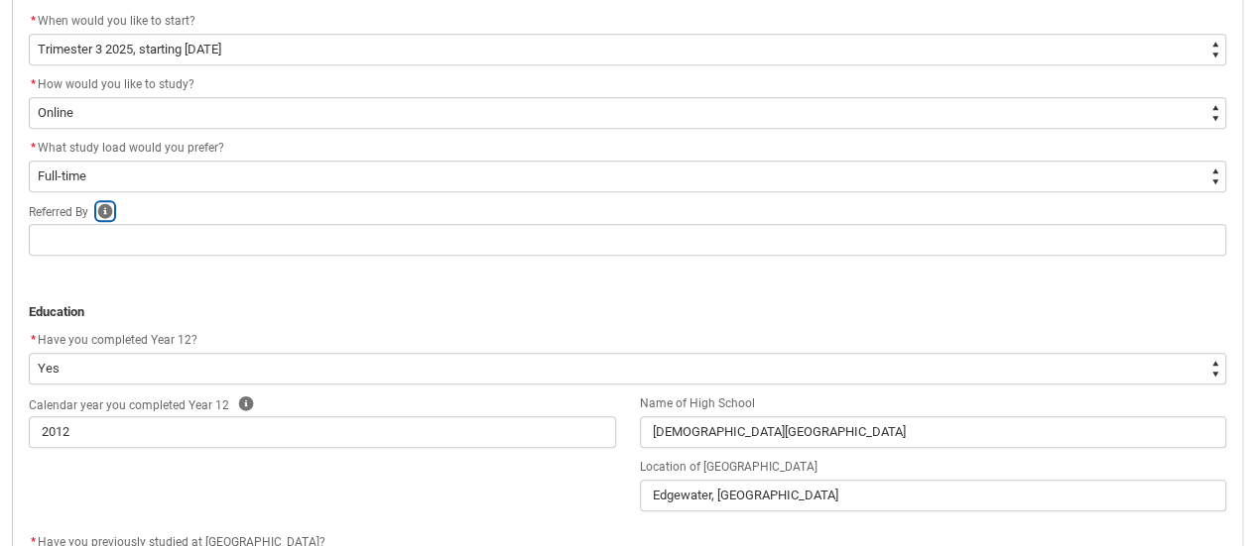
click at [107, 209] on icon "REDU_Application_Form_for_Applicant flow" at bounding box center [105, 210] width 15 height 15
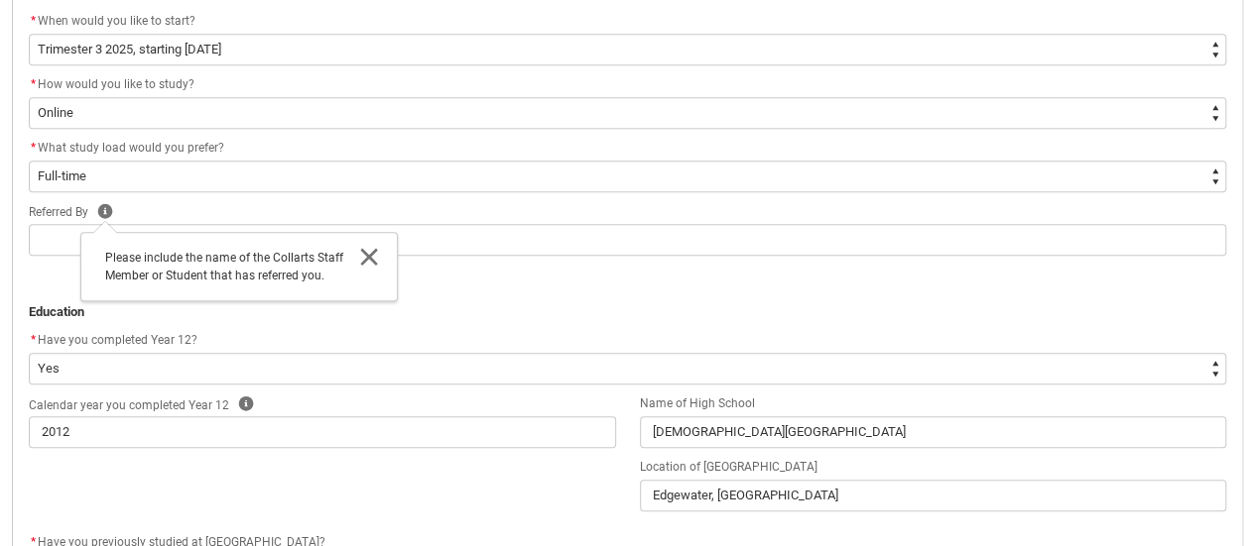
click at [370, 257] on icon "REDU_Application_Form_for_Applicant flow" at bounding box center [368, 256] width 17 height 17
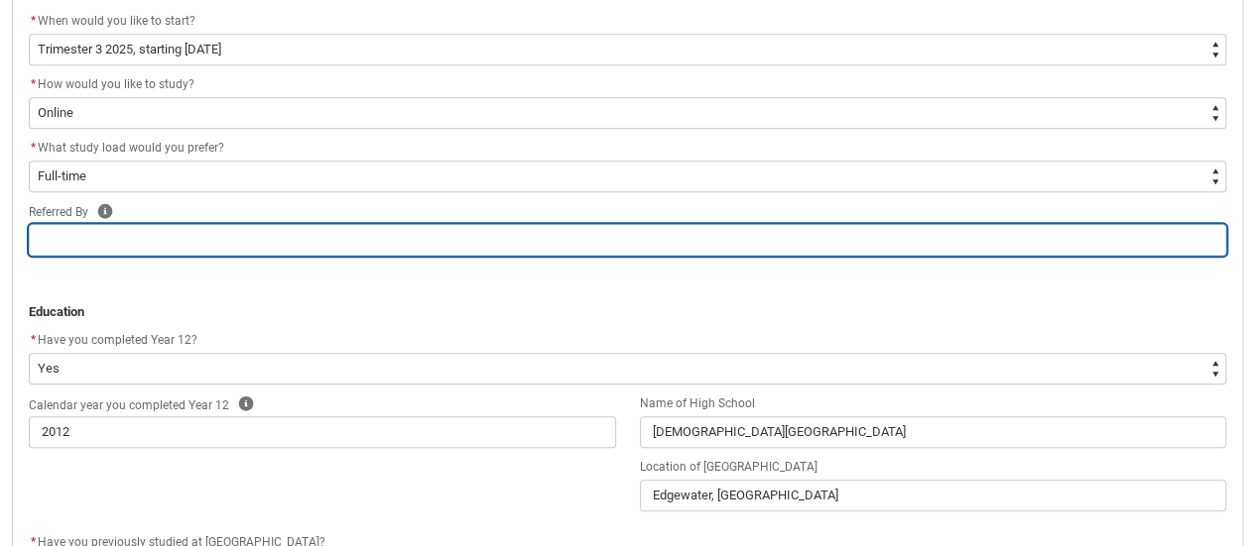
click at [165, 245] on input "REDU_Application_Form_for_Applicant flow" at bounding box center [627, 240] width 1197 height 32
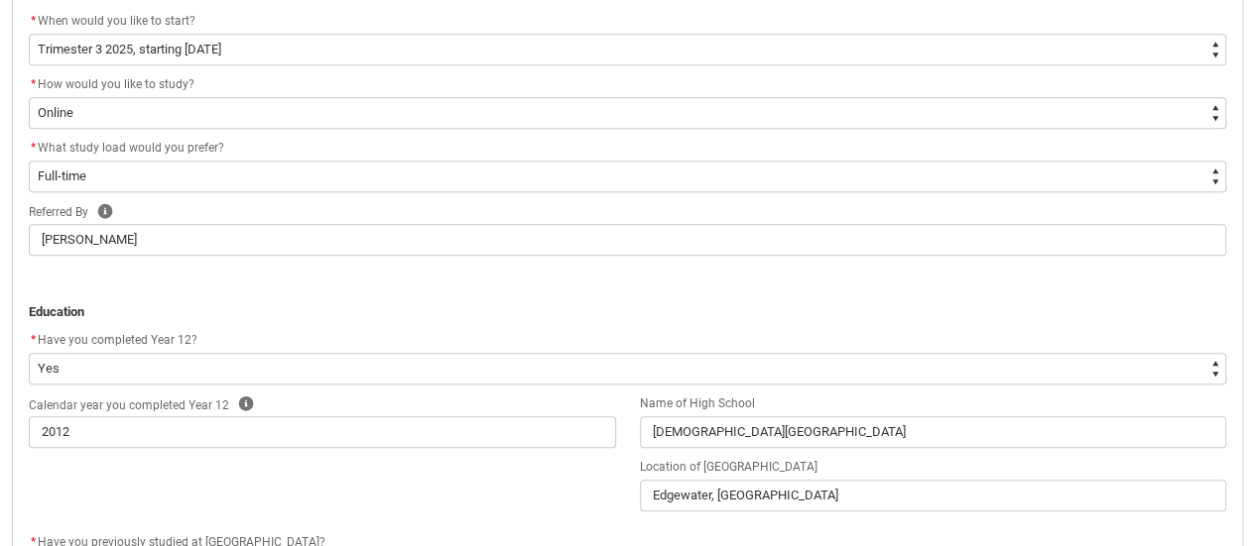
click at [1020, 299] on p "REDU_Application_Form_for_Applicant flow" at bounding box center [627, 293] width 1197 height 20
